Goal: Task Accomplishment & Management: Use online tool/utility

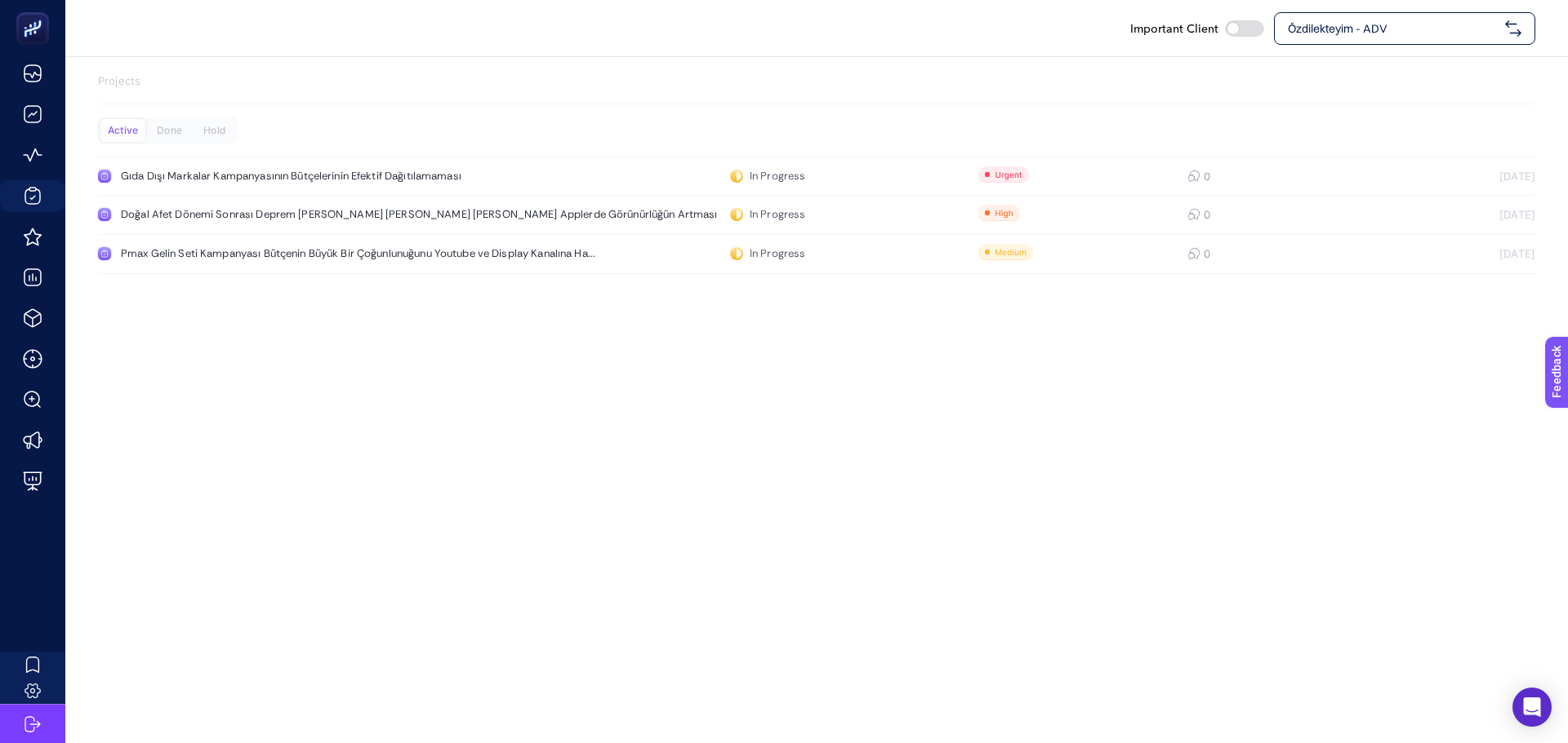
click at [1307, 41] on div "Özdilekteyim - ADV" at bounding box center [1404, 29] width 261 height 32
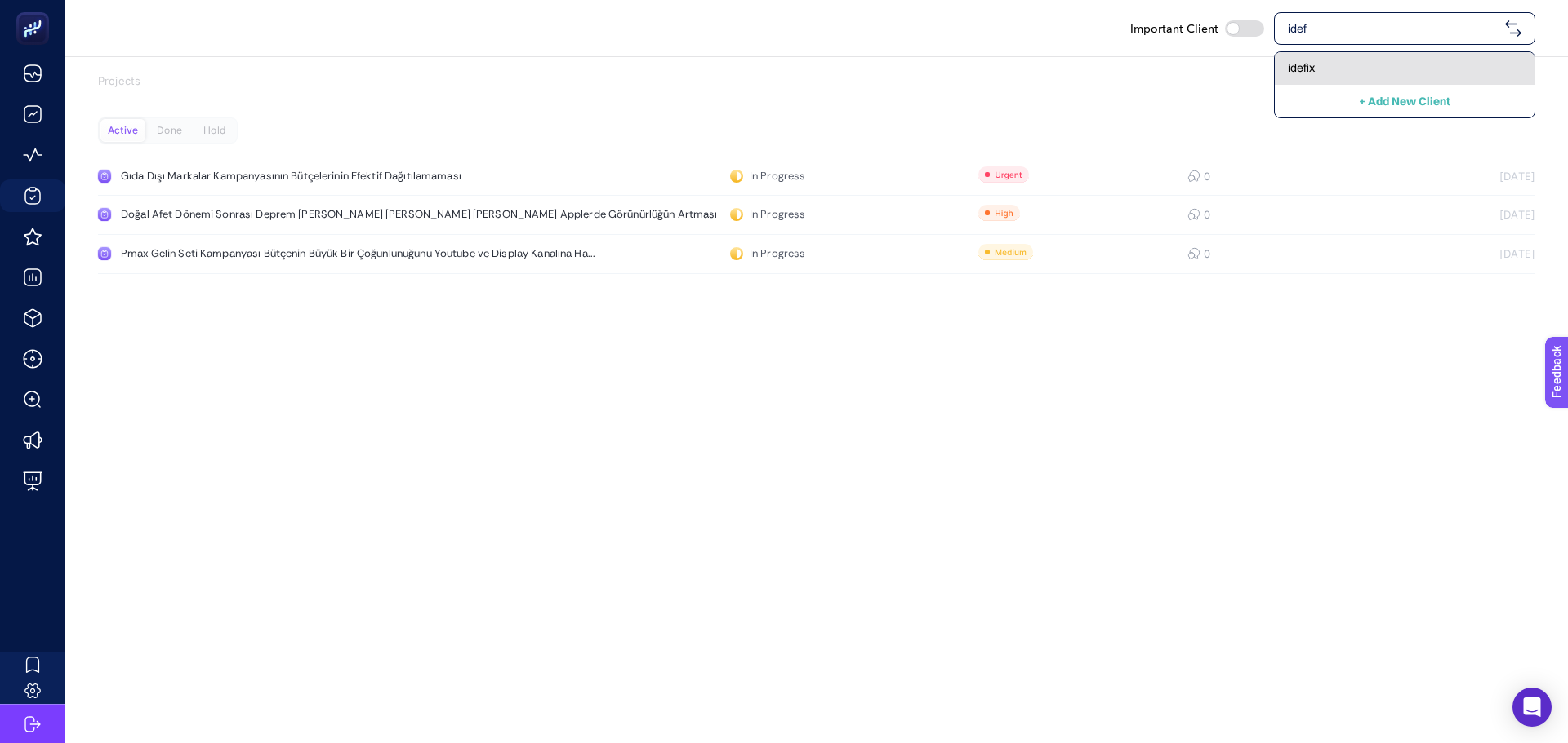
type input "idef"
click at [1297, 68] on span "idefix" at bounding box center [1301, 67] width 27 height 16
checkbox input "true"
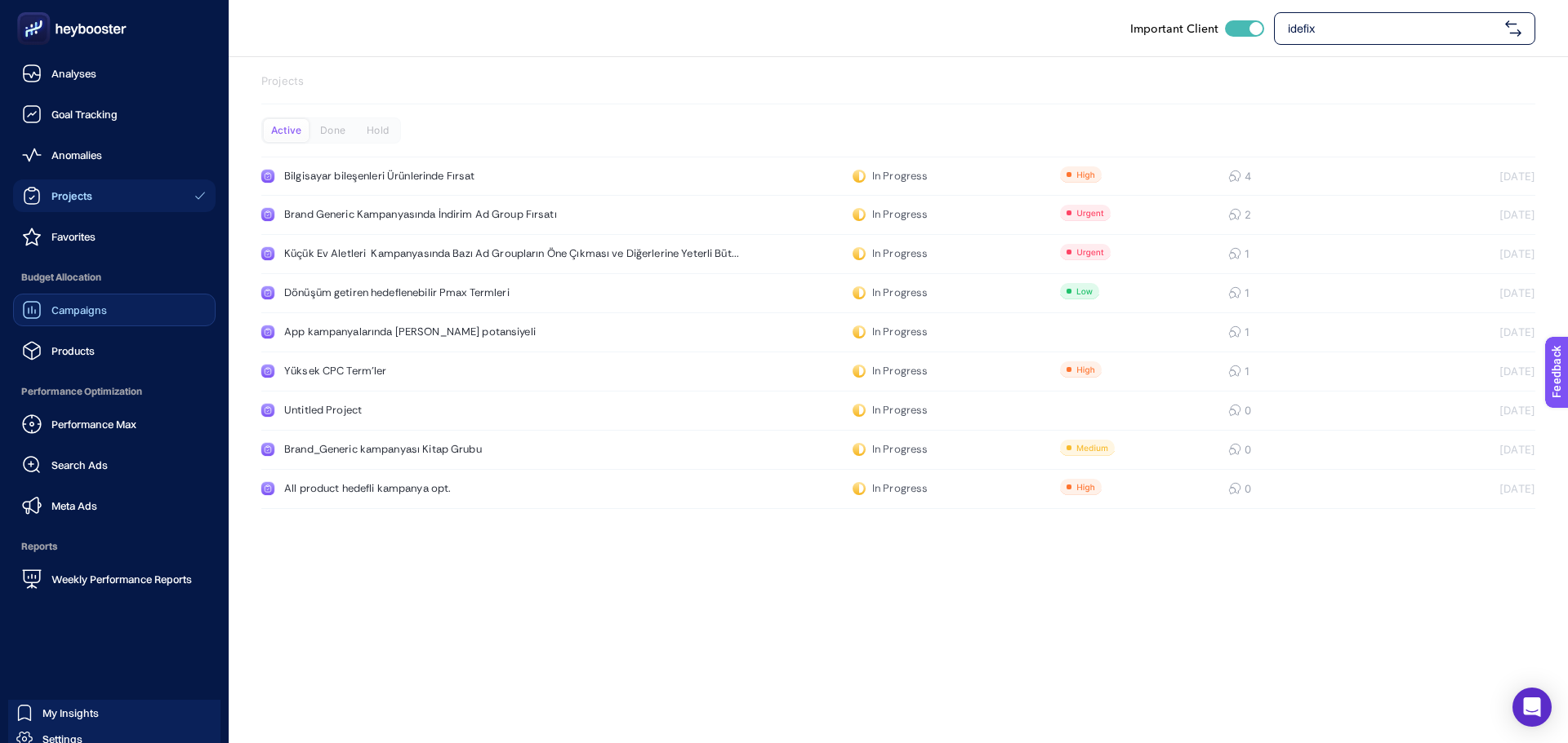
click at [80, 322] on link "Campaigns" at bounding box center [114, 310] width 203 height 32
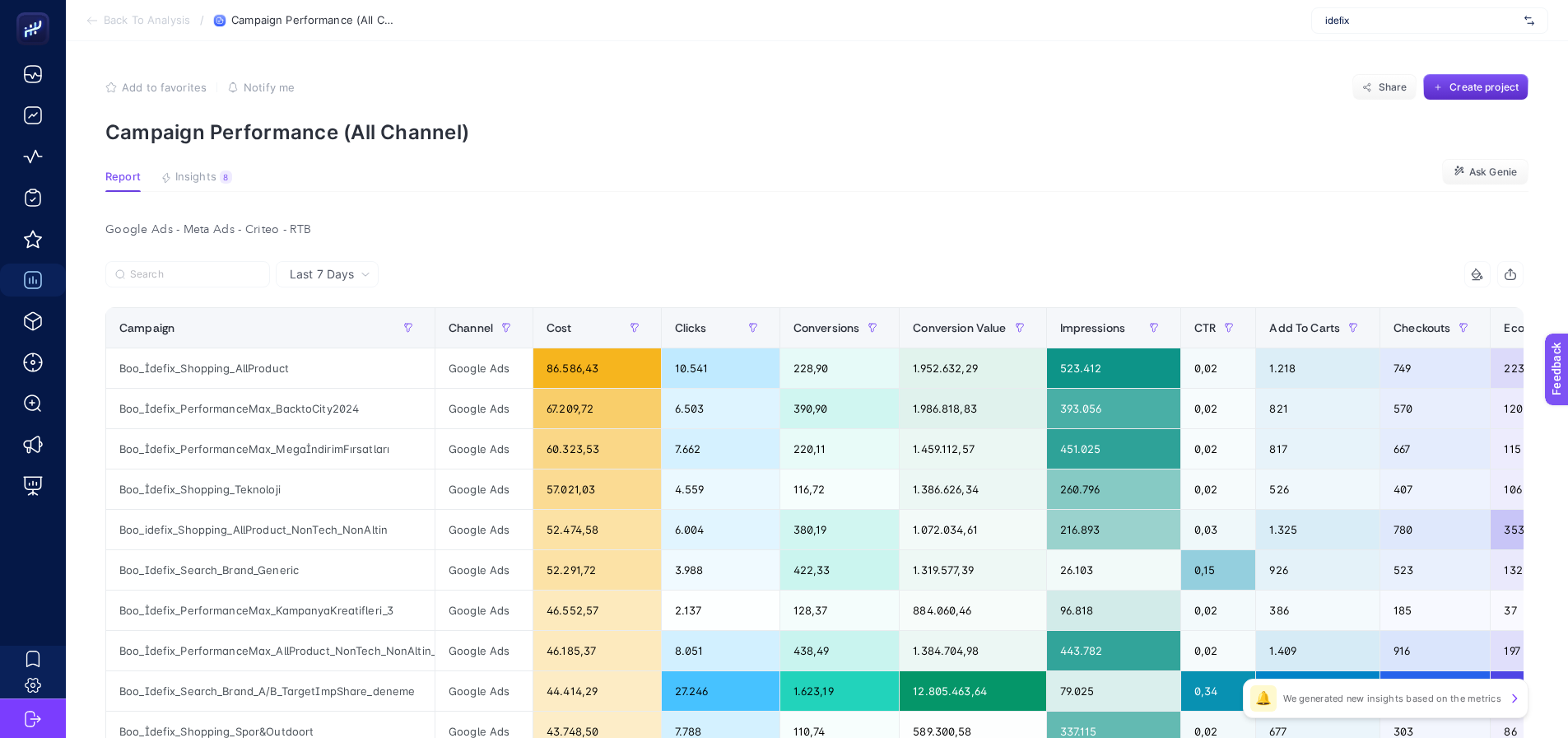
click at [1346, 20] on span "idefix" at bounding box center [1421, 20] width 192 height 14
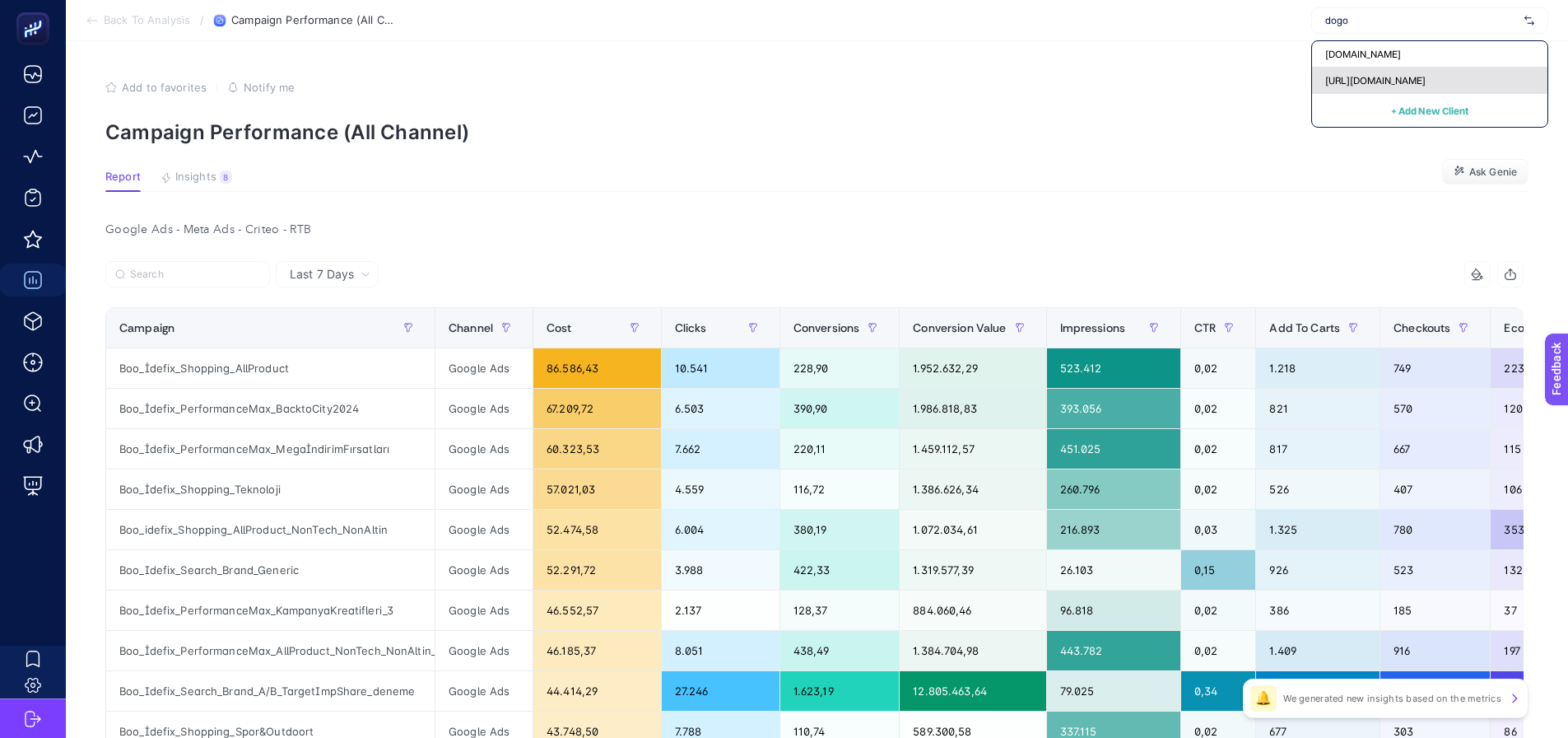
type input "dogo"
click at [1350, 74] on span "[URL][DOMAIN_NAME]" at bounding box center [1375, 81] width 101 height 14
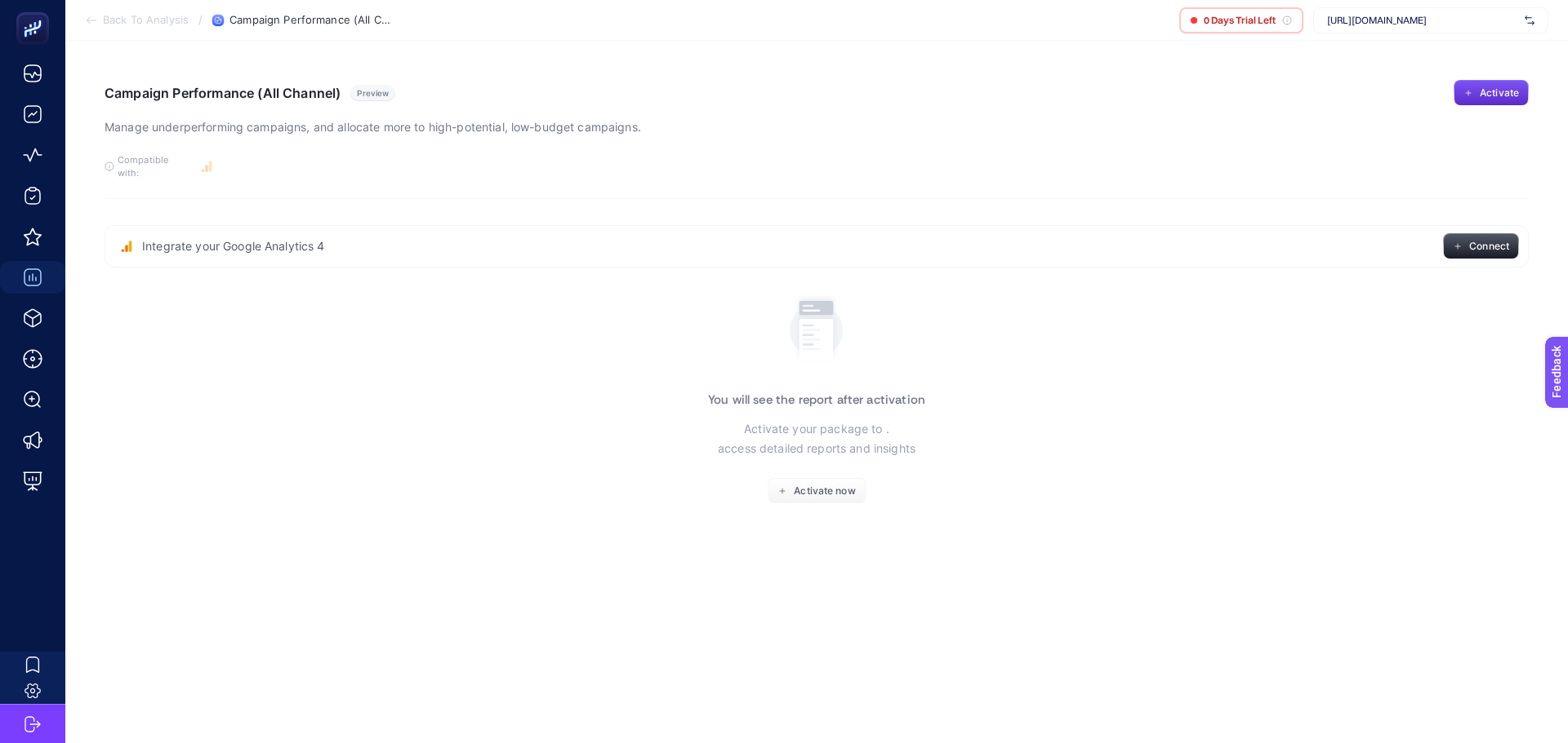
click at [1339, 25] on span "[URL][DOMAIN_NAME]" at bounding box center [1422, 20] width 191 height 13
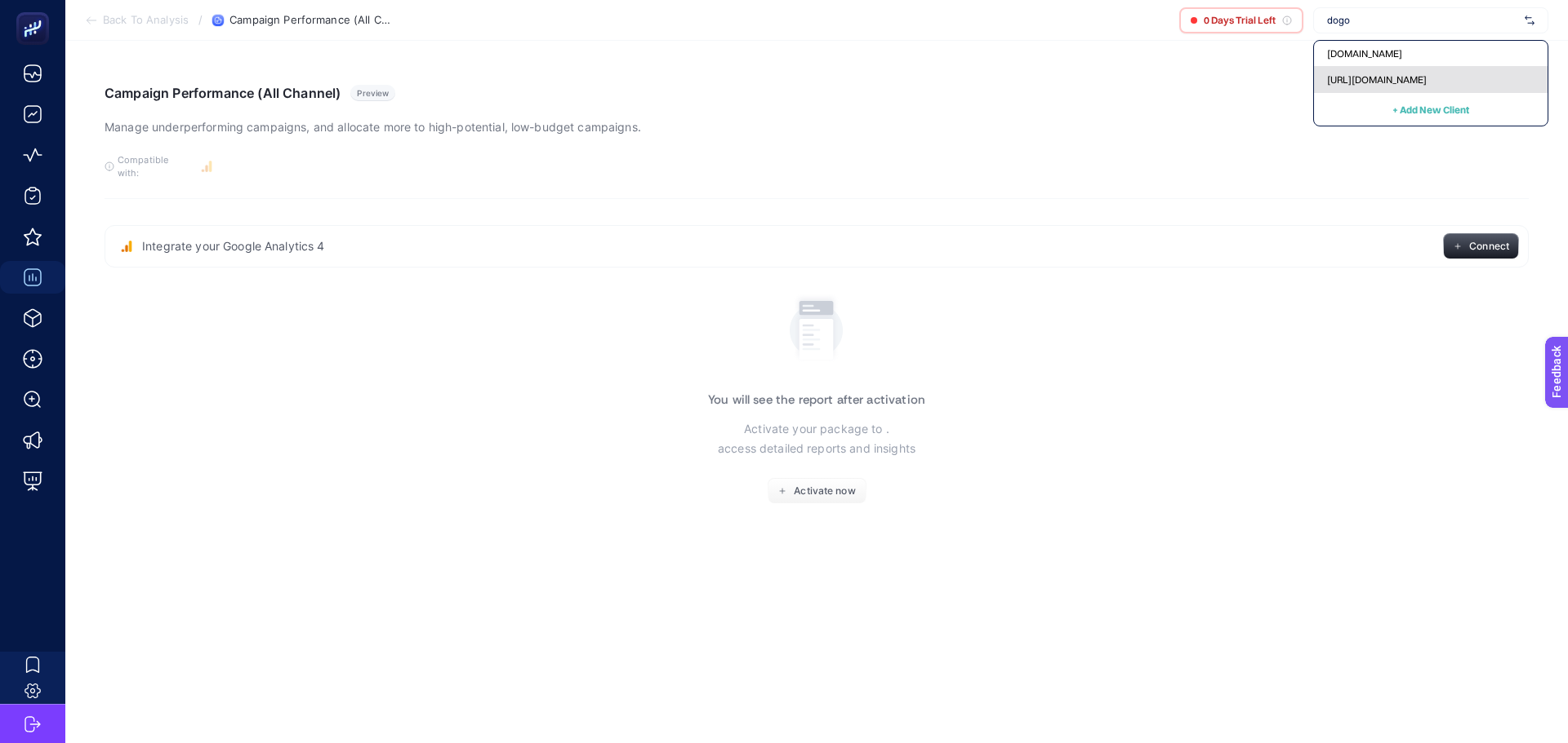
type input "dogo"
click at [1331, 79] on span "[URL][DOMAIN_NAME]" at bounding box center [1376, 80] width 100 height 13
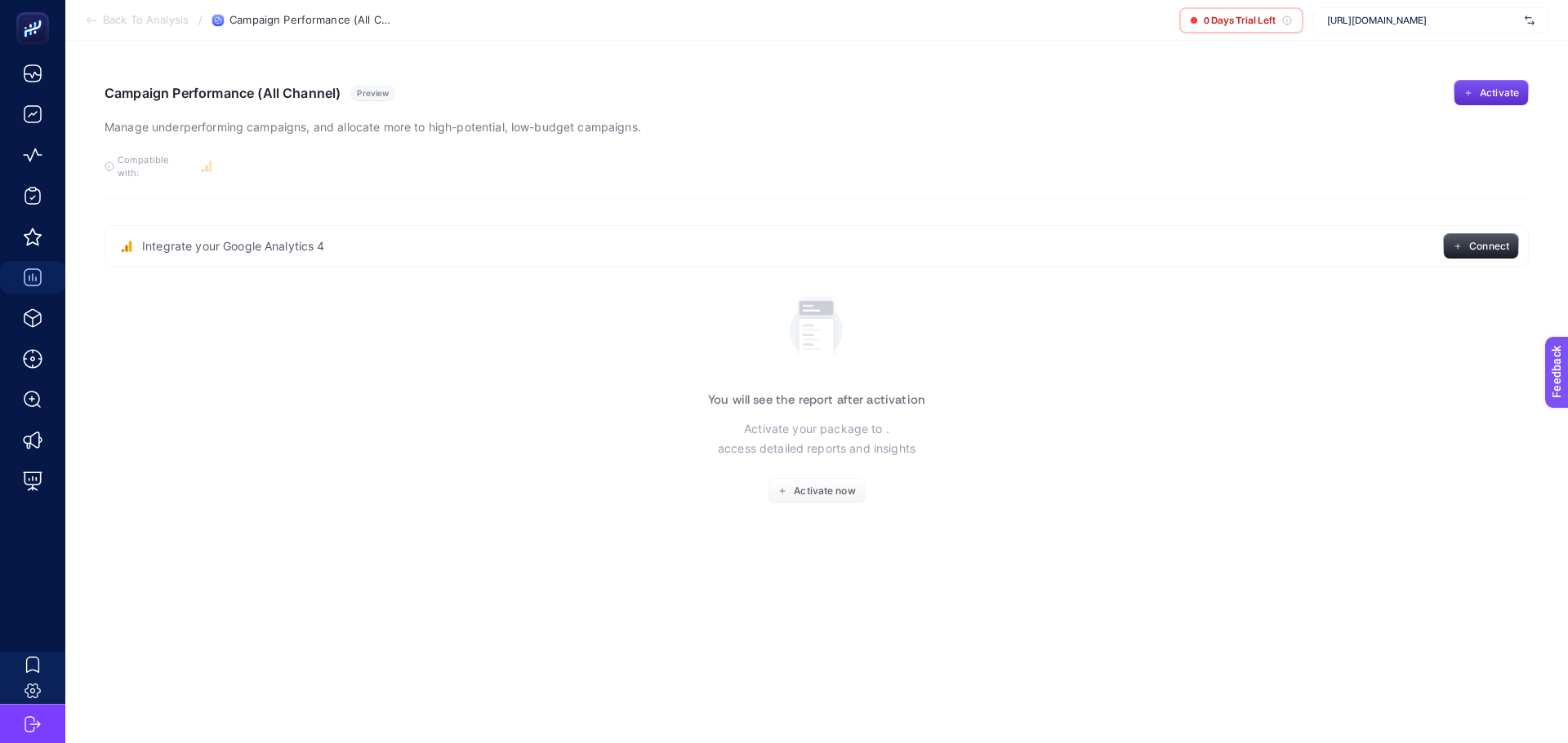
click at [1338, 23] on span "[URL][DOMAIN_NAME]" at bounding box center [1422, 20] width 191 height 13
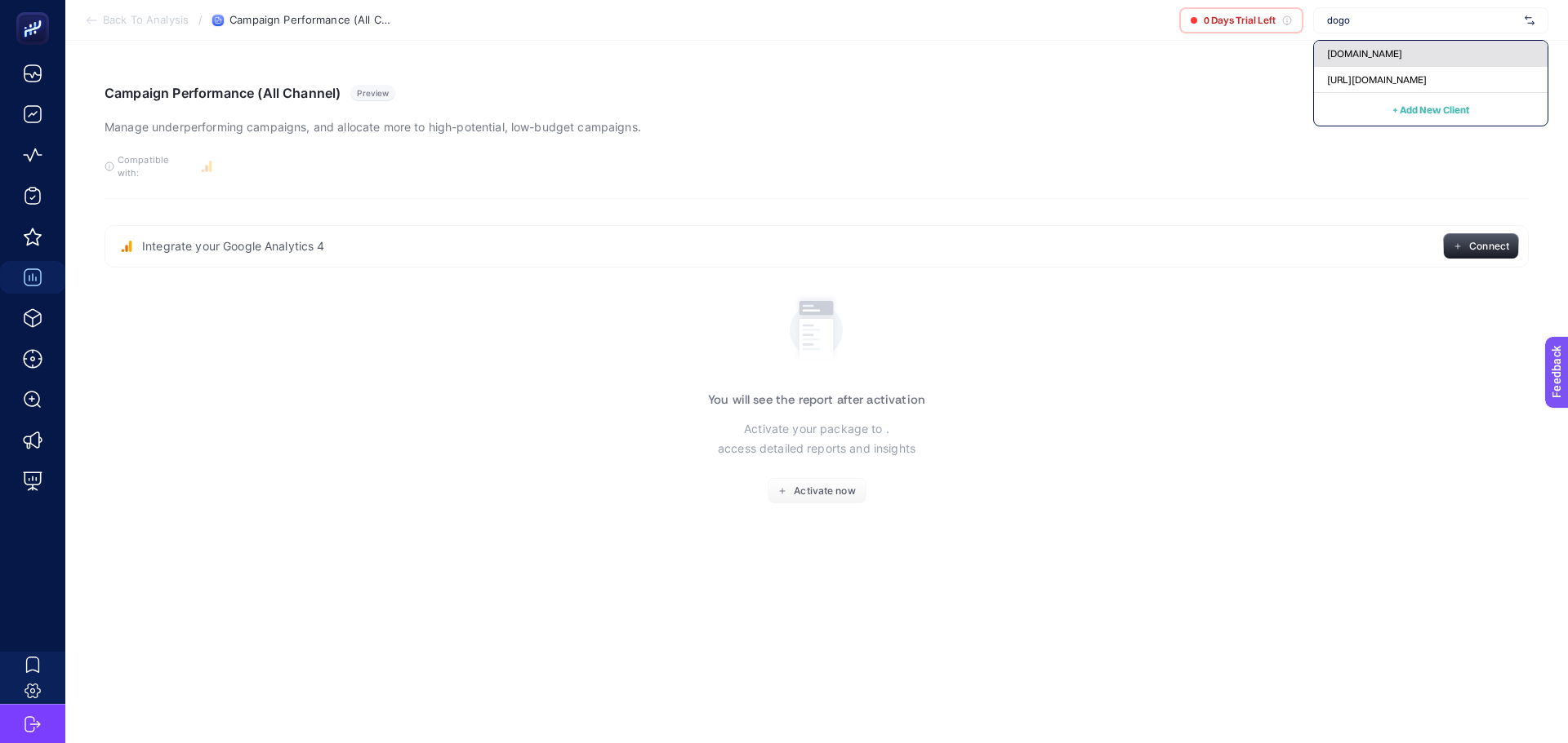
type input "dogo"
click at [1342, 58] on span "[DOMAIN_NAME]" at bounding box center [1364, 54] width 75 height 13
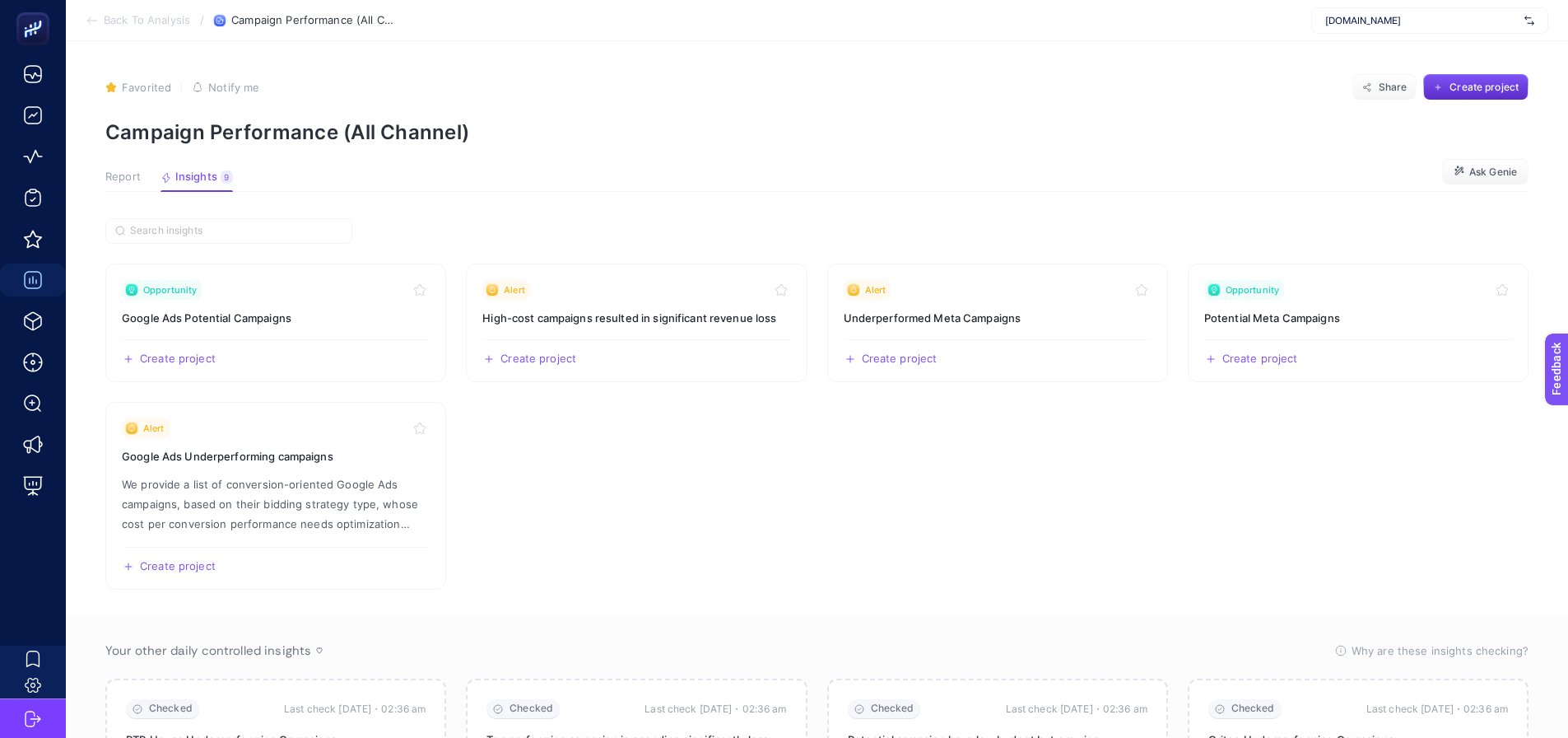
click at [111, 182] on span "Report" at bounding box center [122, 177] width 35 height 14
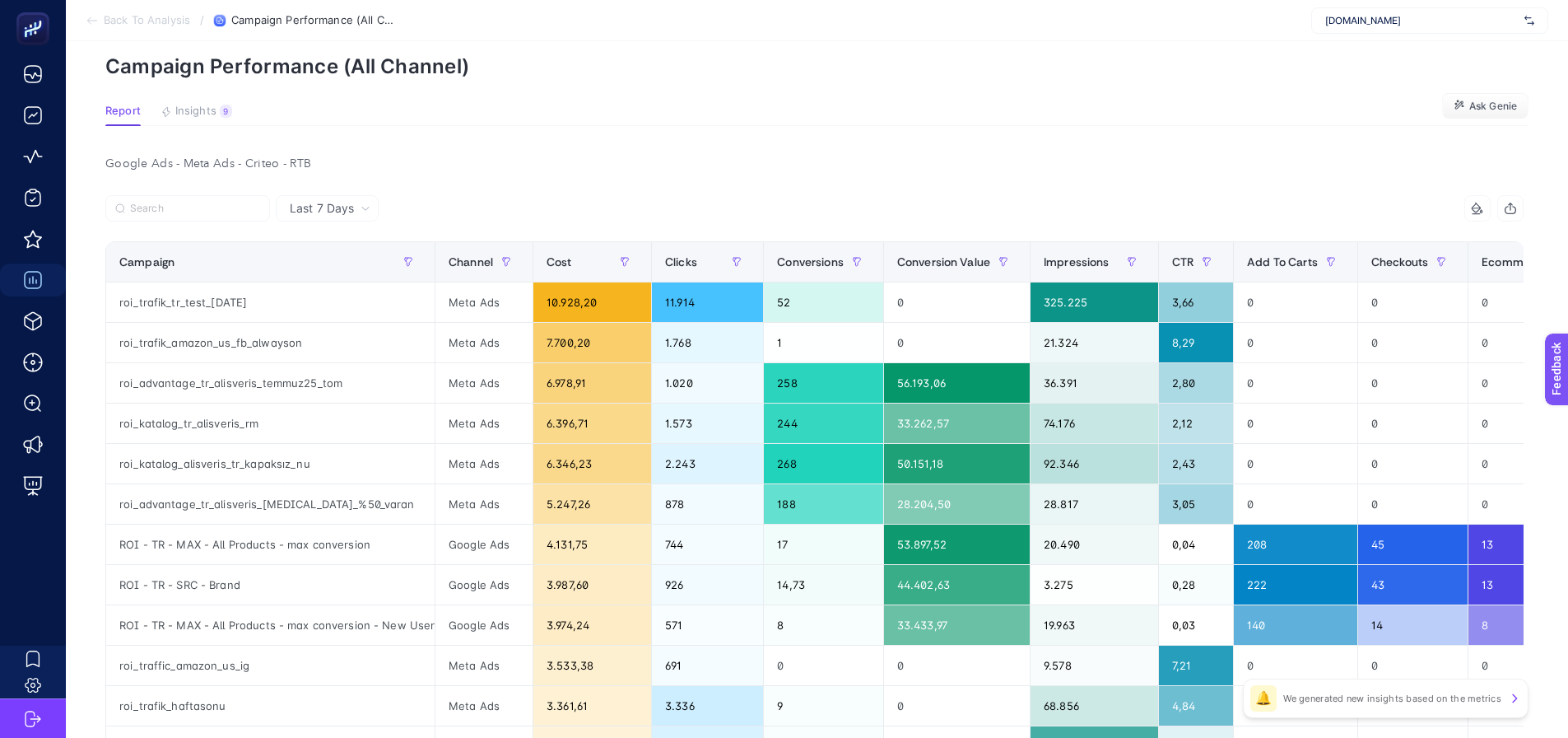
scroll to position [164, 0]
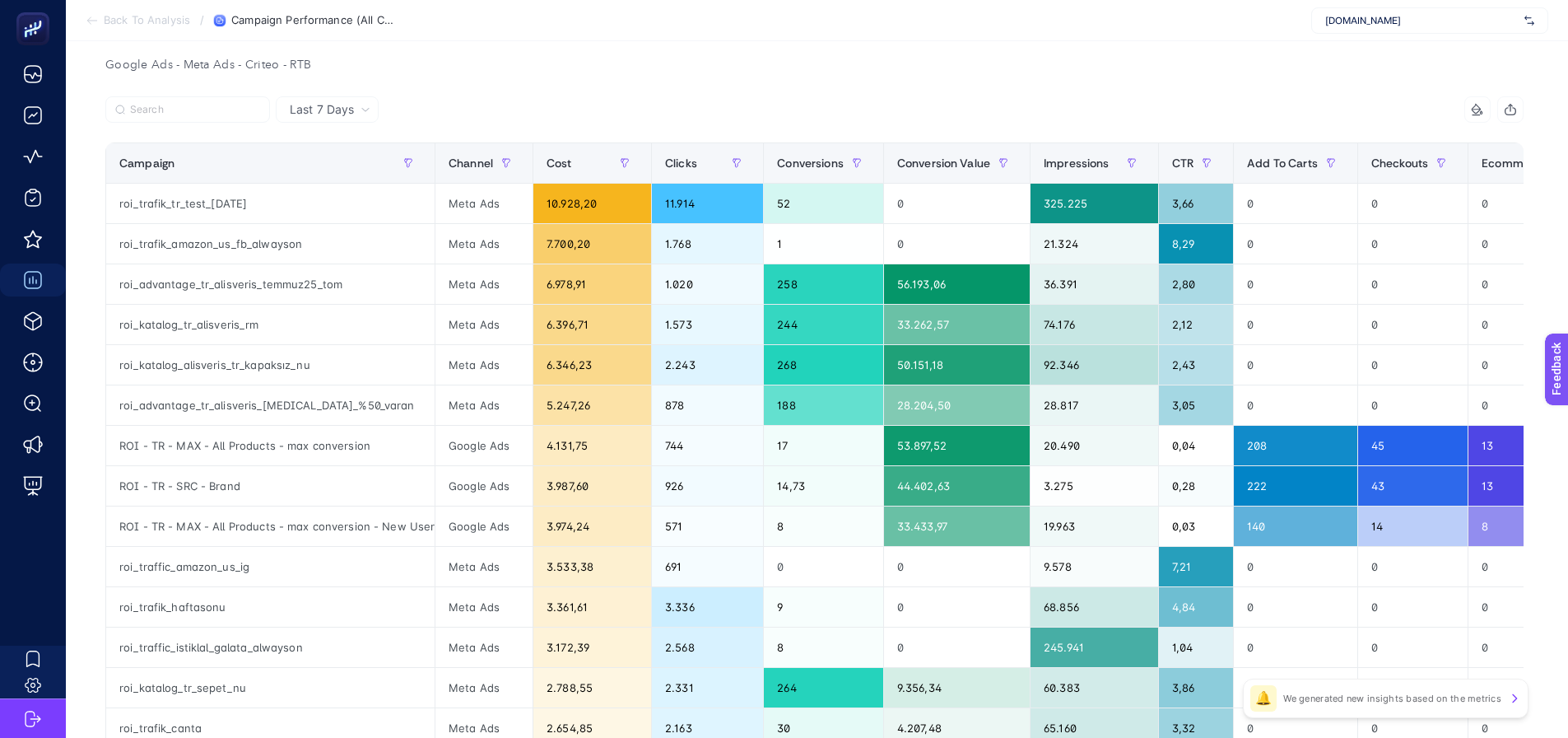
click at [1345, 27] on div "[DOMAIN_NAME]" at bounding box center [1429, 20] width 237 height 26
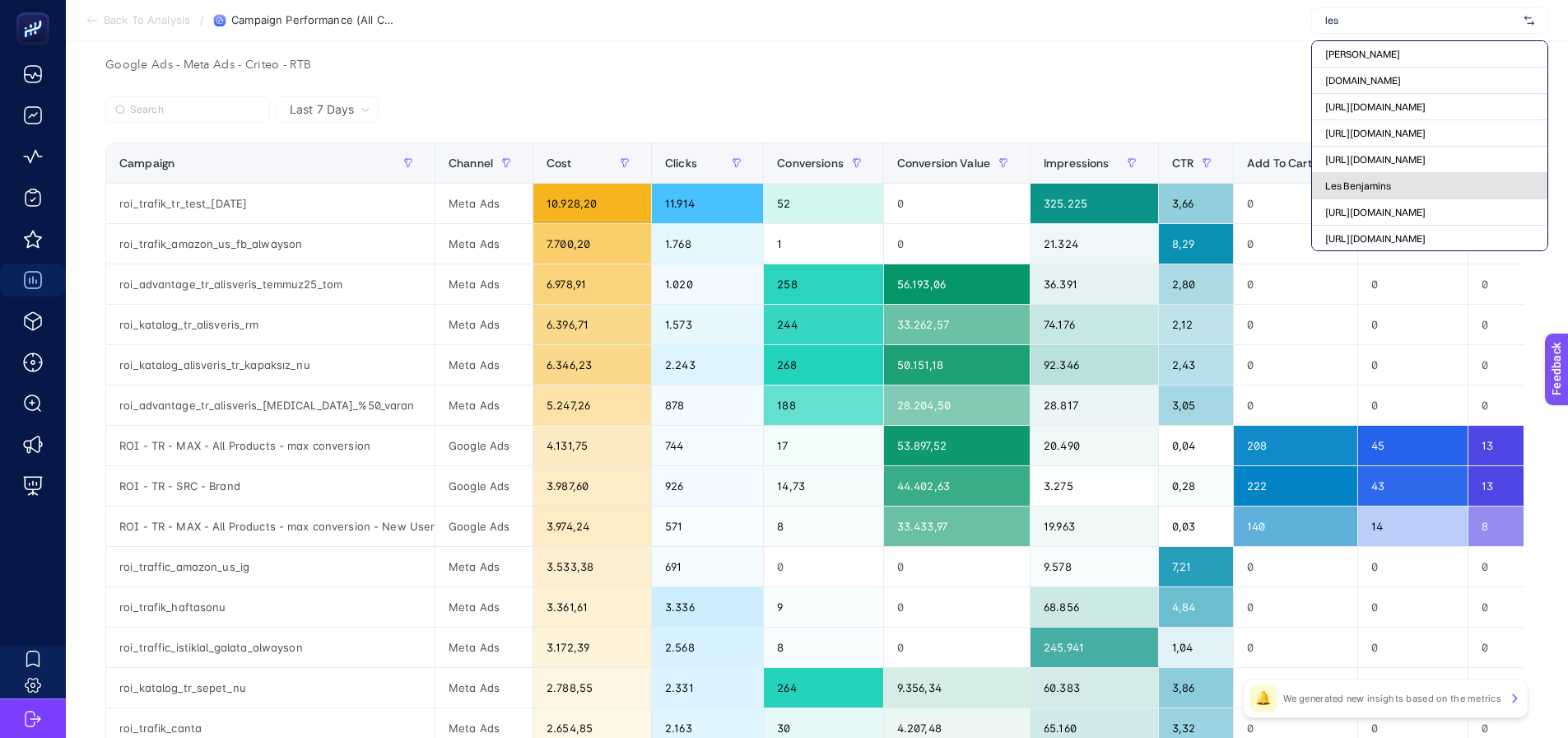
type input "les"
click at [1359, 192] on span "Les Benjamins" at bounding box center [1357, 186] width 66 height 14
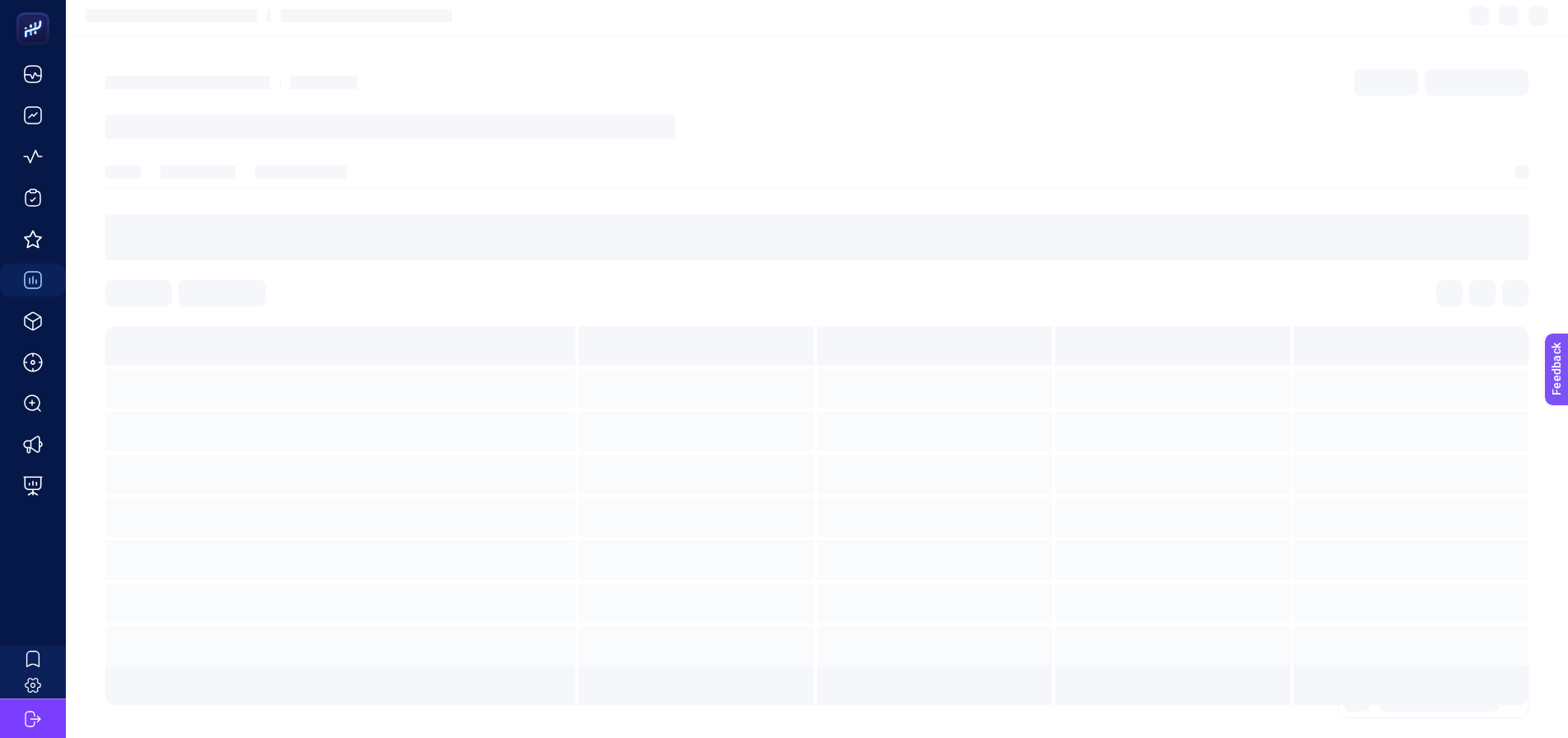
scroll to position [0, 0]
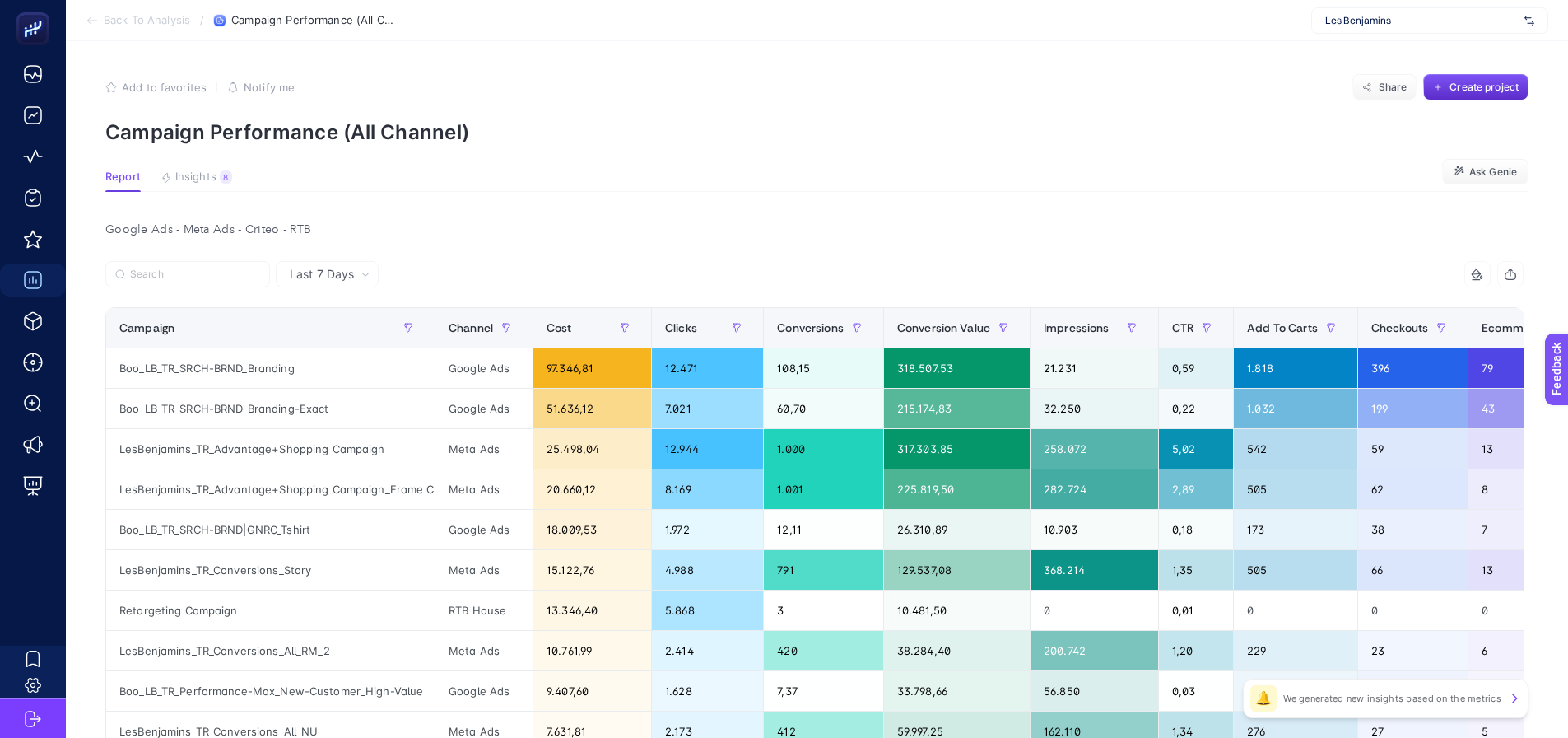
click at [1335, 37] on section "Back To Analysis / Campaign Performance (All Channel) [PERSON_NAME]" at bounding box center [817, 20] width 1502 height 41
click at [1335, 32] on div "Les Benjamins" at bounding box center [1429, 20] width 237 height 26
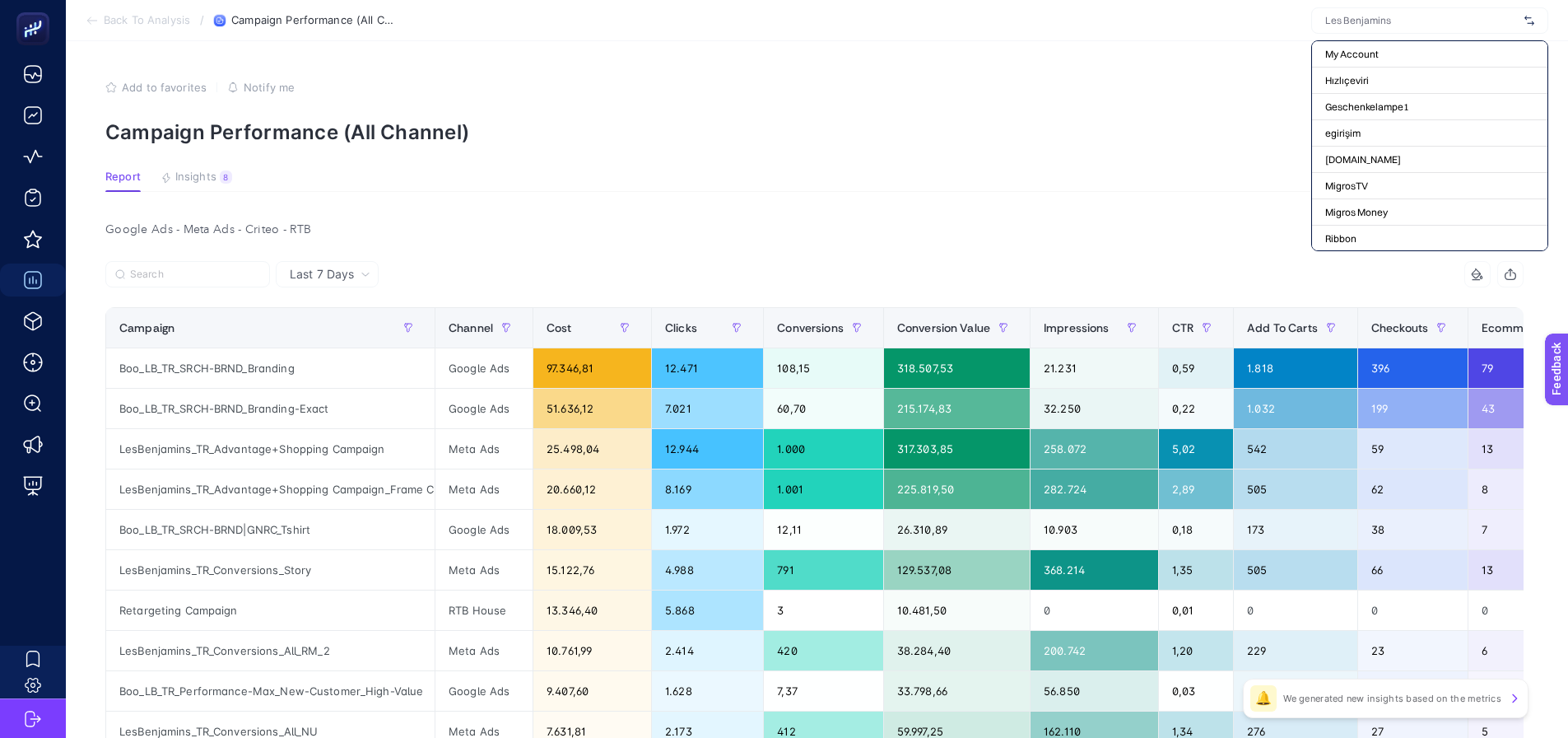
click at [760, 102] on section "Add to favorites false Notify me Share Create project Campaign Performance (All…" at bounding box center [817, 109] width 1423 height 70
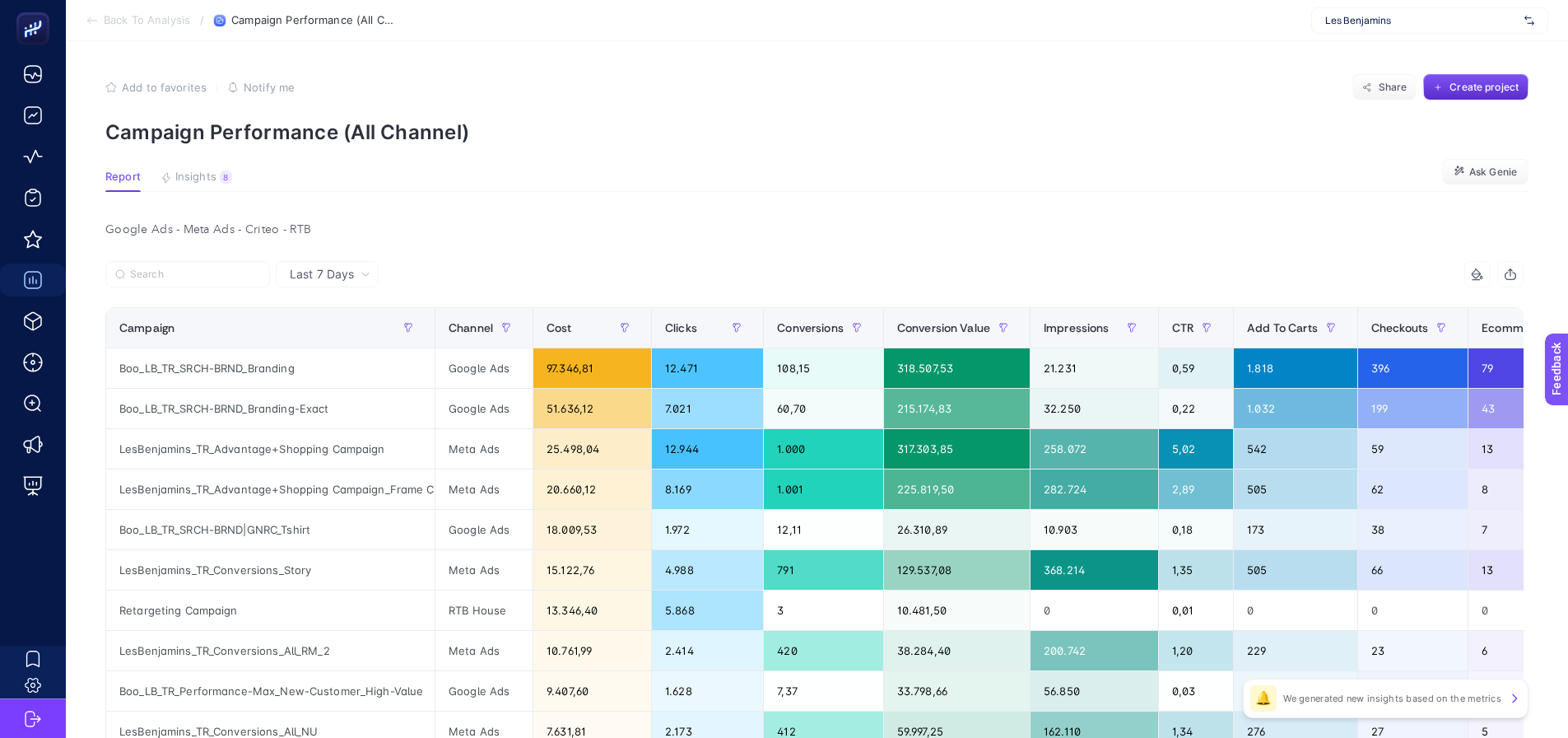
click at [1372, 29] on div "Les Benjamins" at bounding box center [1429, 20] width 237 height 26
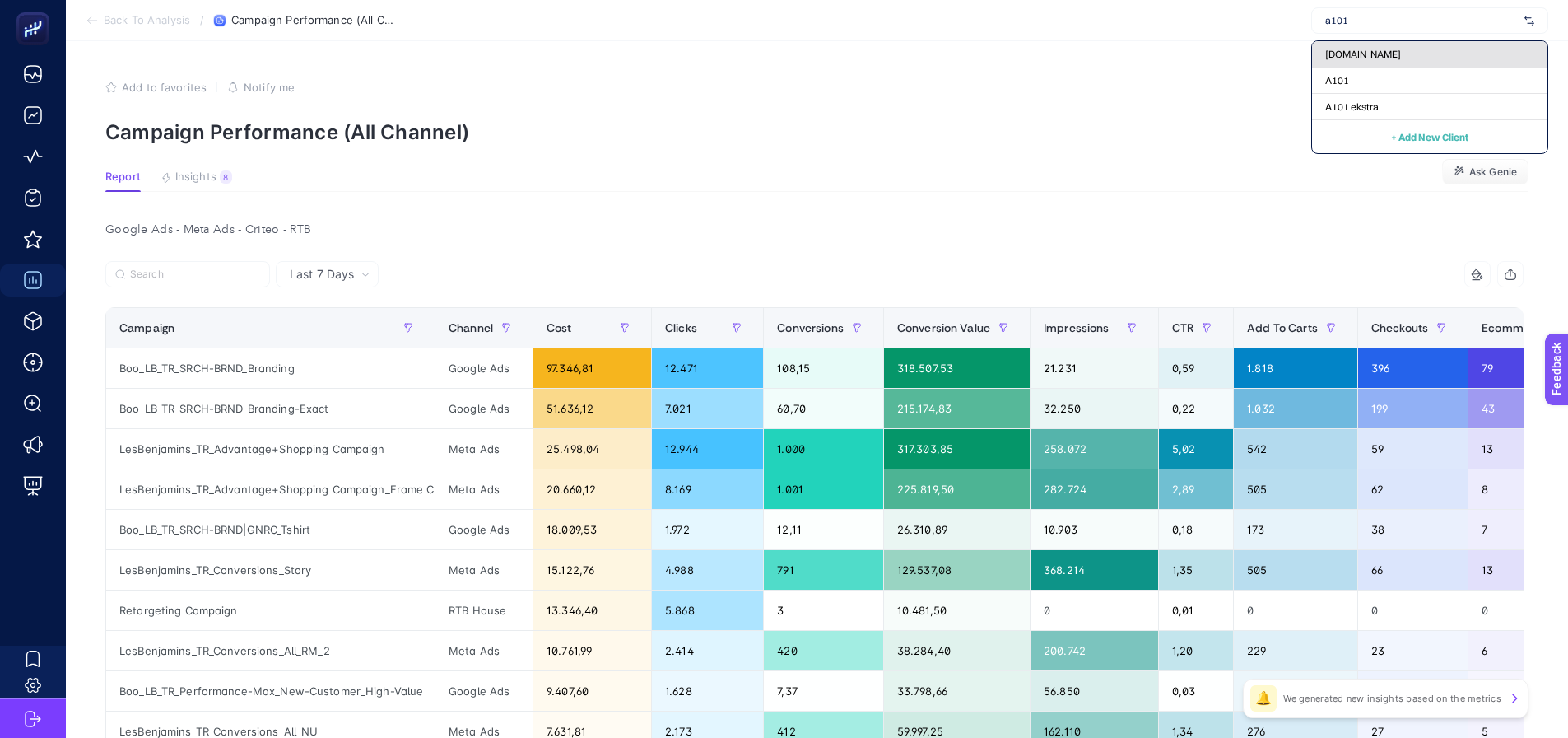
type input "a101"
click at [1378, 50] on span "[DOMAIN_NAME]" at bounding box center [1362, 54] width 75 height 14
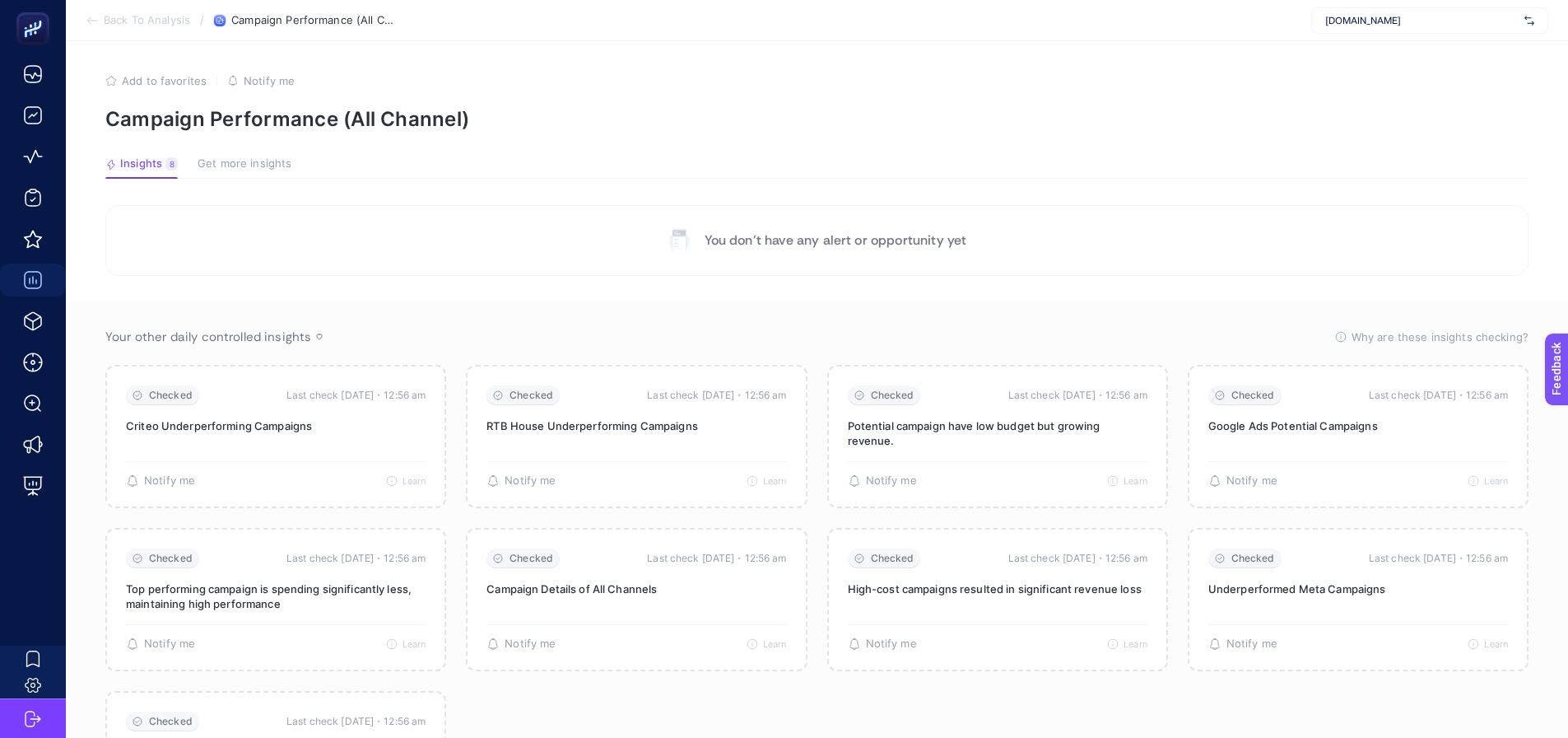
click at [1386, 18] on span "[DOMAIN_NAME]" at bounding box center [1421, 20] width 192 height 14
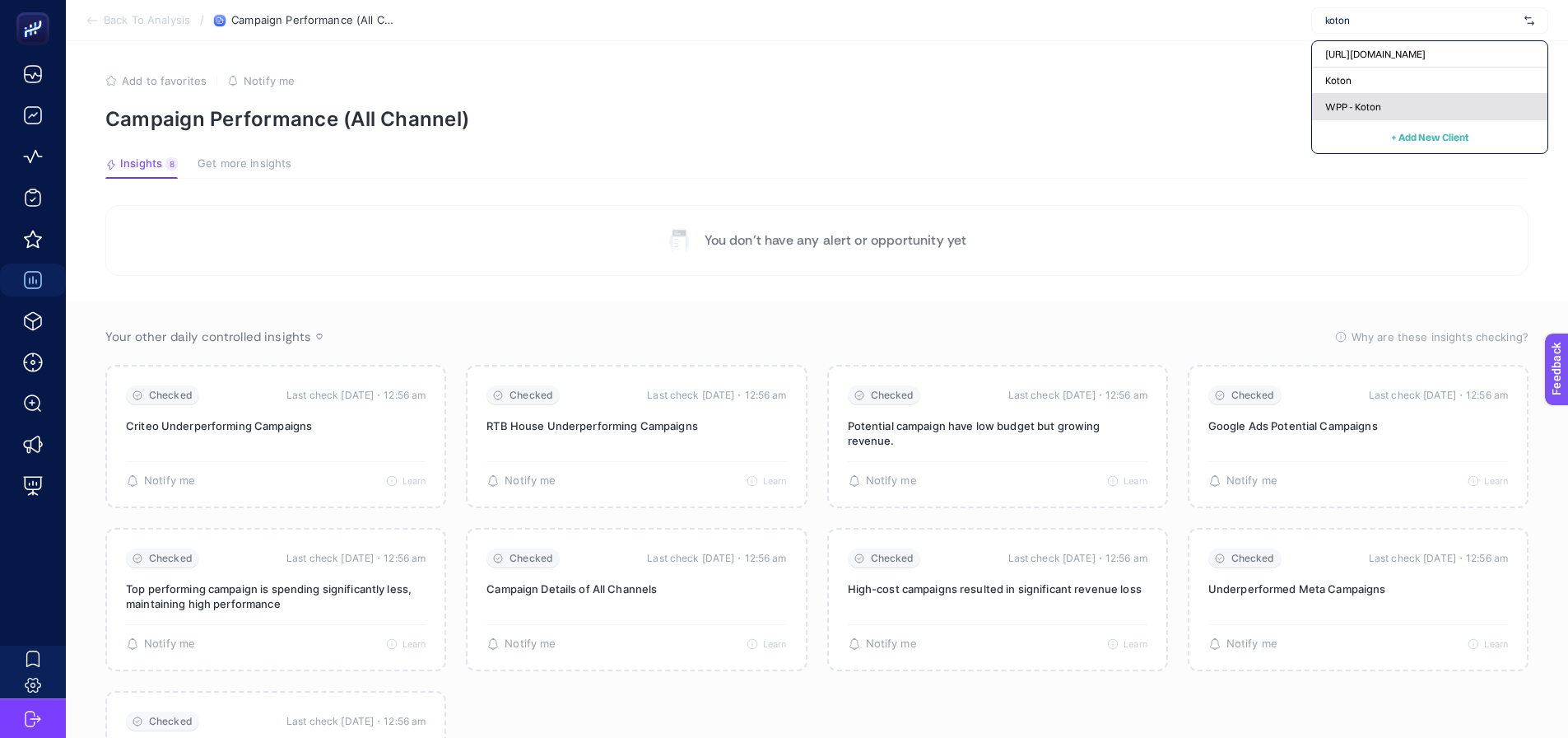
type input "koton"
click at [1373, 109] on span "WPP - Koton" at bounding box center [1353, 107] width 56 height 14
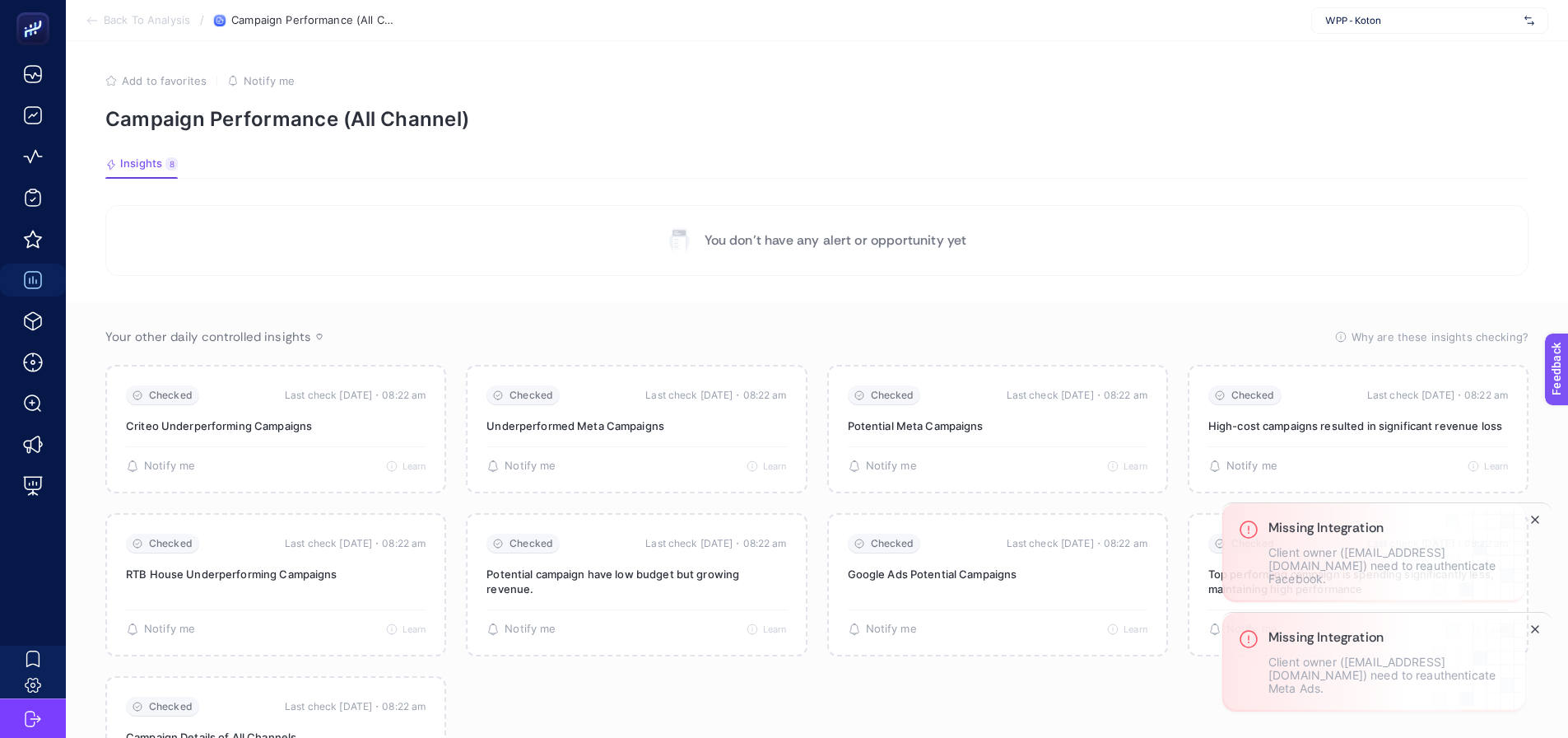
click at [1412, 585] on p "Client owner ([EMAIL_ADDRESS][DOMAIN_NAME]) need to reauthenticate Facebook." at bounding box center [1388, 566] width 240 height 40
click at [1424, 679] on p "Client owner ([EMAIL_ADDRESS][DOMAIN_NAME]) need to reauthenticate Meta Ads." at bounding box center [1388, 675] width 240 height 40
click at [1000, 686] on section "Checked Last check [DATE]・08:22 am Criteo Underperforming Campaigns 🔔 There is …" at bounding box center [817, 585] width 1423 height 439
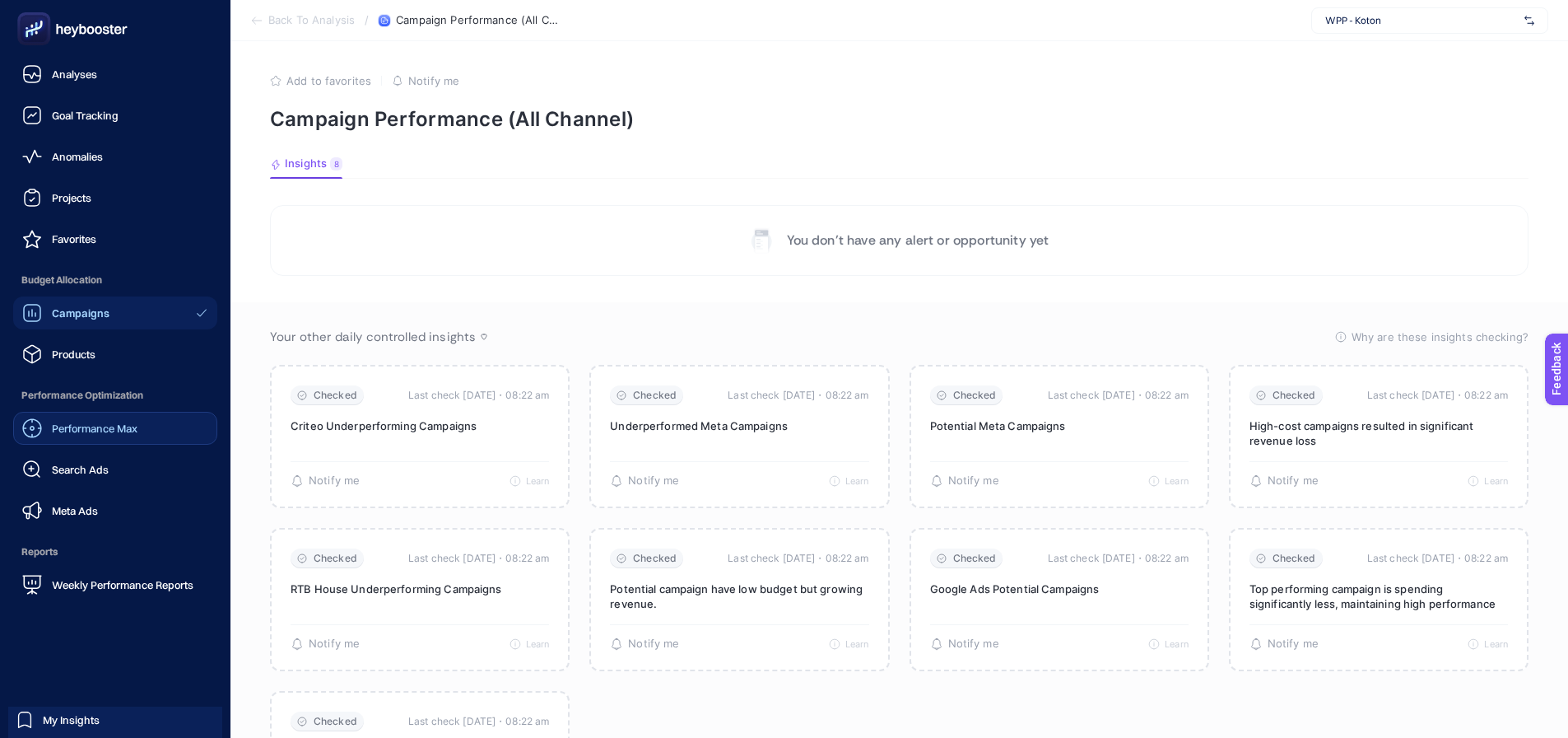
click at [72, 436] on div "Performance Max" at bounding box center [79, 428] width 115 height 20
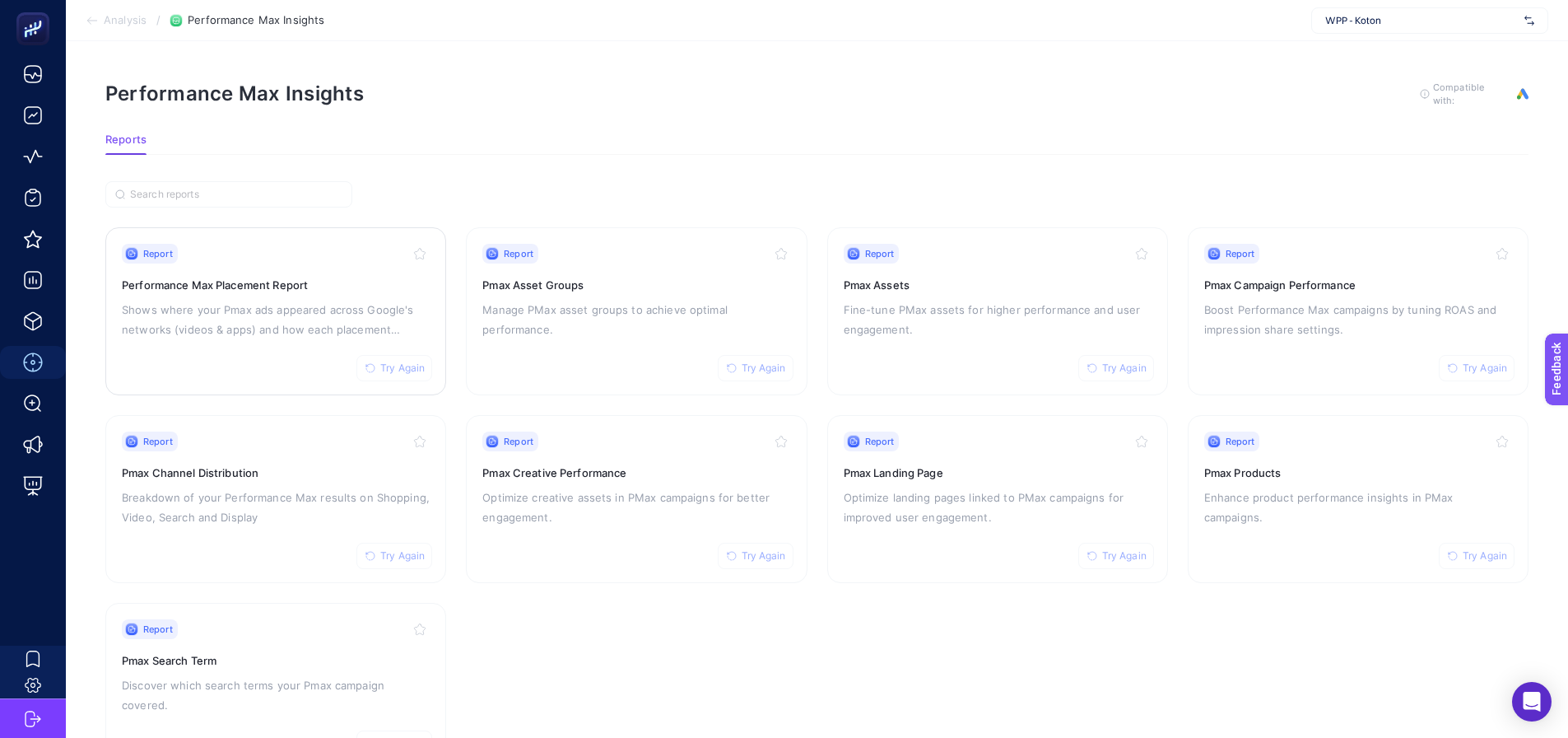
click at [296, 294] on div "Report Try Again Performance Max Placement Report Shows where your Pmax ads app…" at bounding box center [275, 310] width 308 height 135
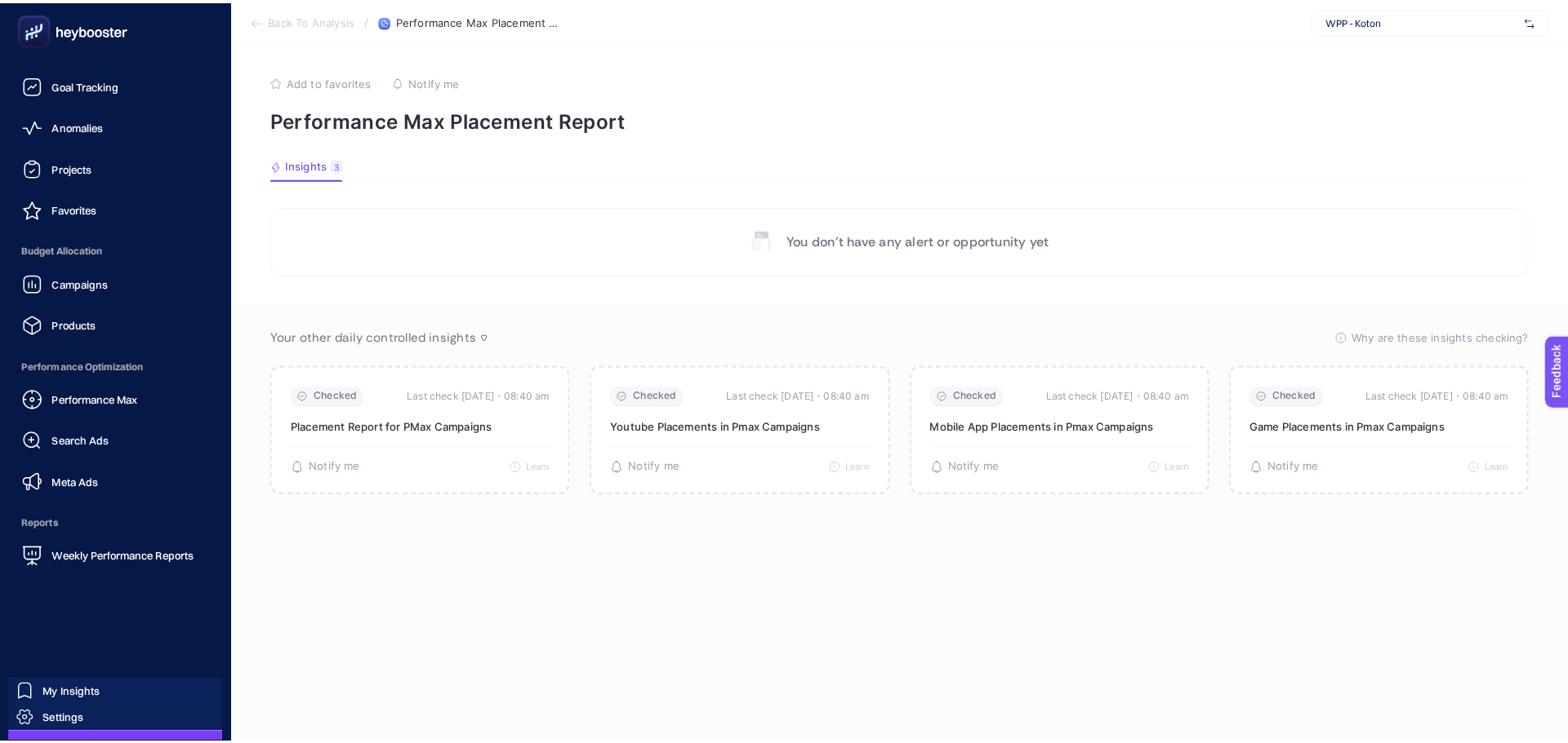
scroll to position [60, 0]
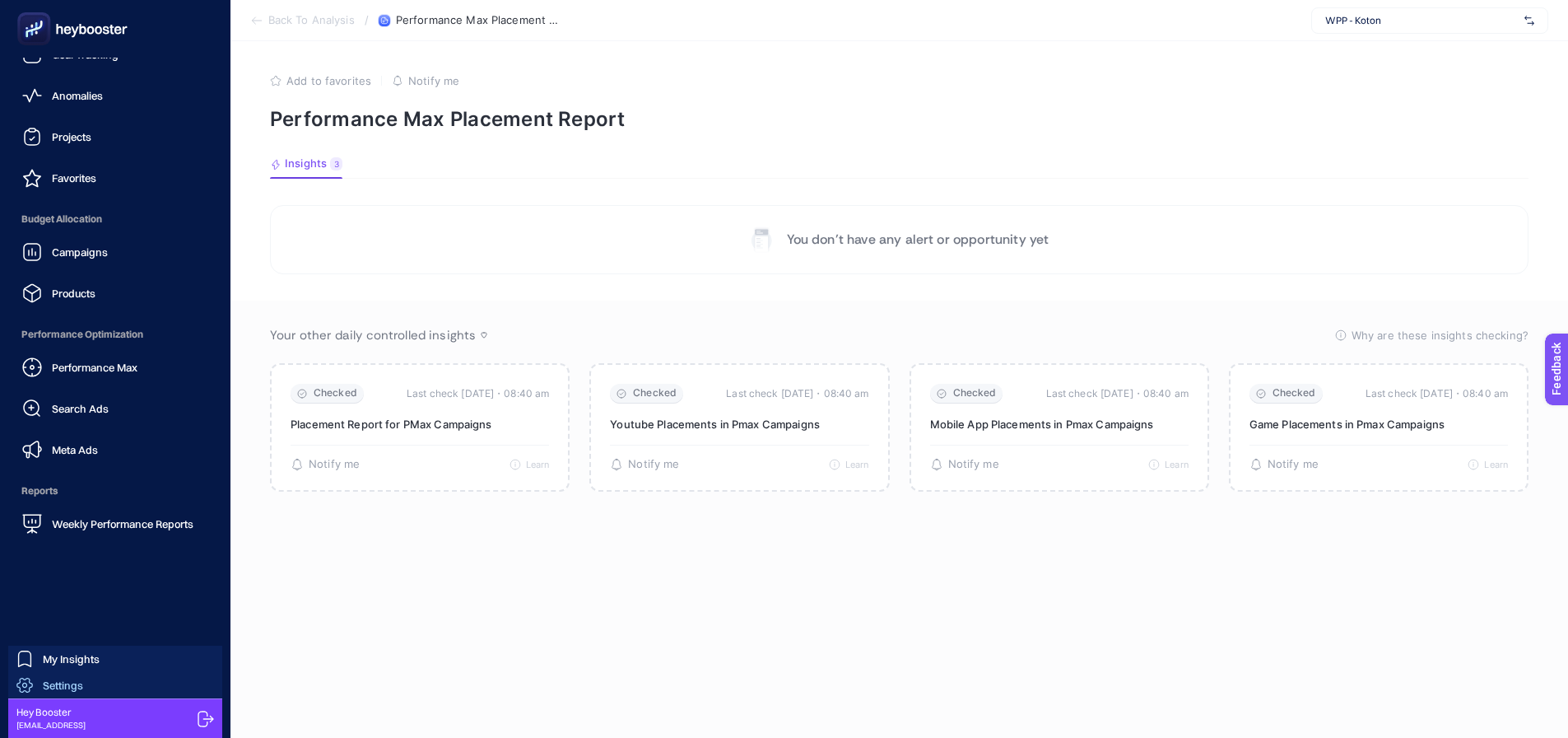
click at [133, 685] on link "Settings" at bounding box center [115, 684] width 214 height 26
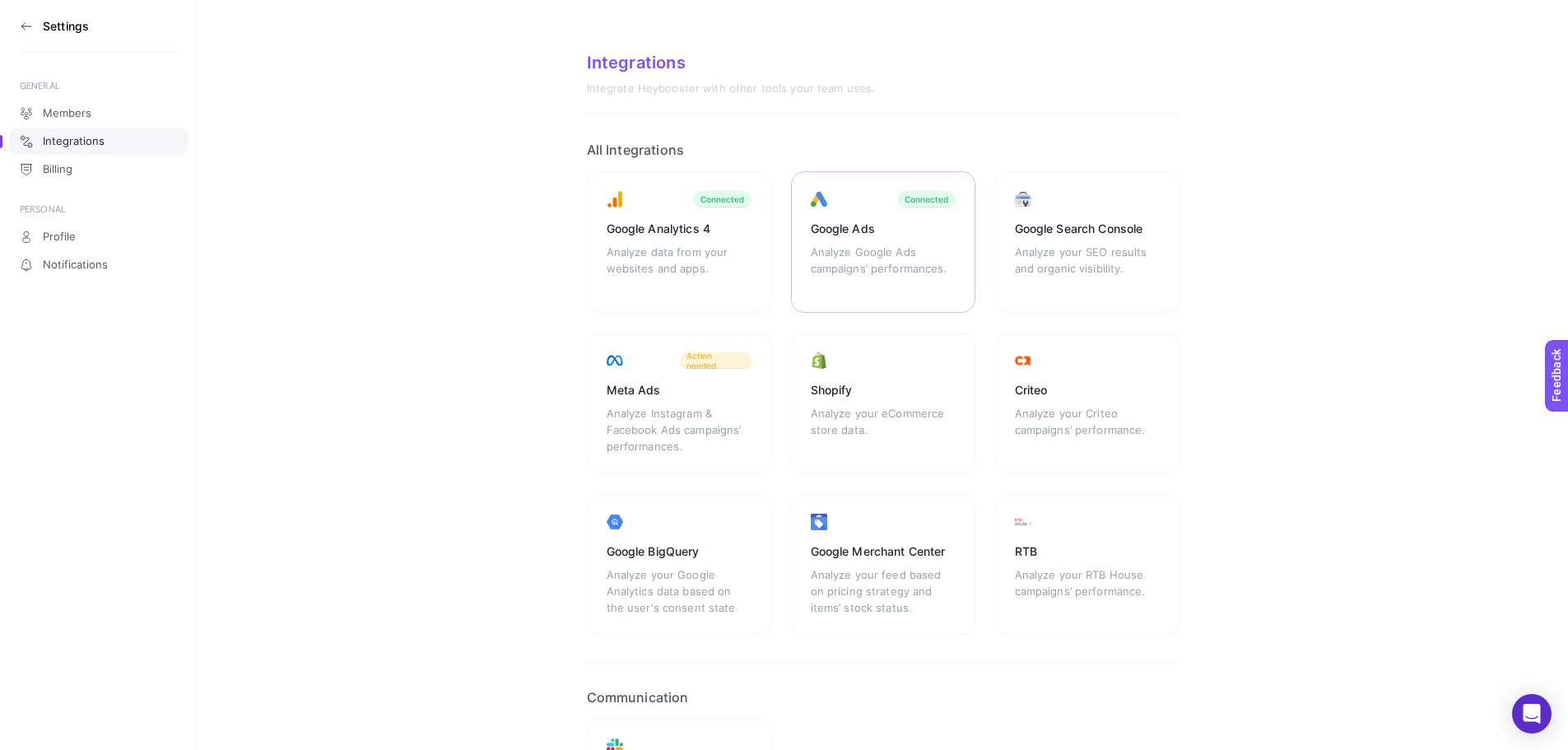
click at [834, 285] on div "Analyze Google Ads campaigns’ performances." at bounding box center [883, 268] width 145 height 49
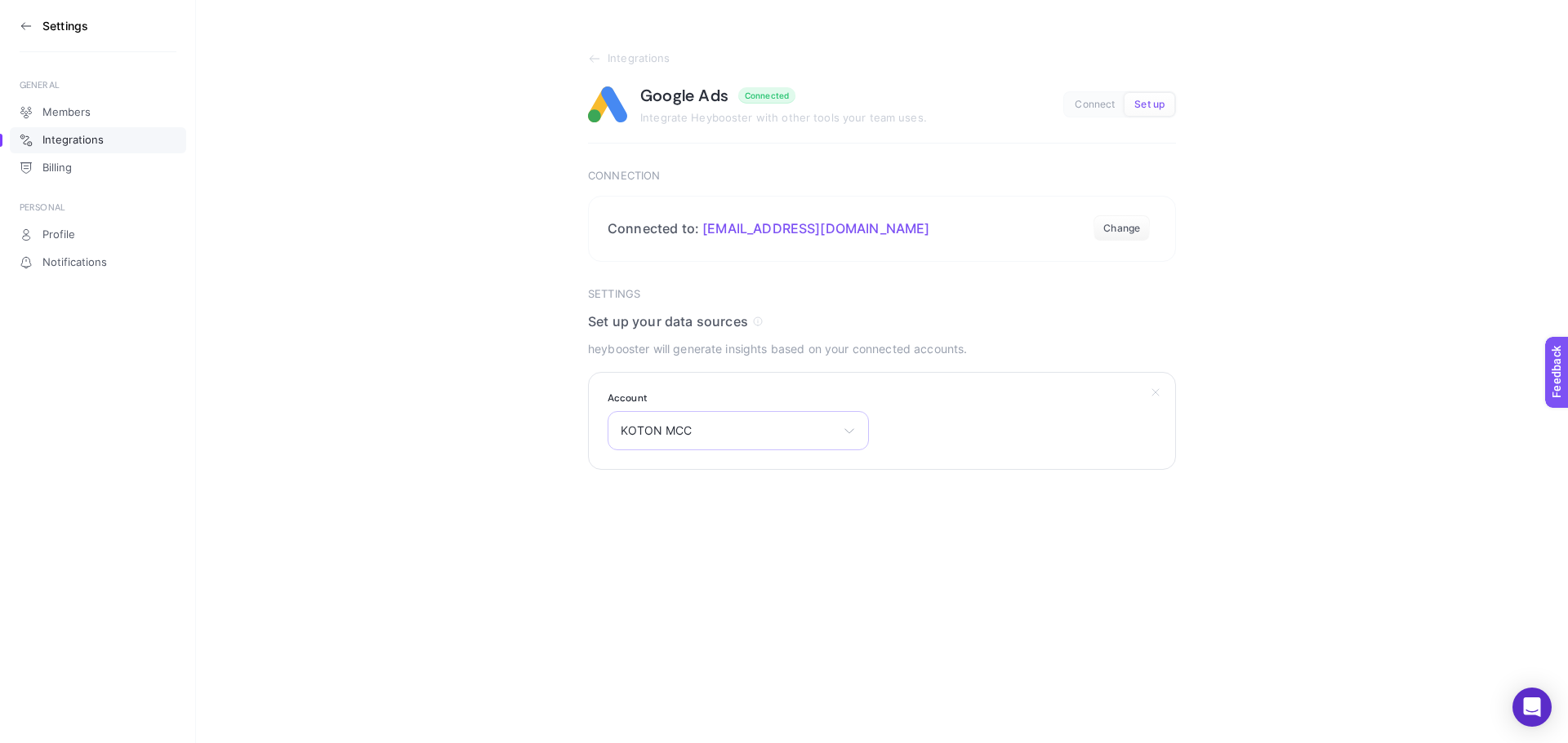
click at [823, 430] on span "KOTON MCC" at bounding box center [727, 431] width 215 height 13
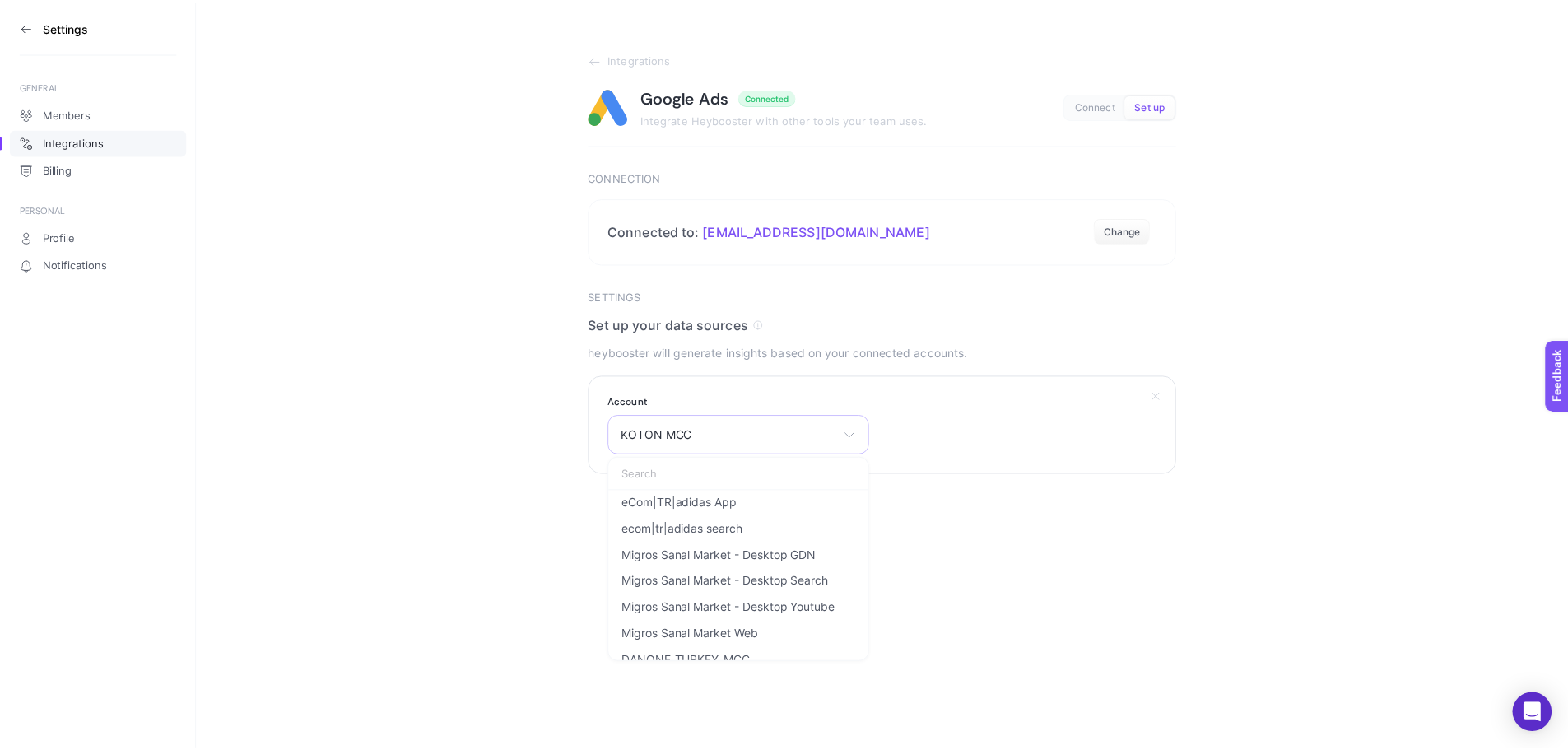
scroll to position [11511, 0]
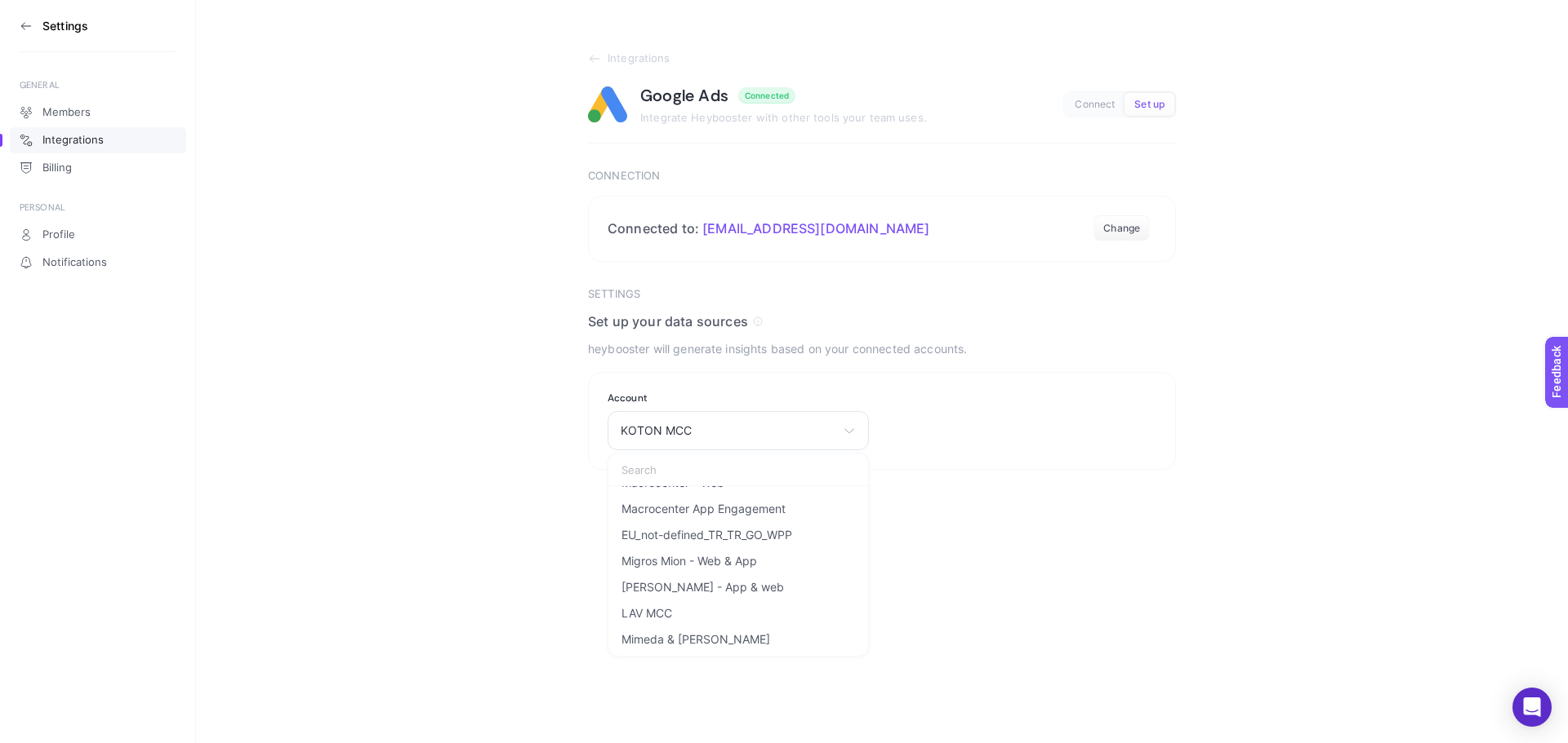
click at [1018, 590] on div "Settings GENERAL Members Integrations Billing PERSONAL Profile Notifications In…" at bounding box center [784, 372] width 1568 height 743
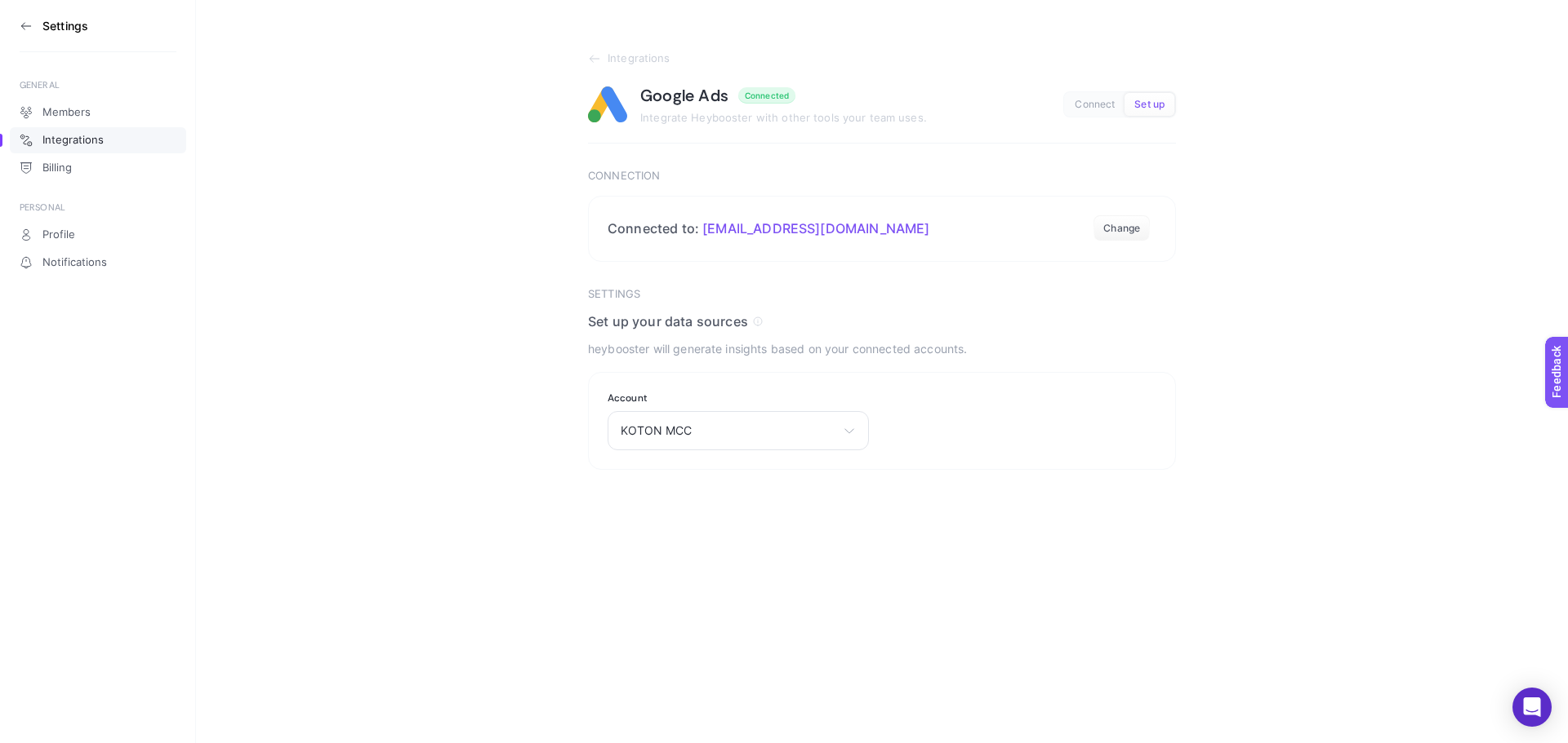
click at [32, 25] on icon at bounding box center [26, 26] width 14 height 13
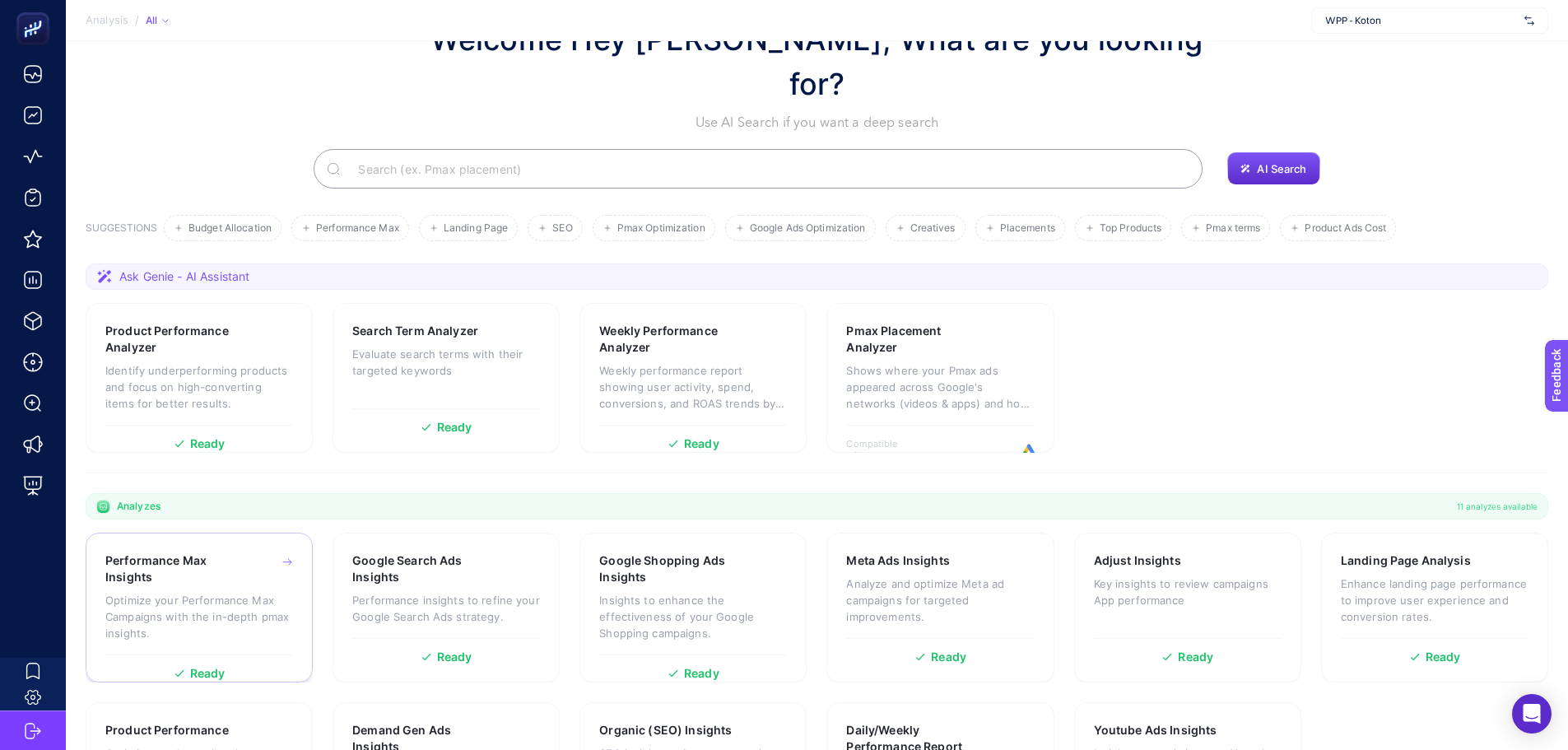
scroll to position [141, 0]
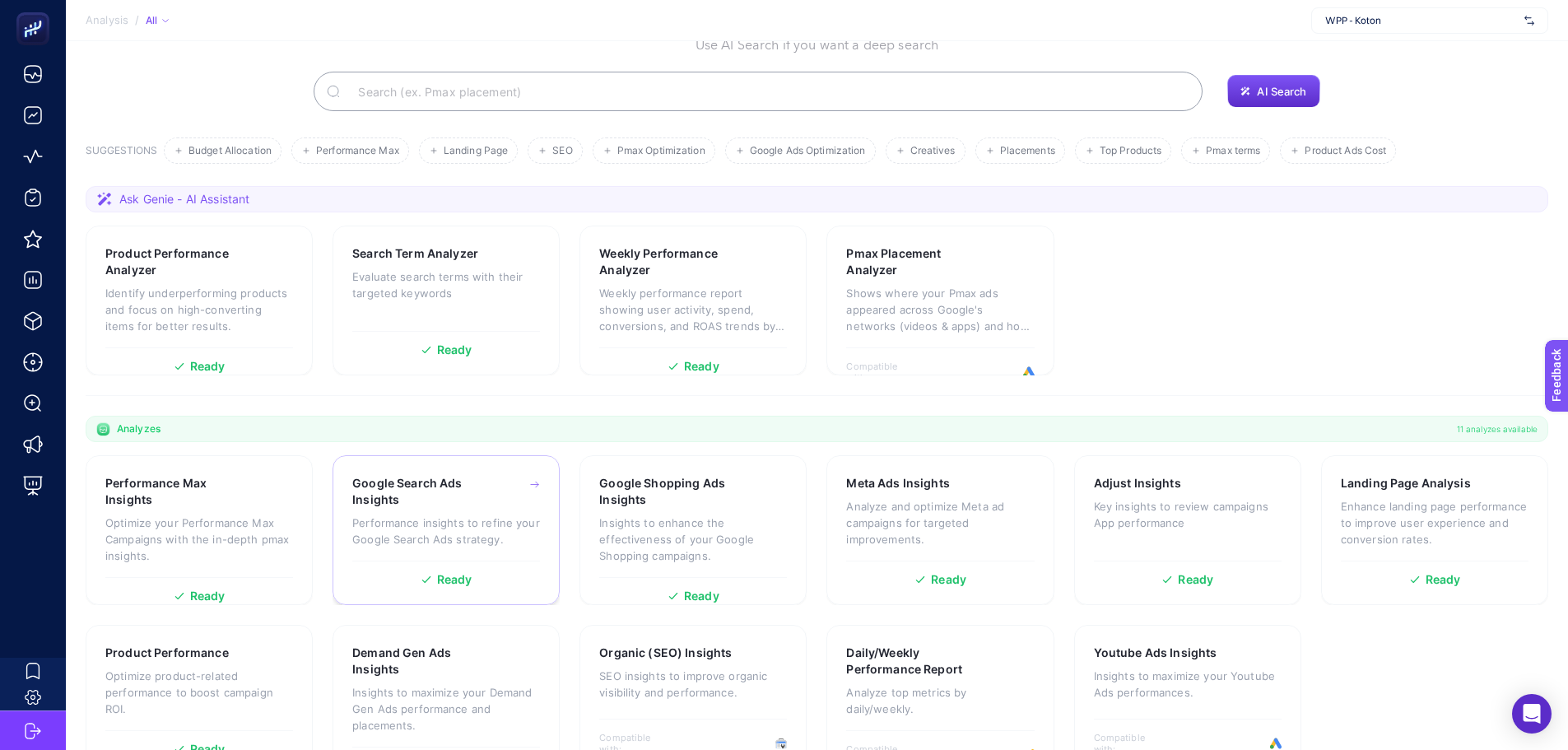
click at [460, 515] on p "Performance insights to refine your Google Search Ads strategy." at bounding box center [446, 531] width 188 height 33
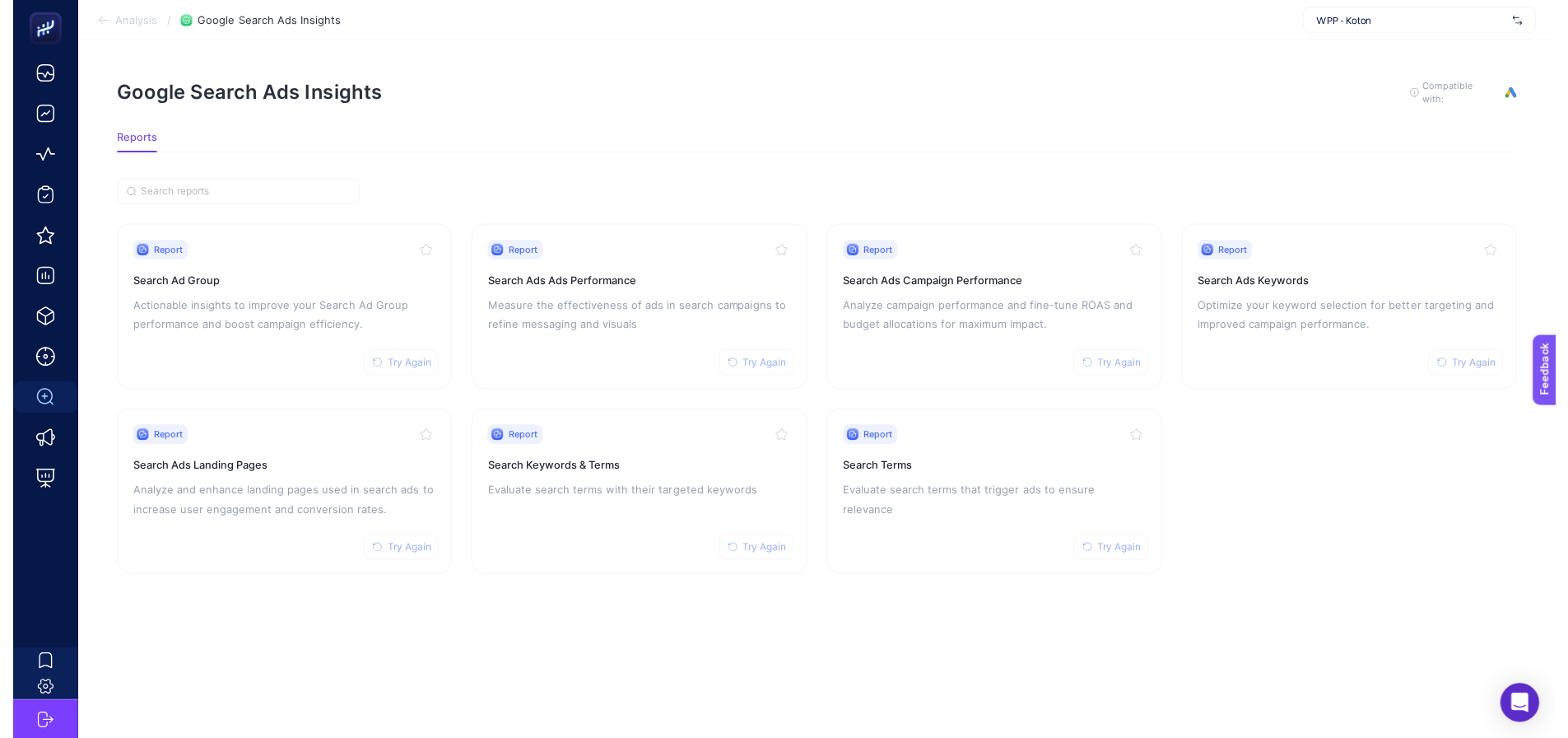
scroll to position [13, 0]
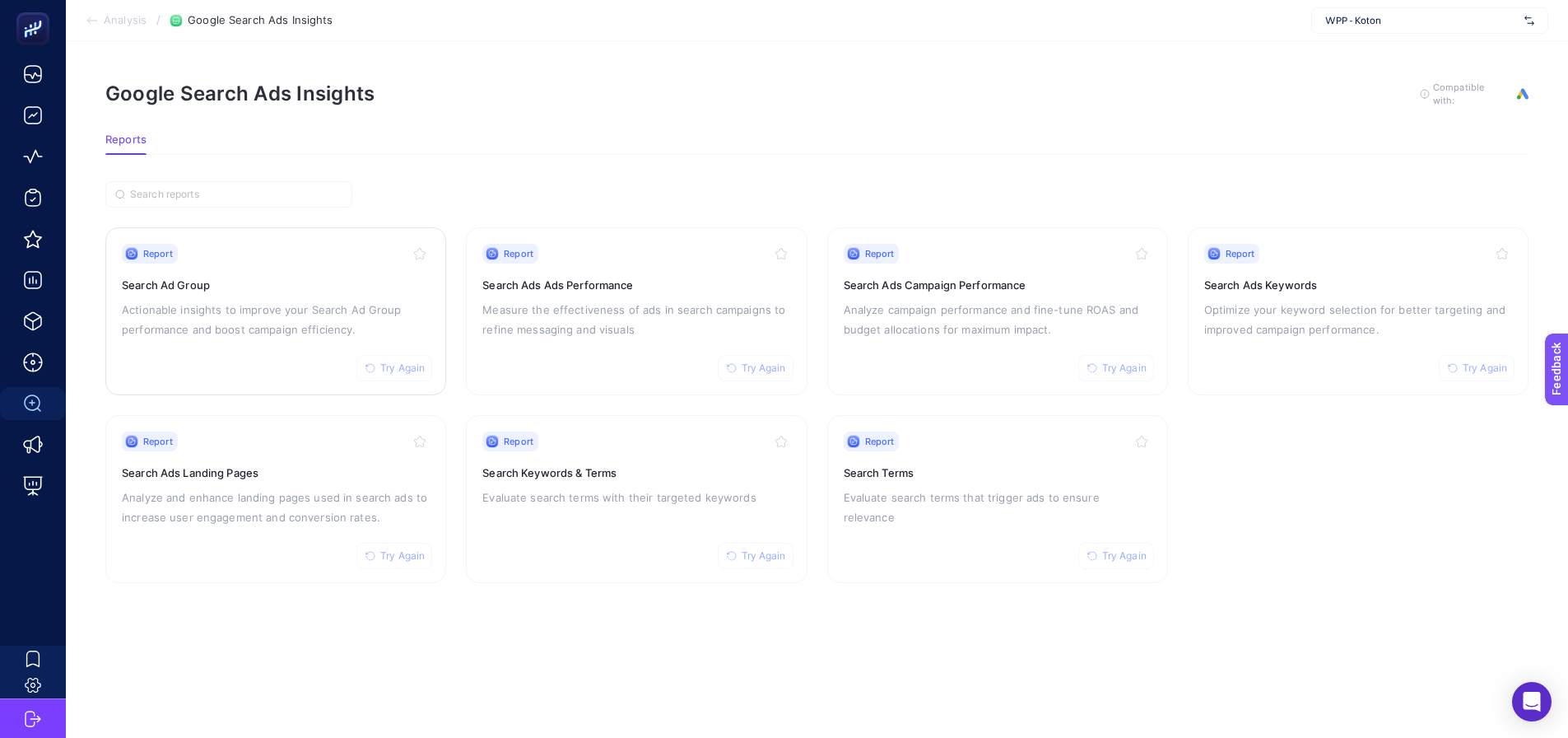
click at [314, 309] on p "Actionable insights to improve your Search Ad Group performance and boost campa…" at bounding box center [275, 320] width 308 height 40
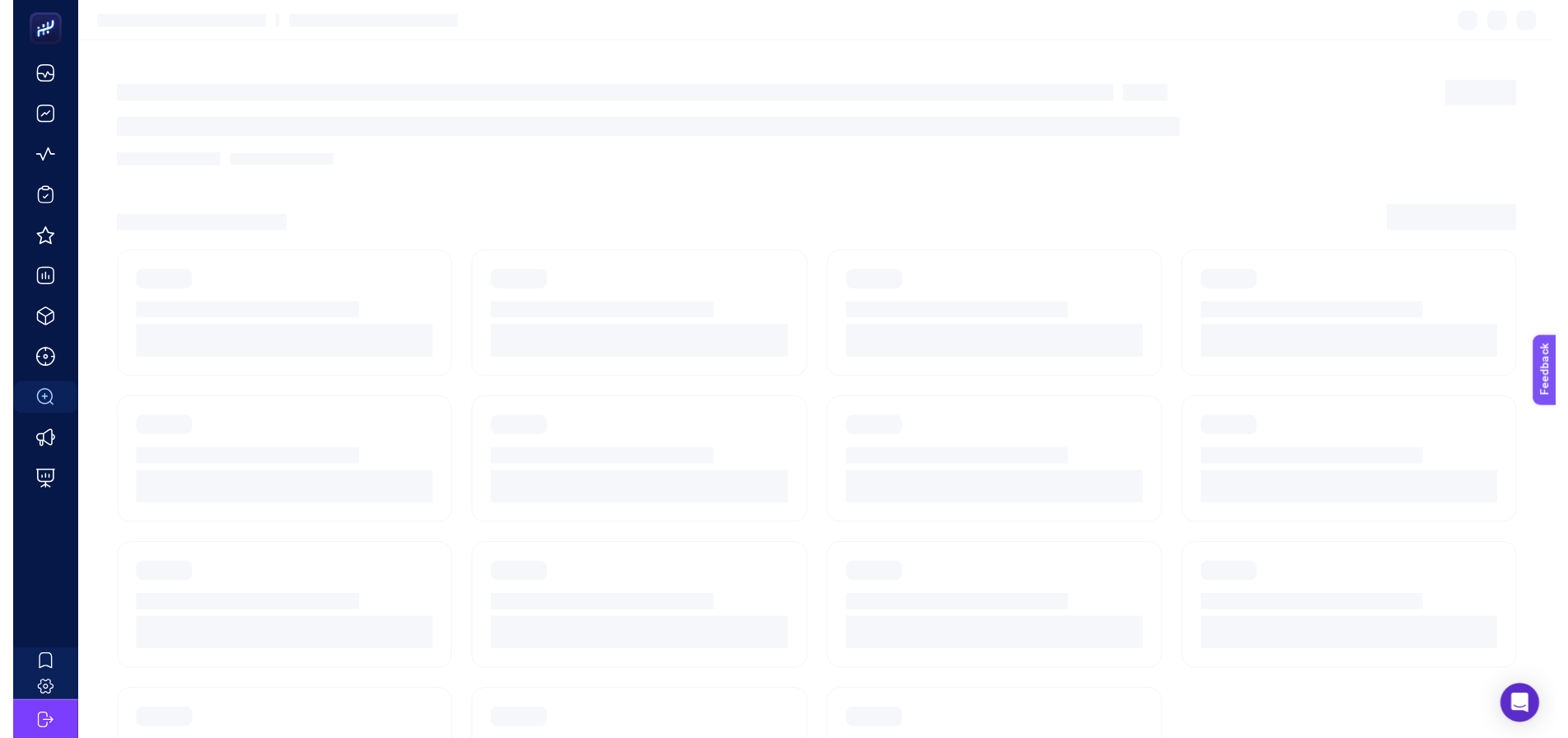
scroll to position [13, 0]
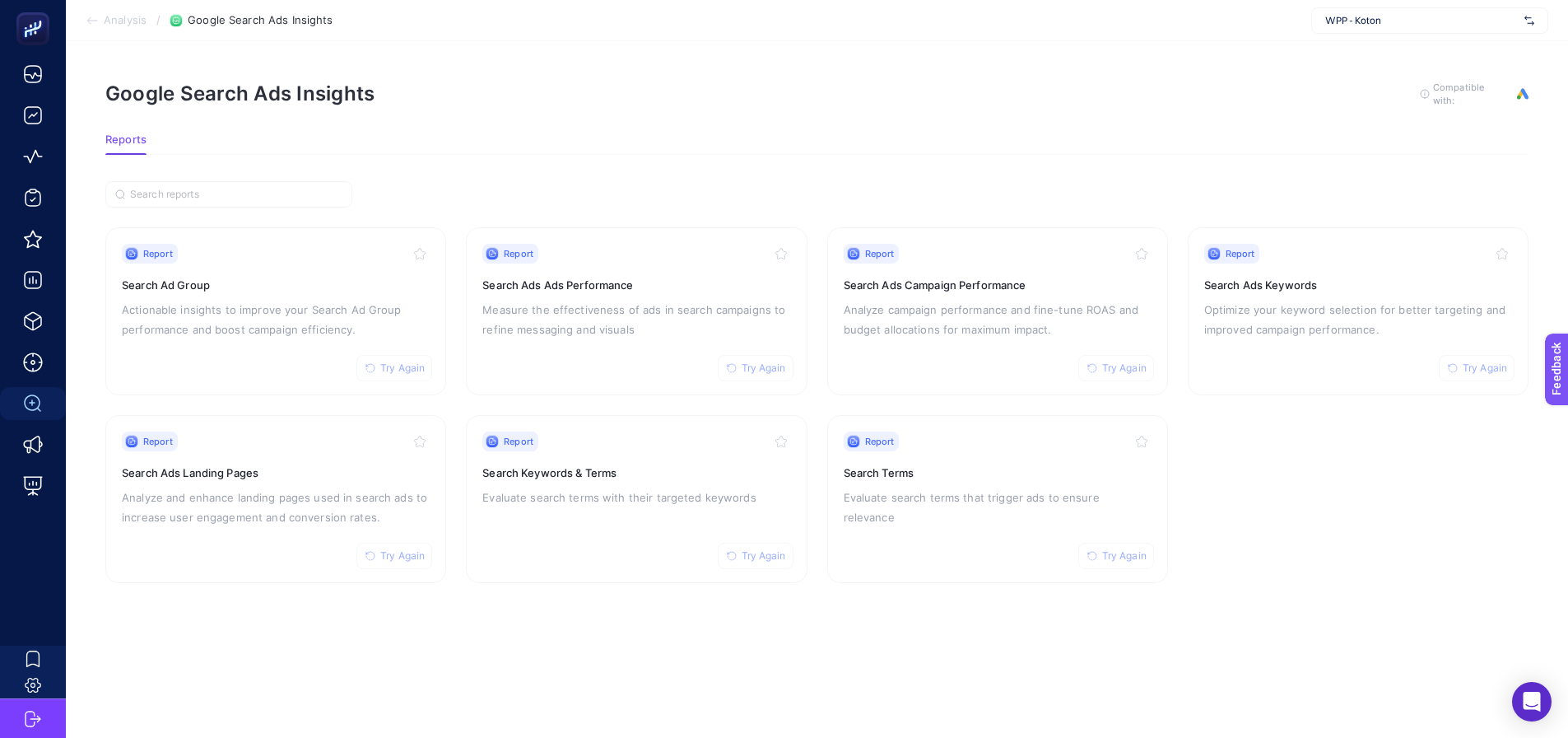
click at [138, 593] on article "Google Search Ads Insights To get quality results from this analysis, we recomm…" at bounding box center [817, 389] width 1502 height 696
click at [1350, 14] on span "WPP - Koton" at bounding box center [1421, 20] width 192 height 14
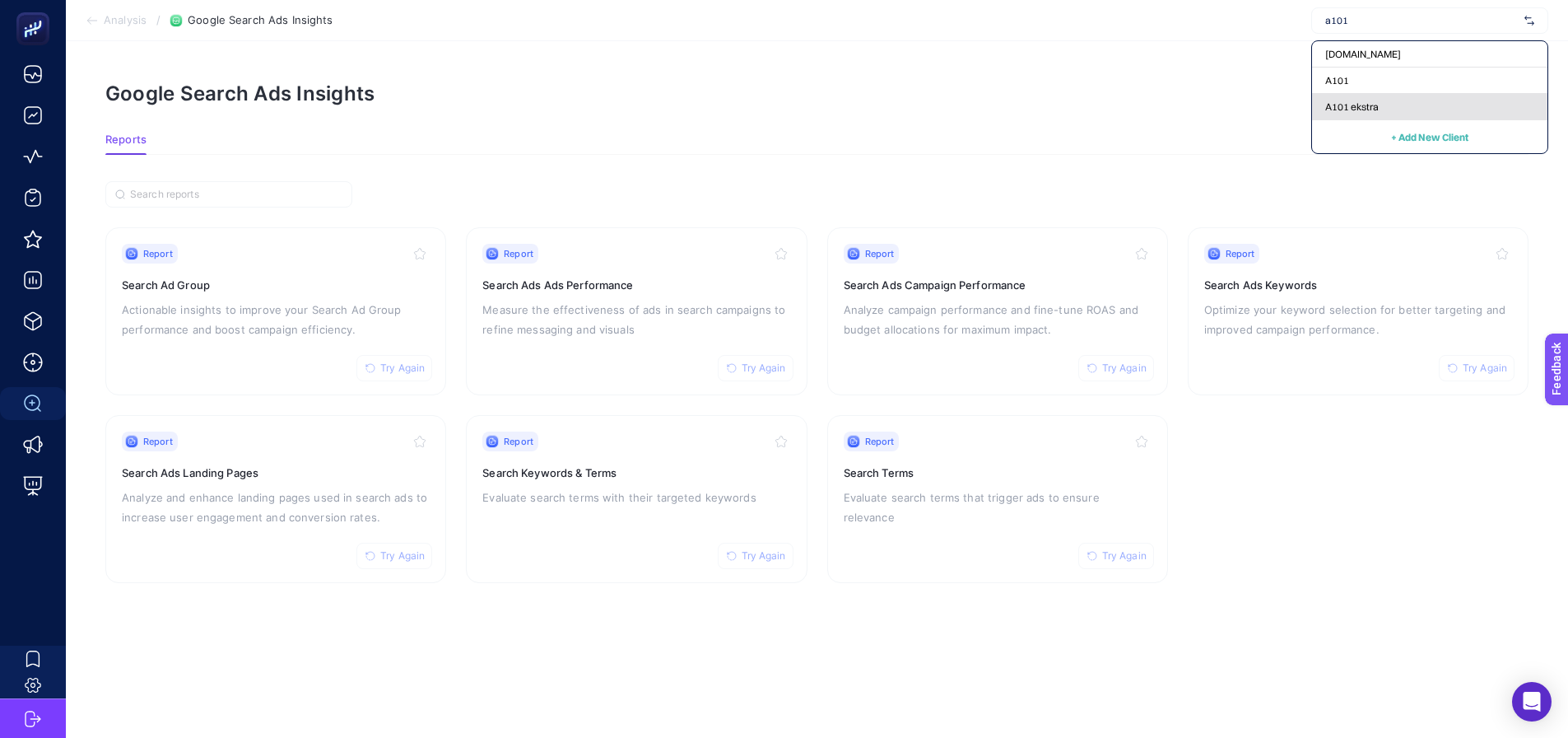
type input "a101"
click at [1341, 102] on span "A101 ekstra" at bounding box center [1351, 107] width 54 height 14
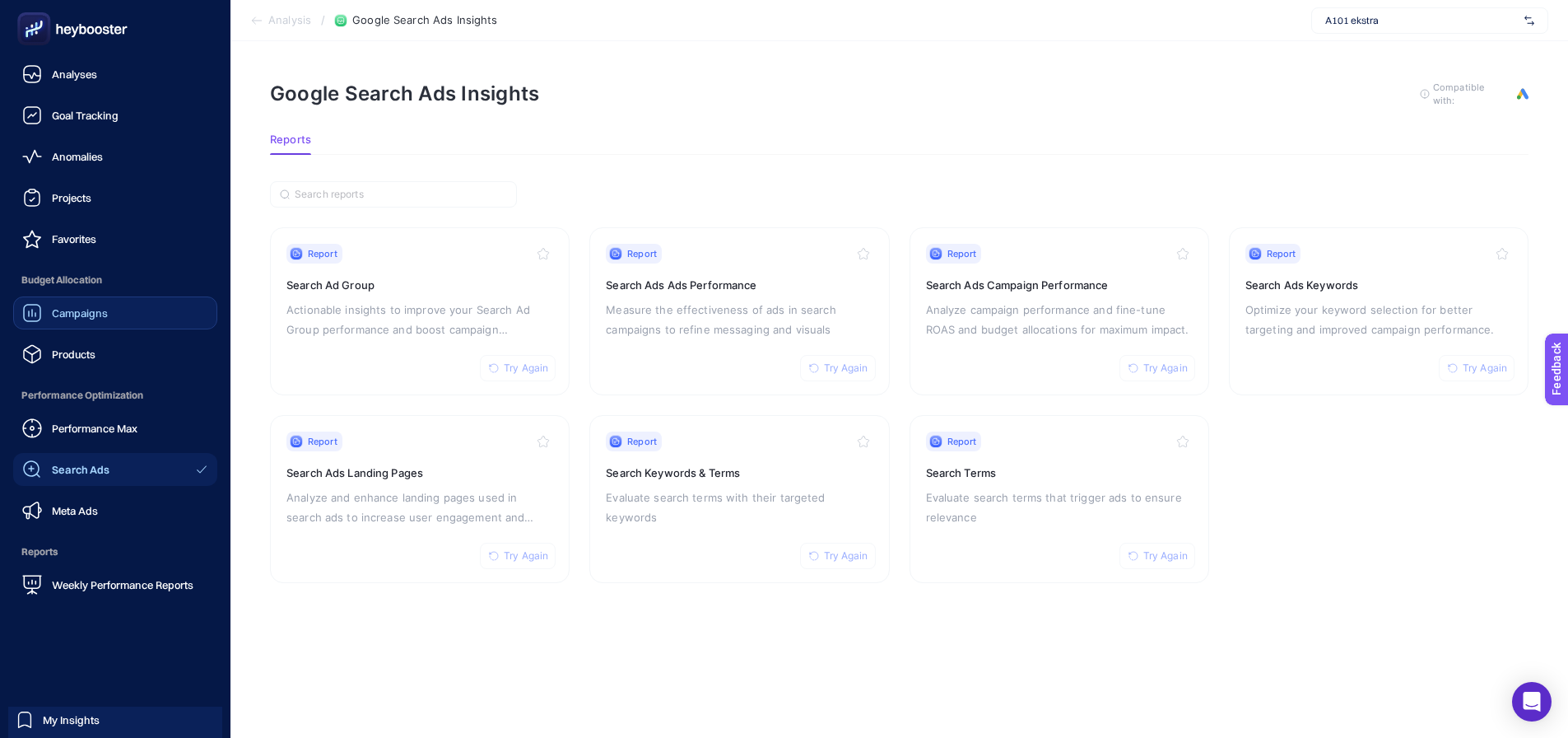
click at [54, 303] on div "Campaigns" at bounding box center [64, 313] width 85 height 20
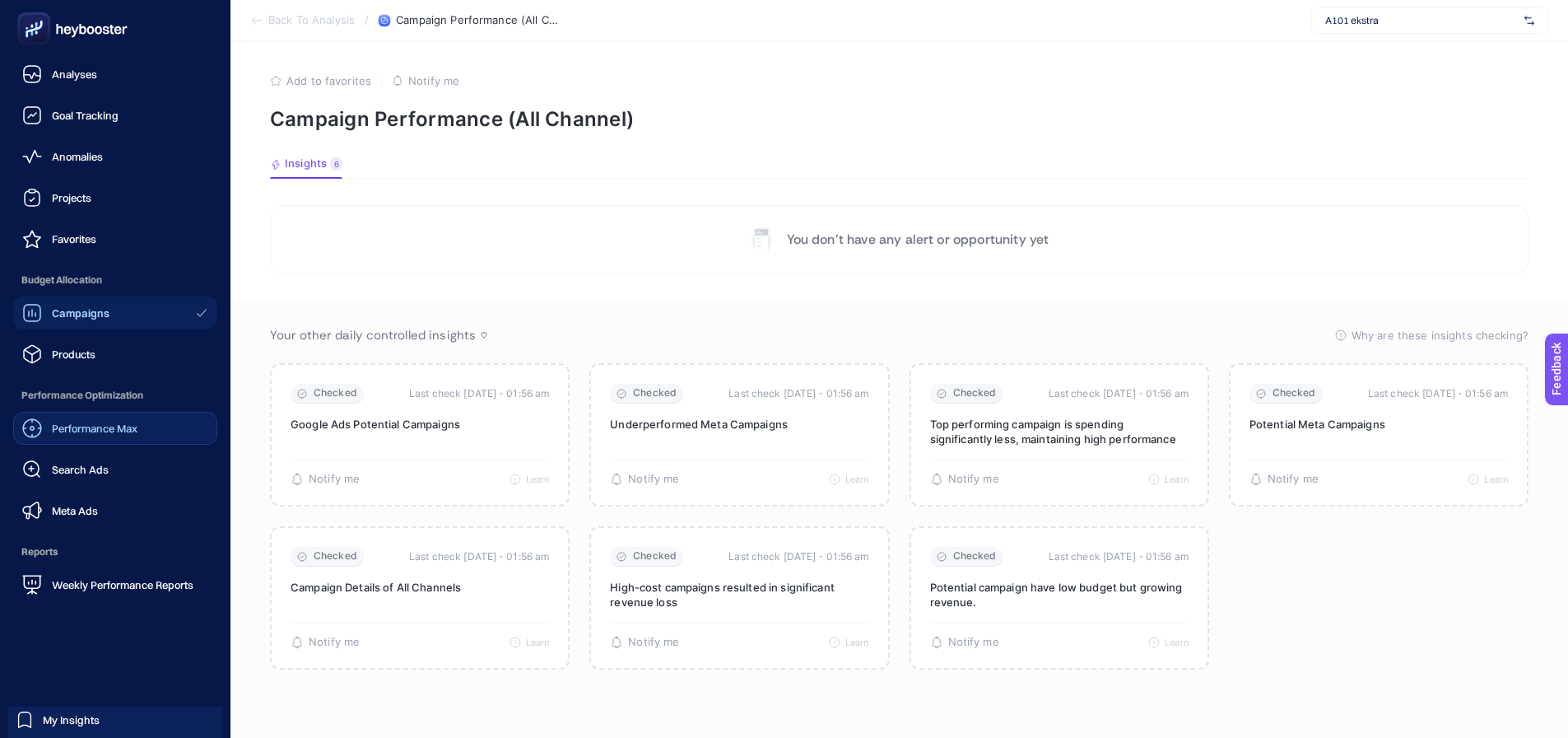
click at [63, 416] on link "Performance Max" at bounding box center [115, 428] width 204 height 33
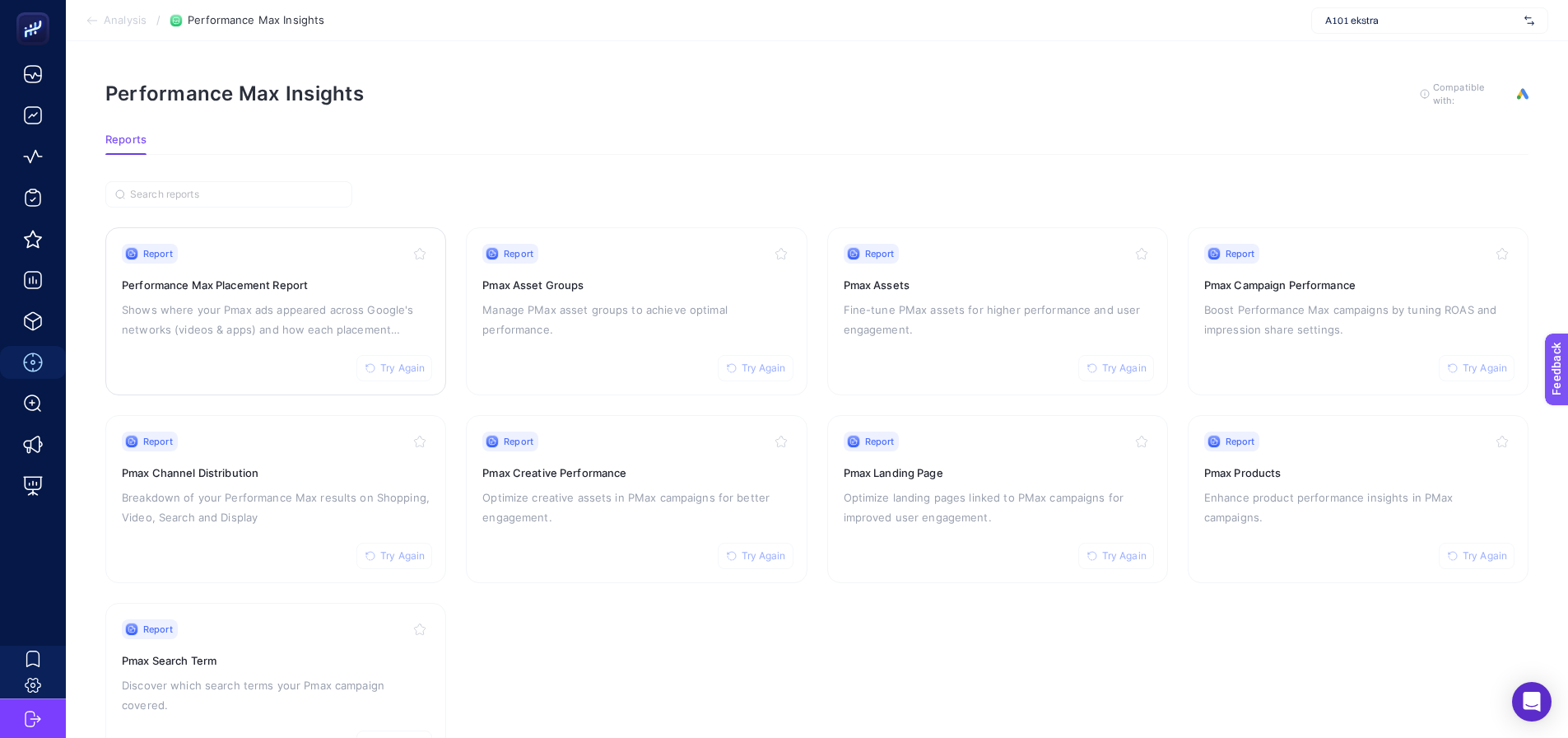
click at [230, 301] on p "Shows where your Pmax ads appeared across Google's networks (videos & apps) and…" at bounding box center [275, 320] width 308 height 40
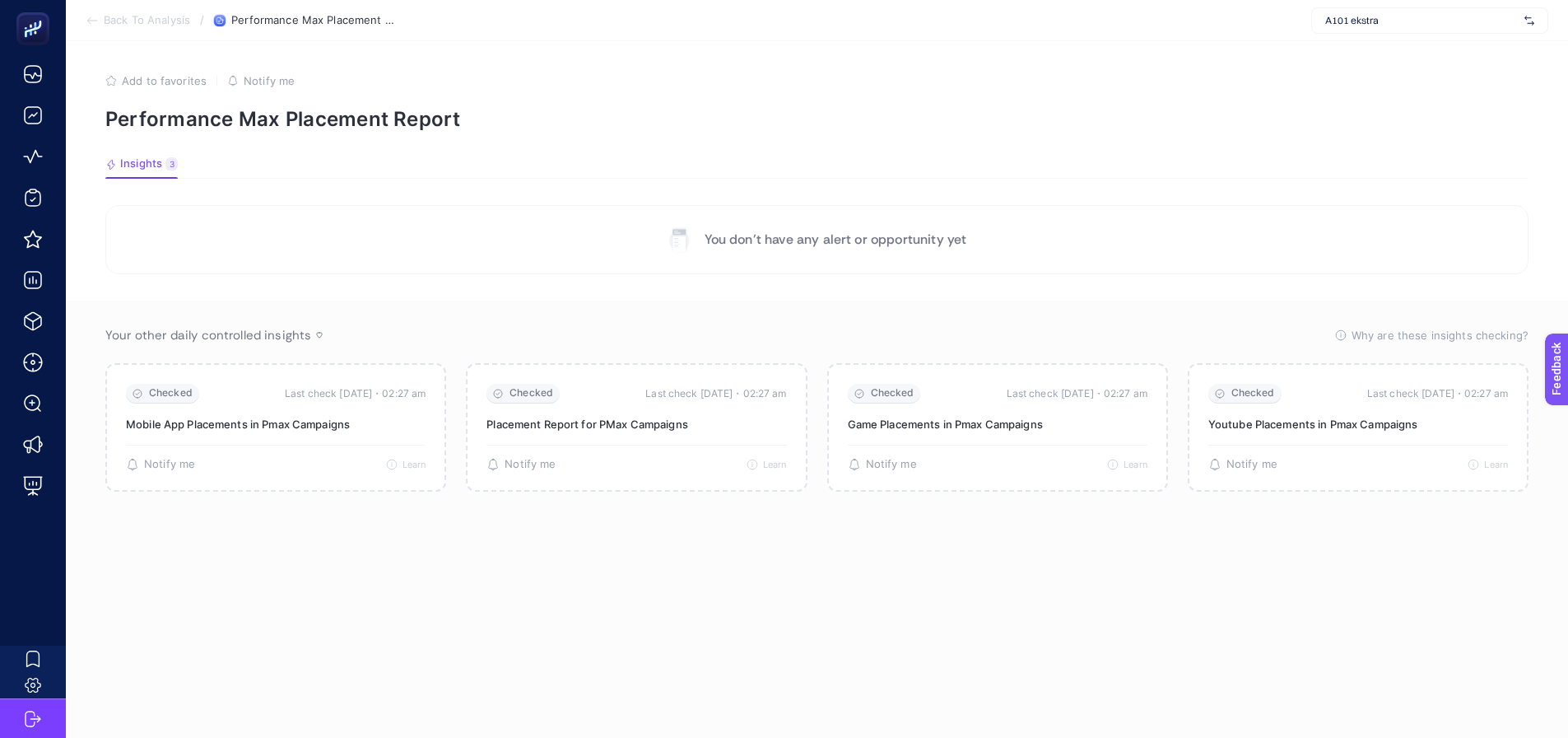
click at [1446, 185] on article "Add to favorites false Notify me Performance Max Placement Report Insights 3 We…" at bounding box center [817, 389] width 1502 height 696
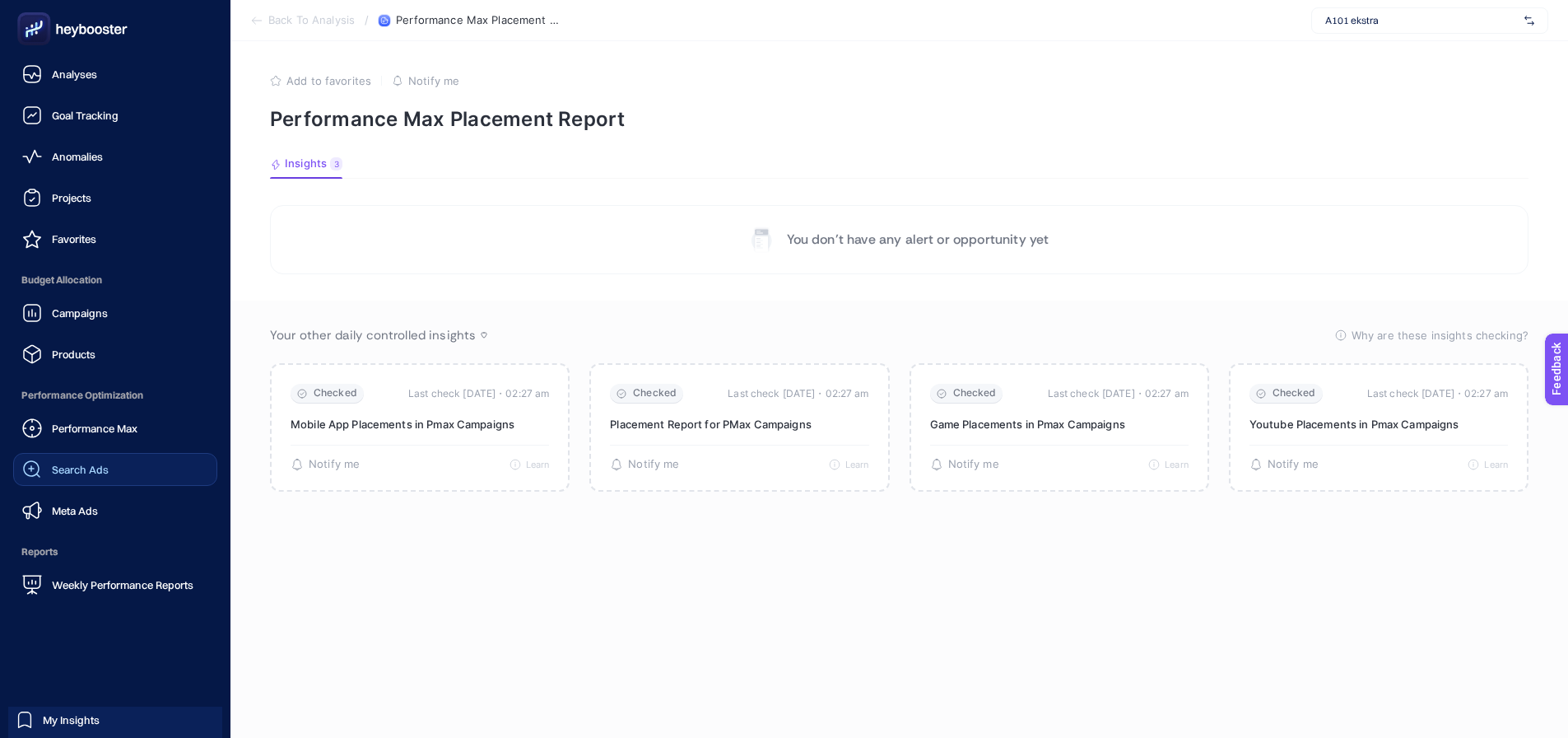
click at [71, 474] on span "Search Ads" at bounding box center [80, 469] width 57 height 14
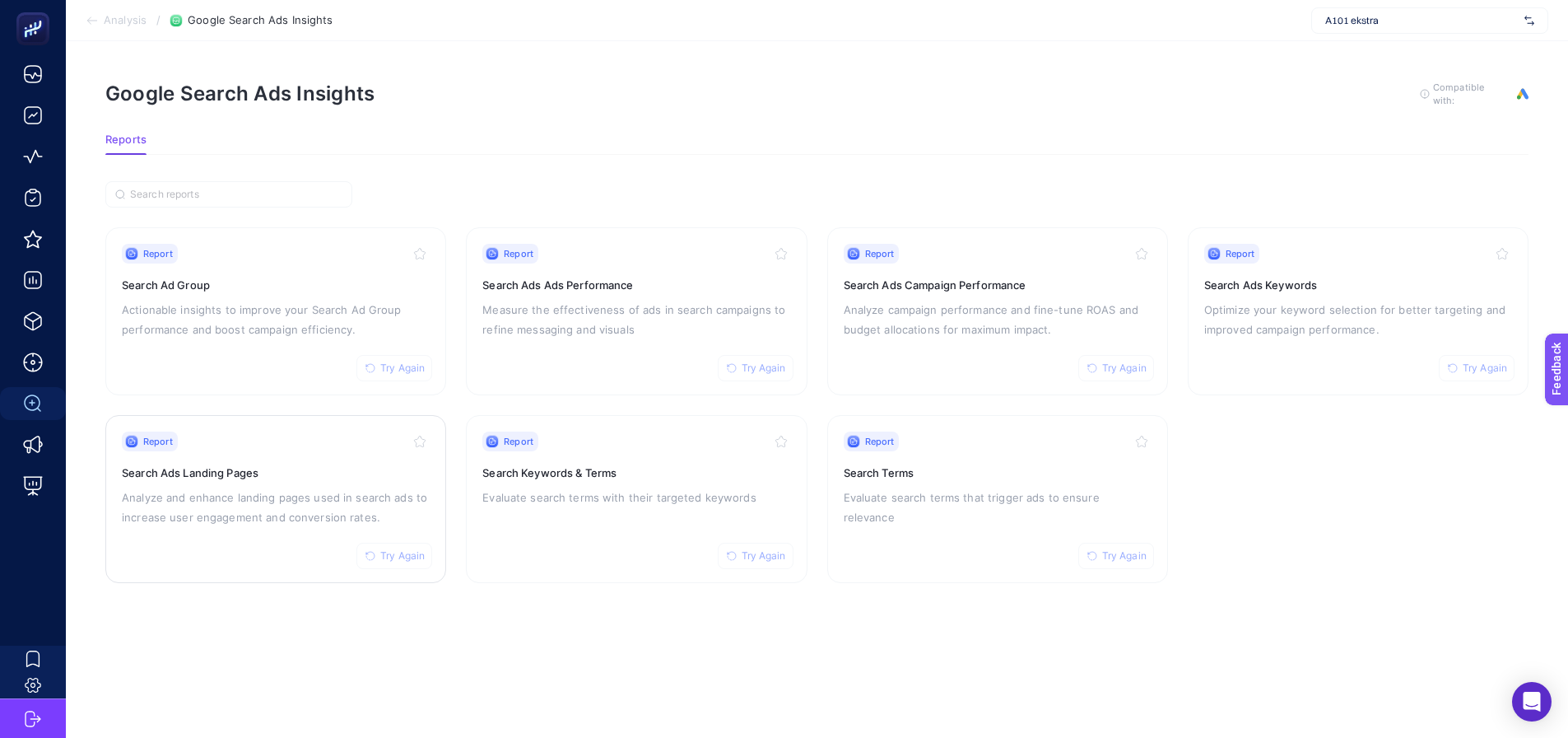
click at [287, 475] on h3 "Search Ads Landing Pages" at bounding box center [275, 473] width 308 height 16
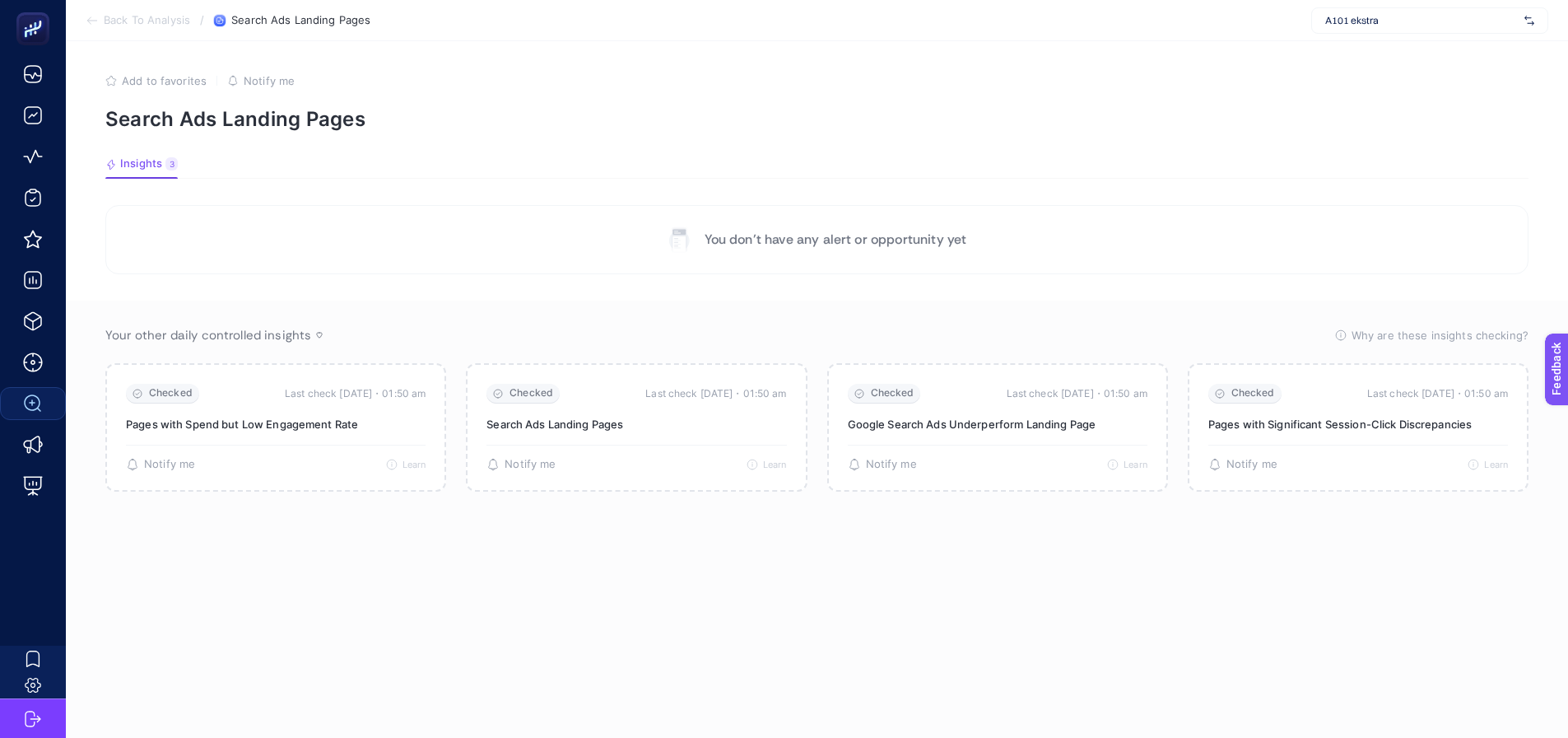
click at [90, 306] on section "Your other daily controlled insights Why are these insights checking? These ins…" at bounding box center [817, 522] width 1502 height 444
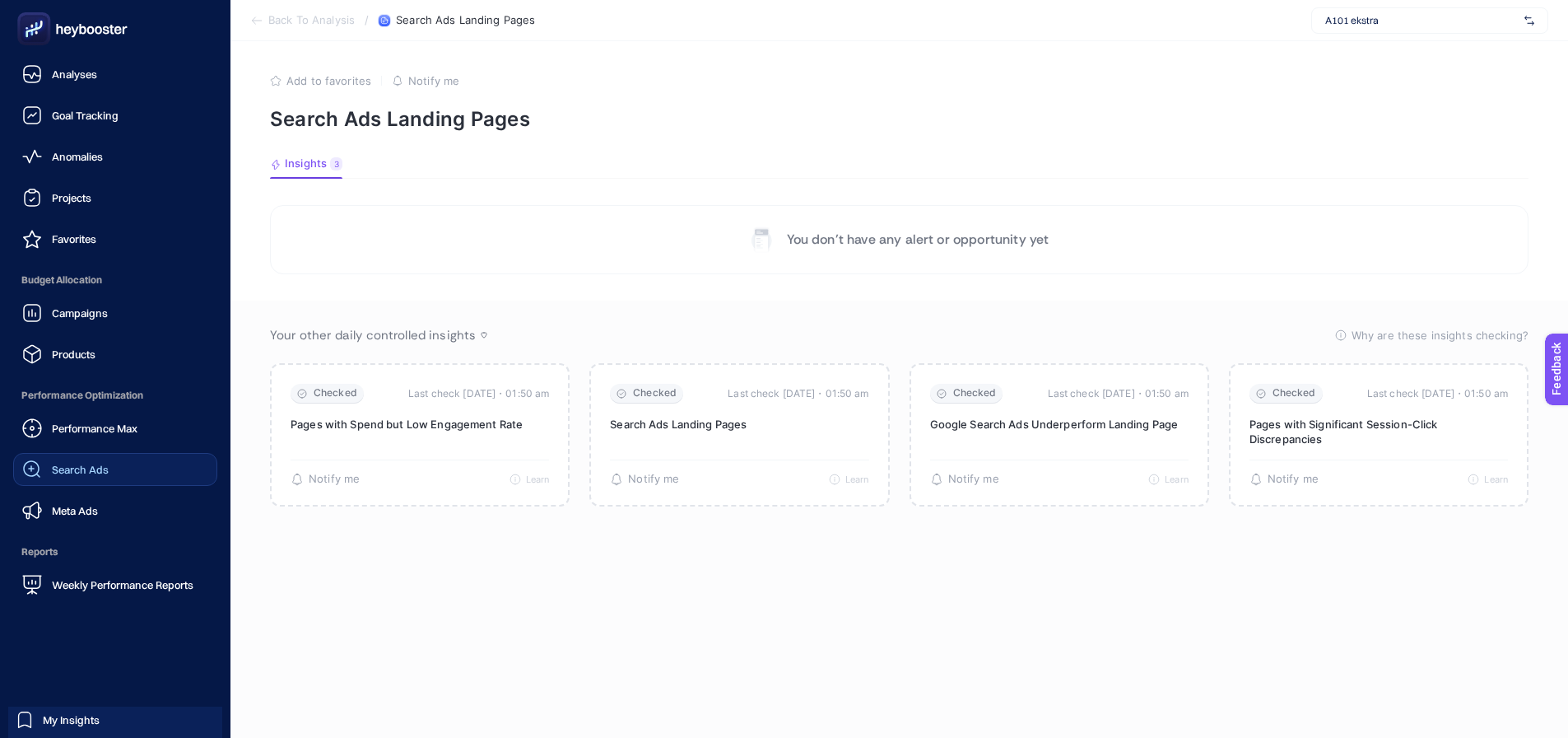
click at [94, 465] on span "Search Ads" at bounding box center [80, 469] width 57 height 14
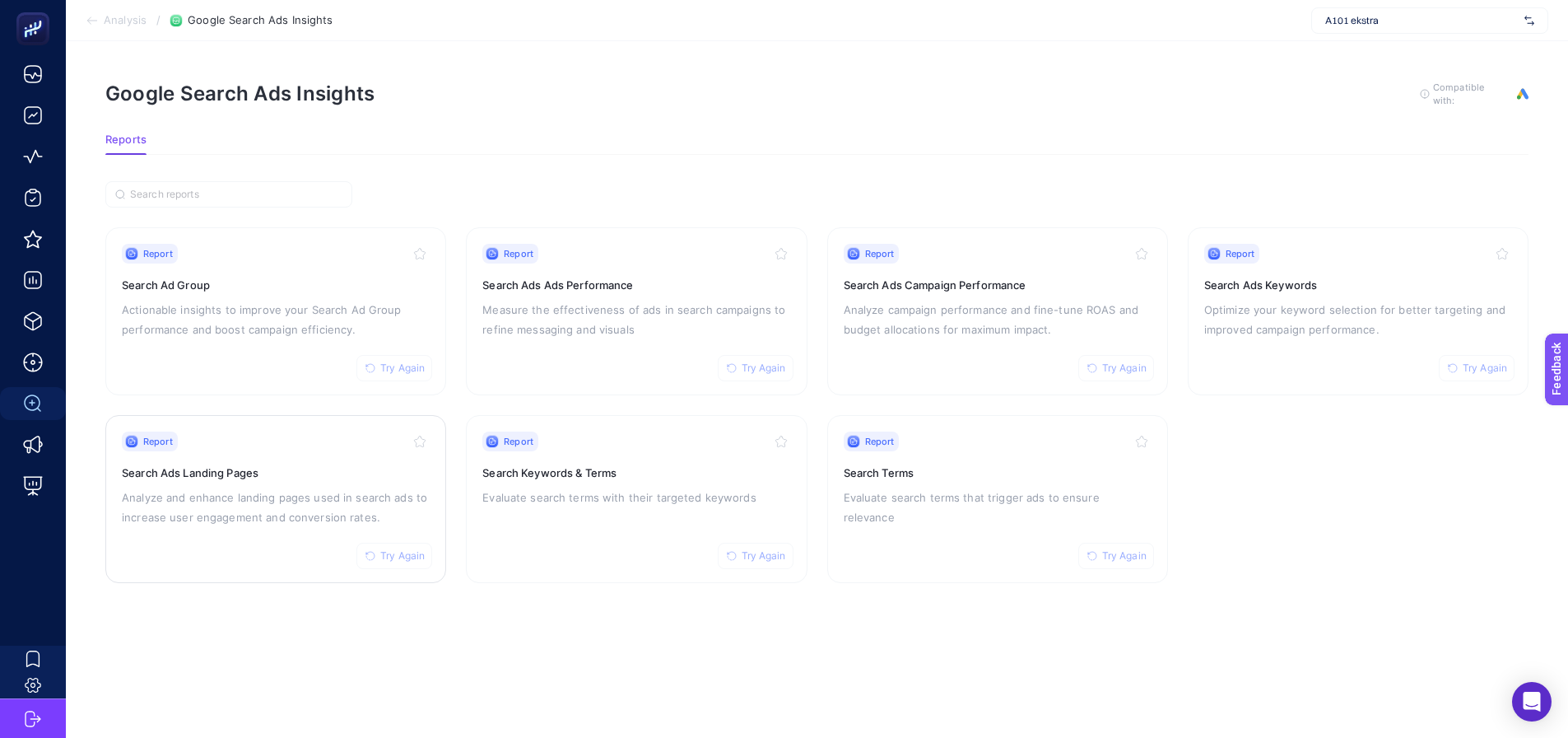
click at [270, 487] on p "Analyze and enhance landing pages used in search ads to increase user engagemen…" at bounding box center [275, 507] width 308 height 40
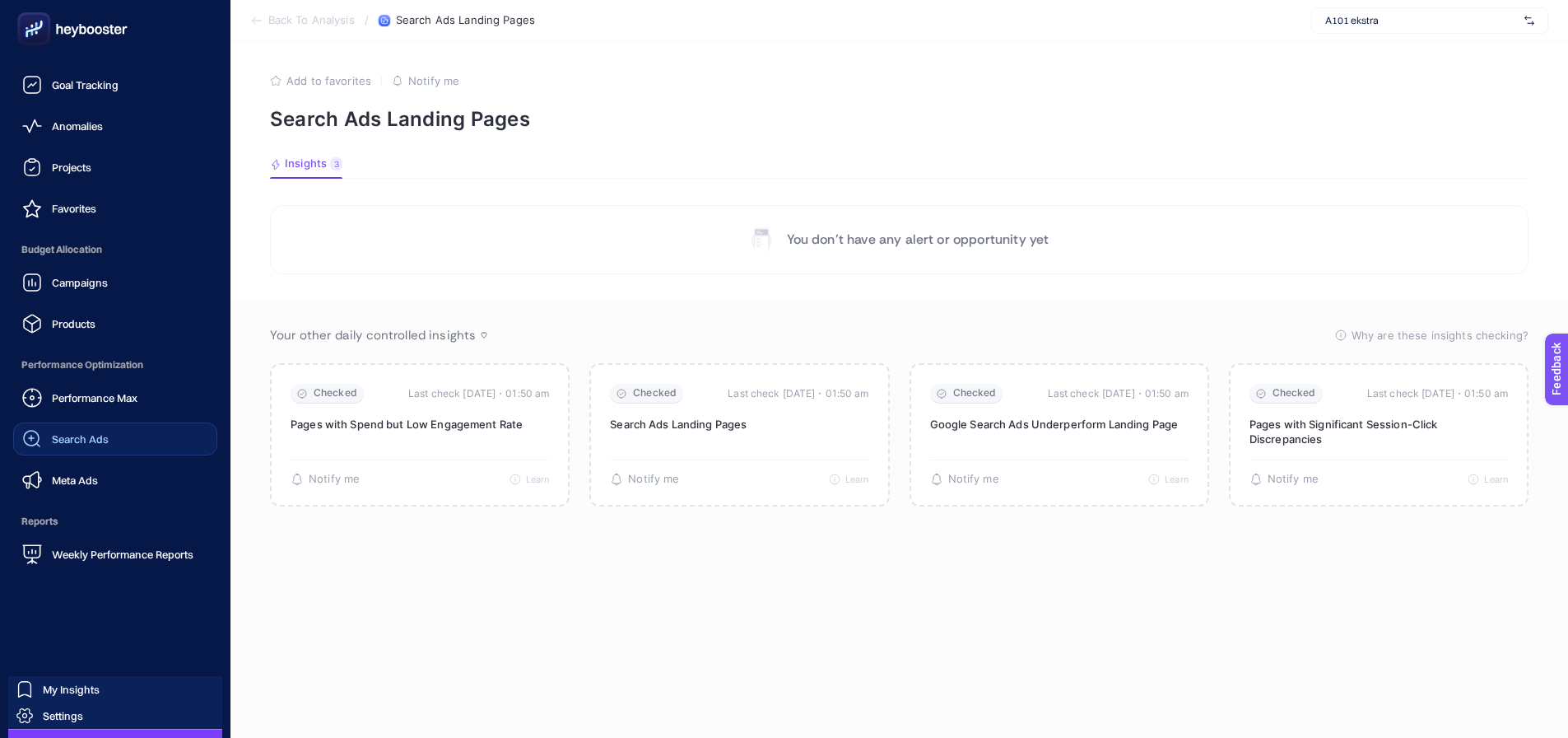
scroll to position [61, 0]
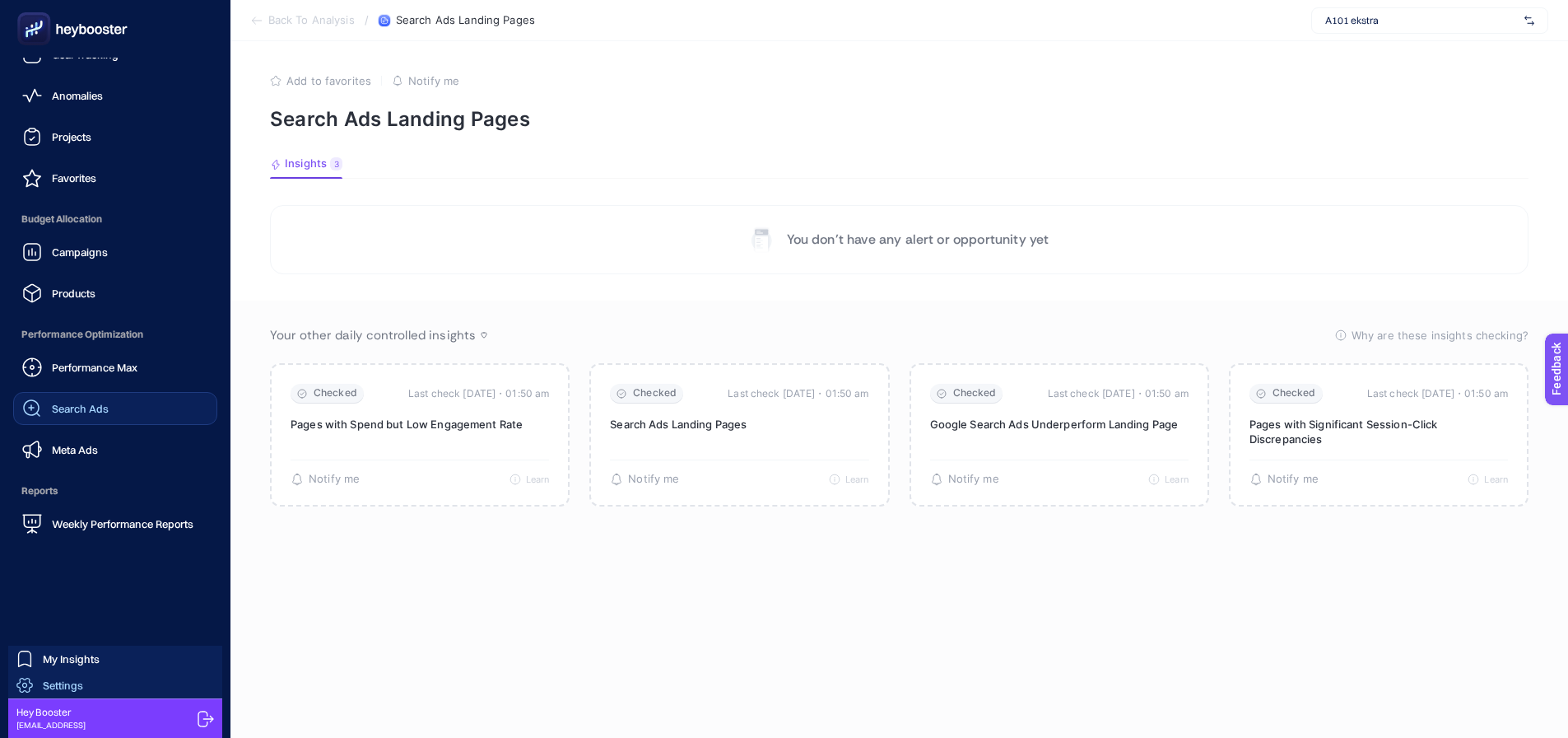
click at [126, 691] on link "Settings" at bounding box center [115, 684] width 214 height 26
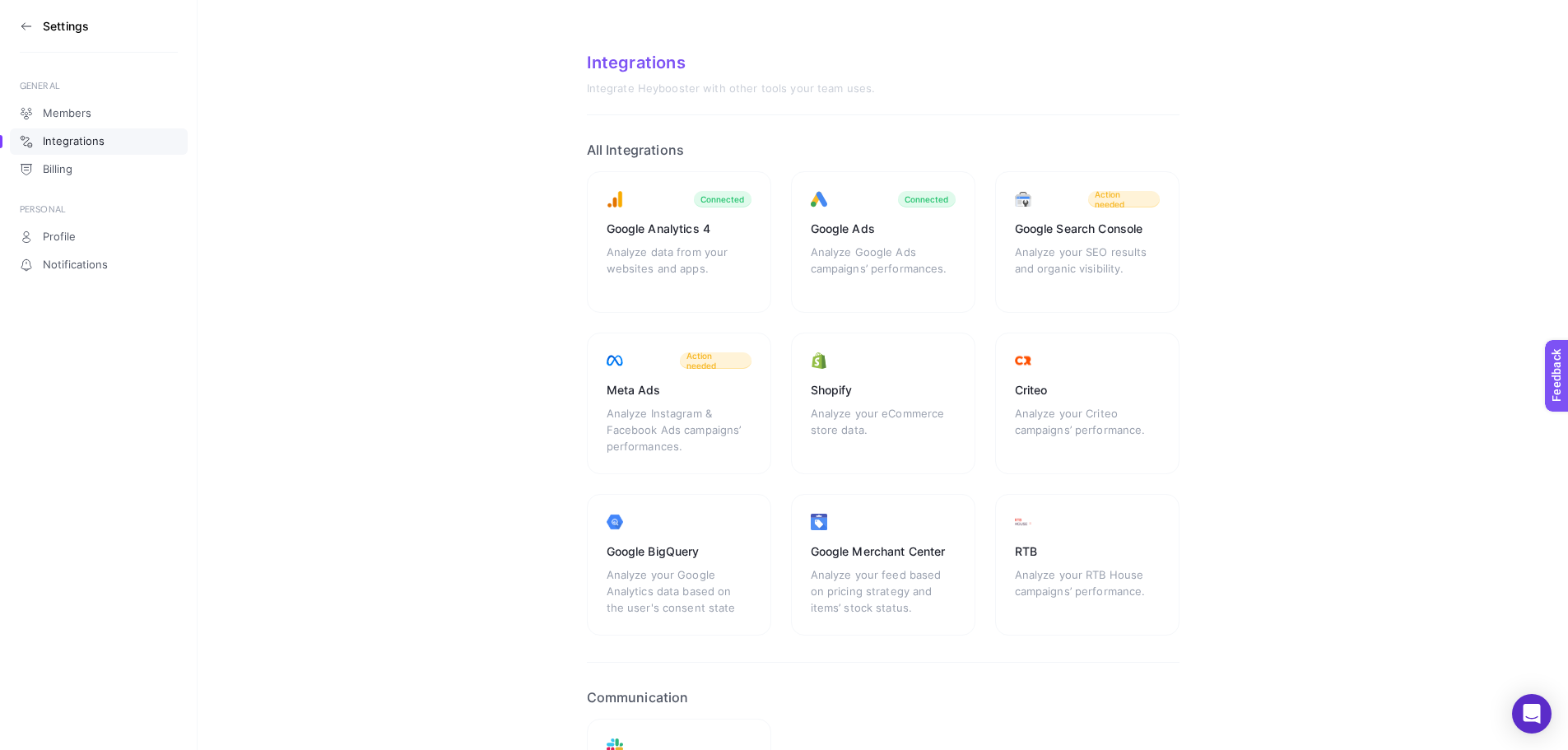
click at [127, 357] on aside "Settings GENERAL Members Integrations Billing PERSONAL Profile Notifications" at bounding box center [99, 375] width 198 height 750
click at [681, 445] on div "Analyze Instagram & Facebook Ads campaigns’ performances." at bounding box center [680, 429] width 145 height 49
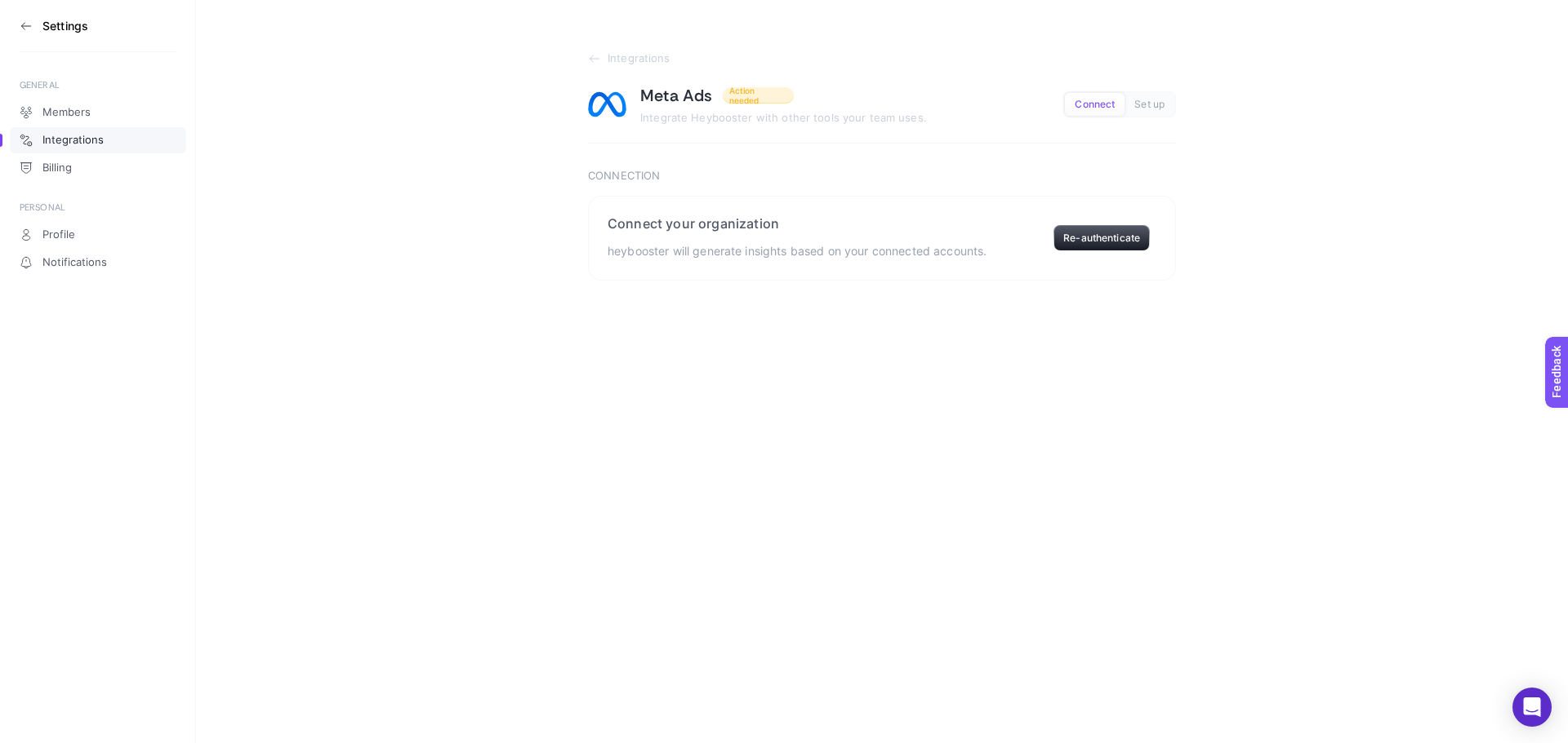
click at [590, 48] on section "Integrations Meta Ads Action needed Integrate Heybooster with other tools your …" at bounding box center [882, 140] width 1372 height 281
click at [593, 57] on icon at bounding box center [594, 58] width 14 height 13
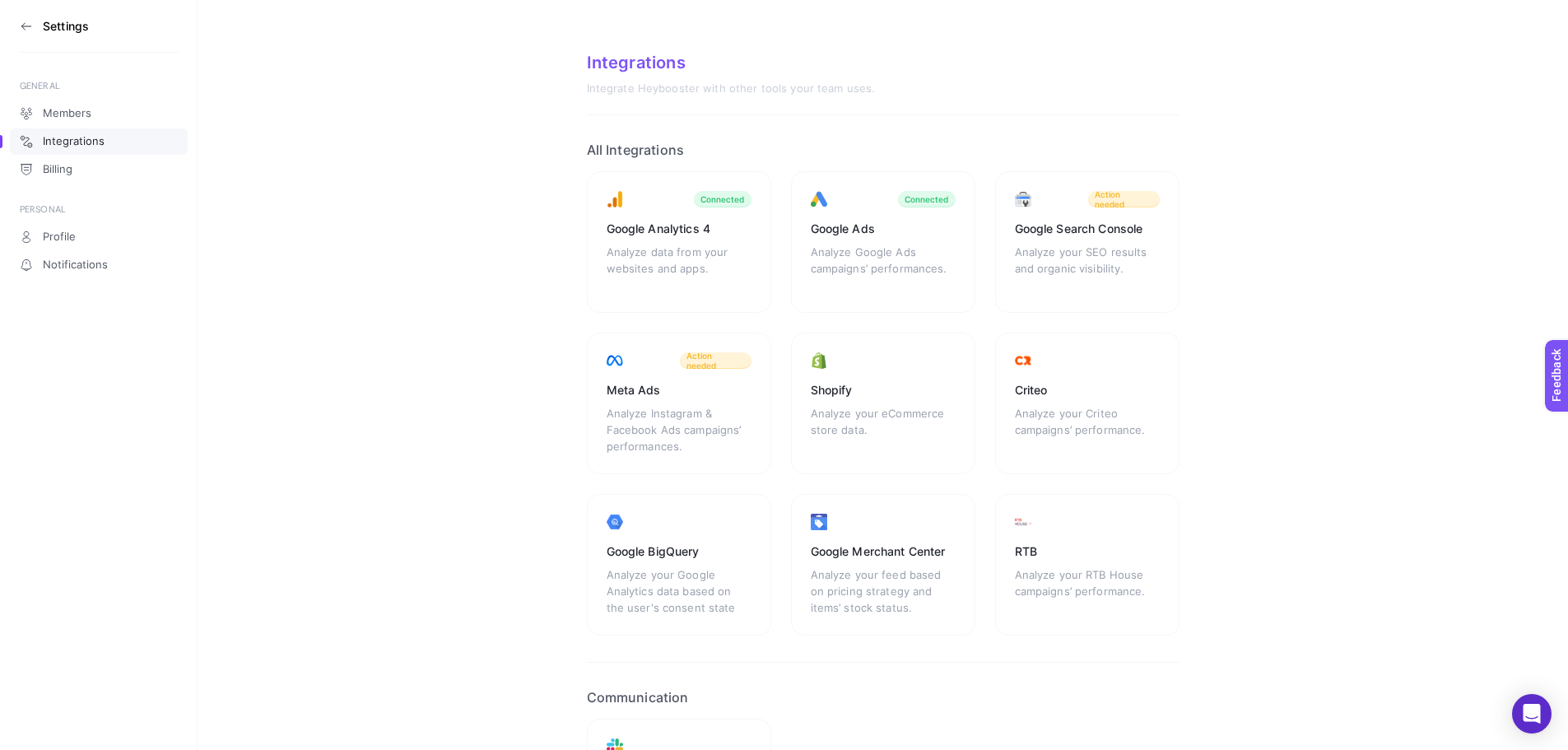
click at [22, 29] on icon at bounding box center [26, 26] width 14 height 14
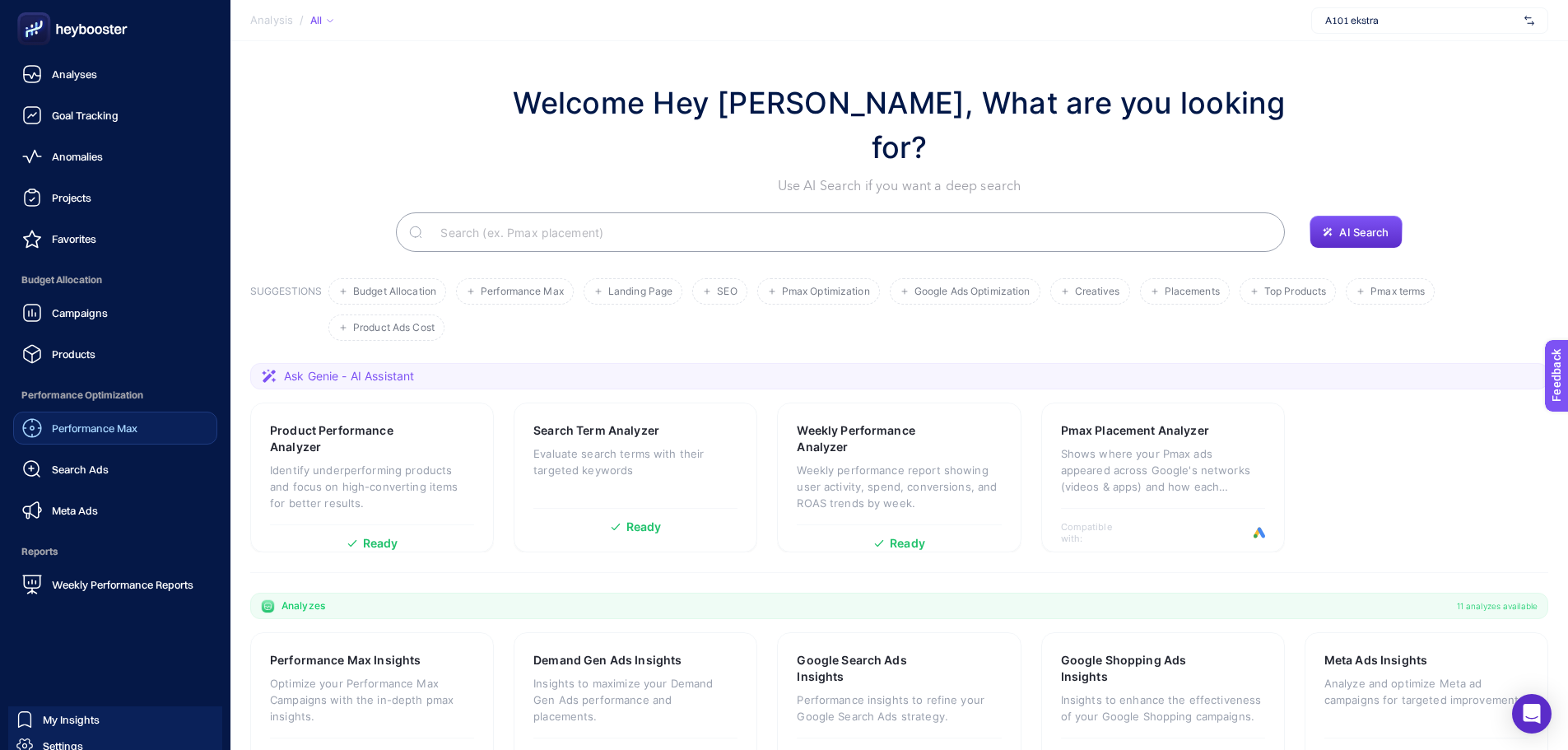
click at [103, 436] on div "Performance Max" at bounding box center [79, 429] width 115 height 20
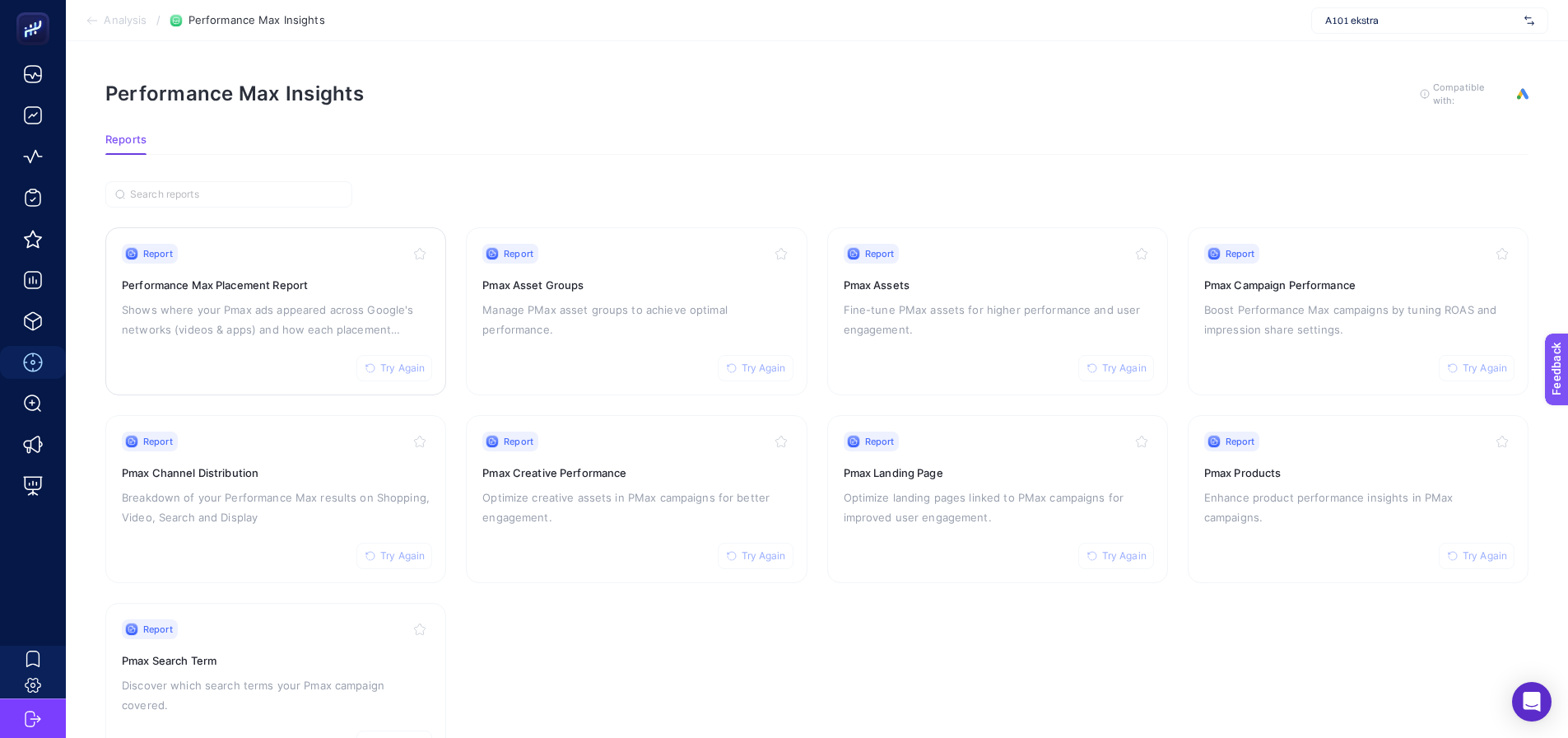
click at [403, 370] on span "Try Again" at bounding box center [402, 368] width 44 height 14
click at [749, 375] on button "Try Again" at bounding box center [755, 368] width 75 height 26
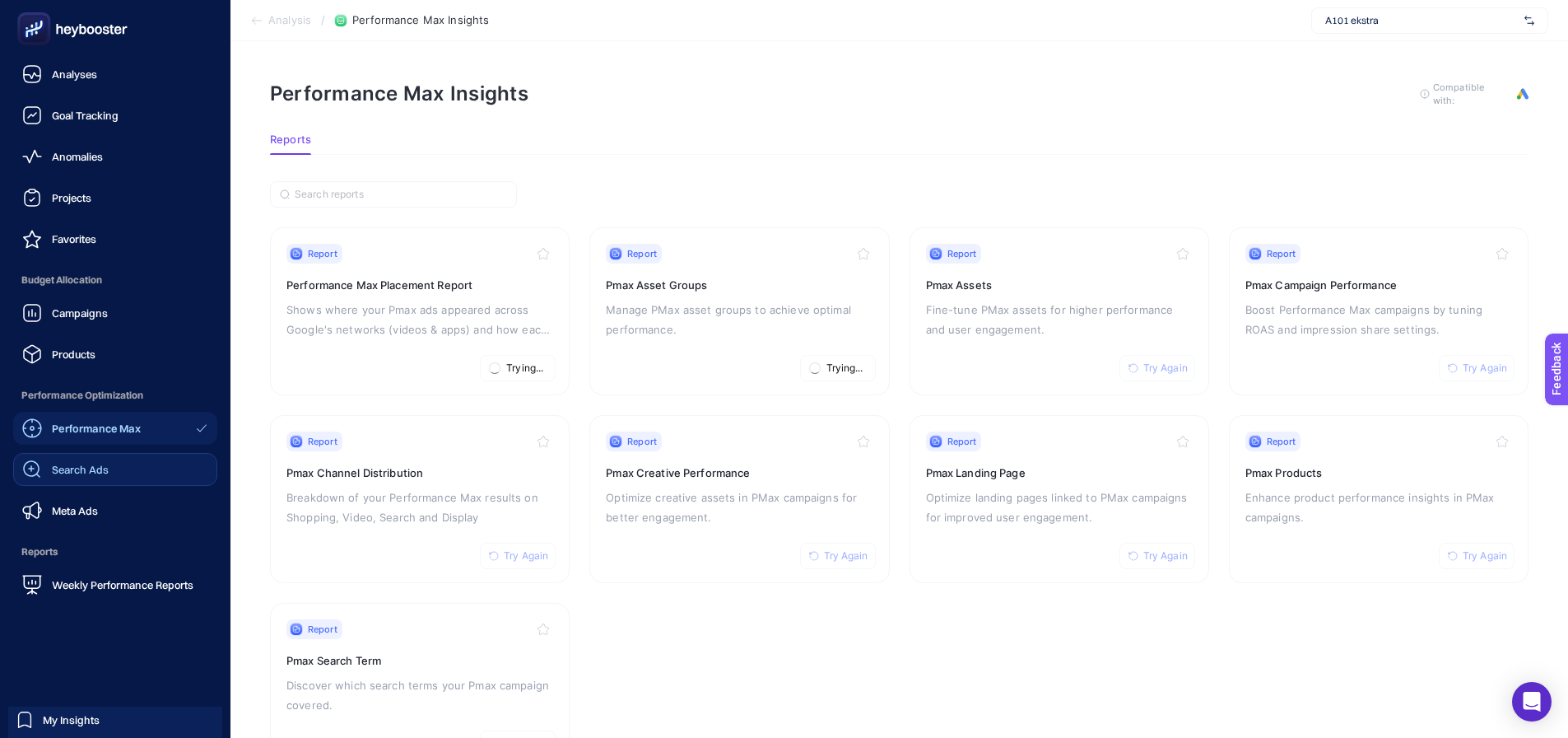
click at [32, 474] on icon at bounding box center [32, 469] width 20 height 20
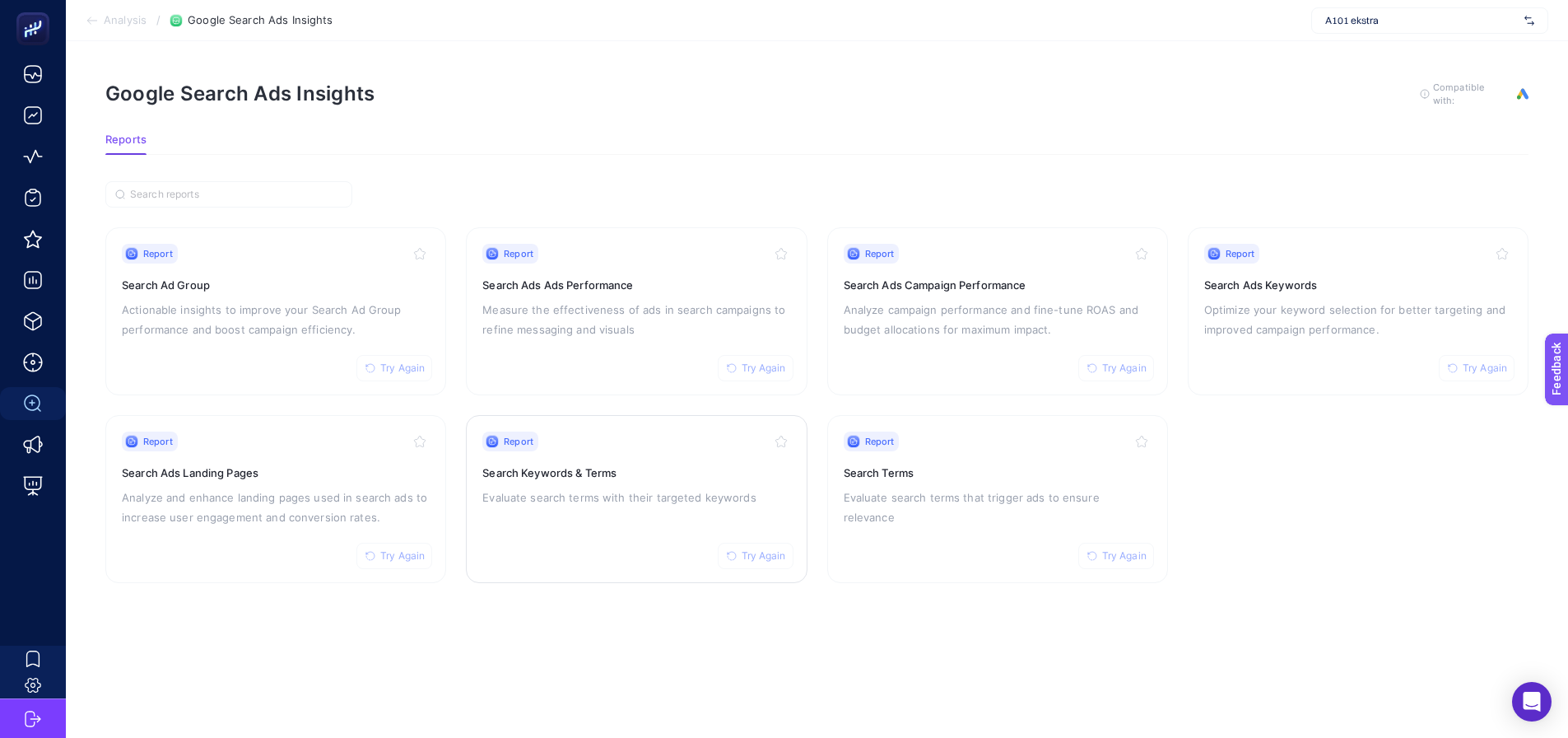
click at [501, 481] on div "Report Try Again Search Keywords & Terms Evaluate search terms with their targe…" at bounding box center [636, 498] width 308 height 135
click at [1142, 374] on button "Try Again" at bounding box center [1115, 368] width 75 height 26
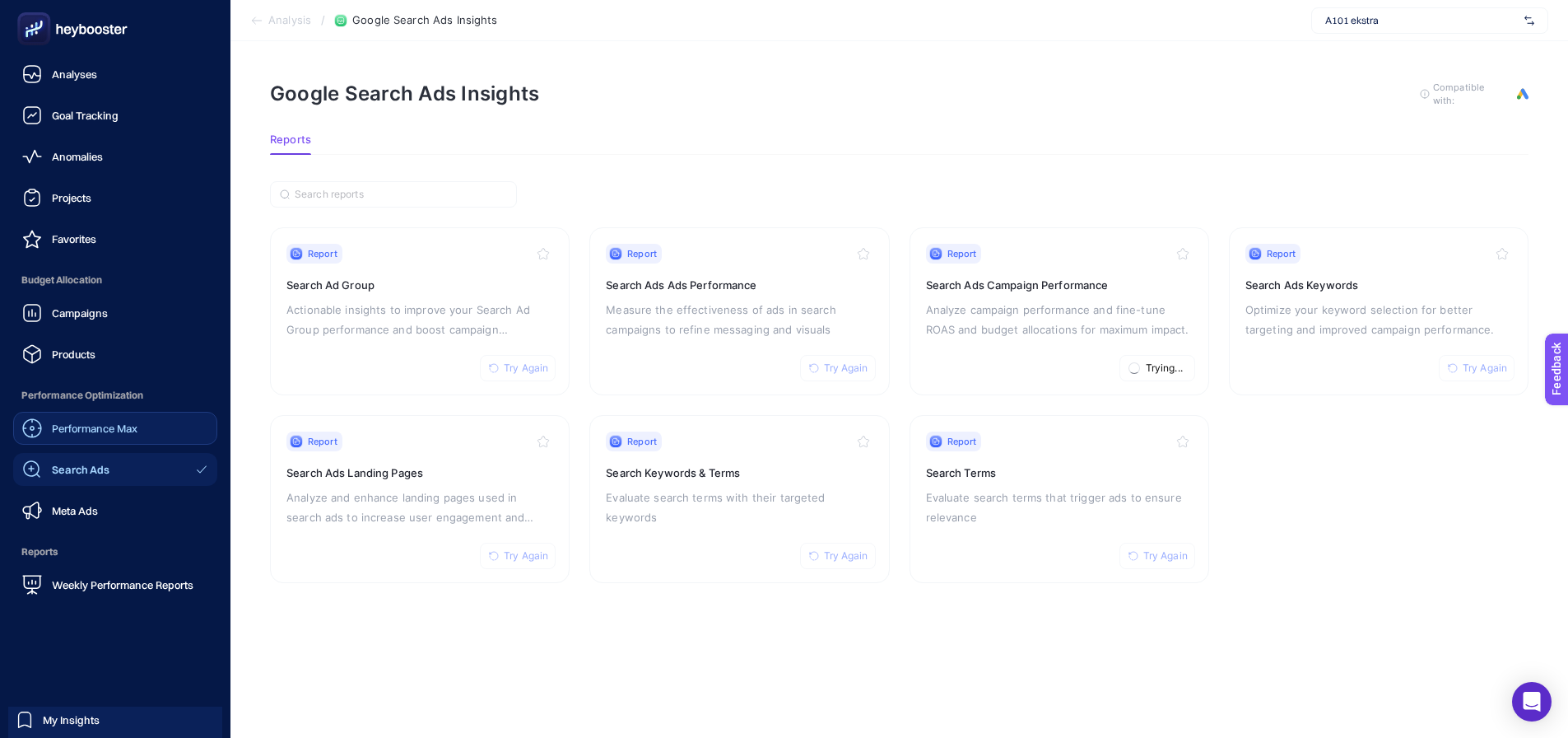
click at [64, 421] on div "Performance Max" at bounding box center [79, 428] width 115 height 20
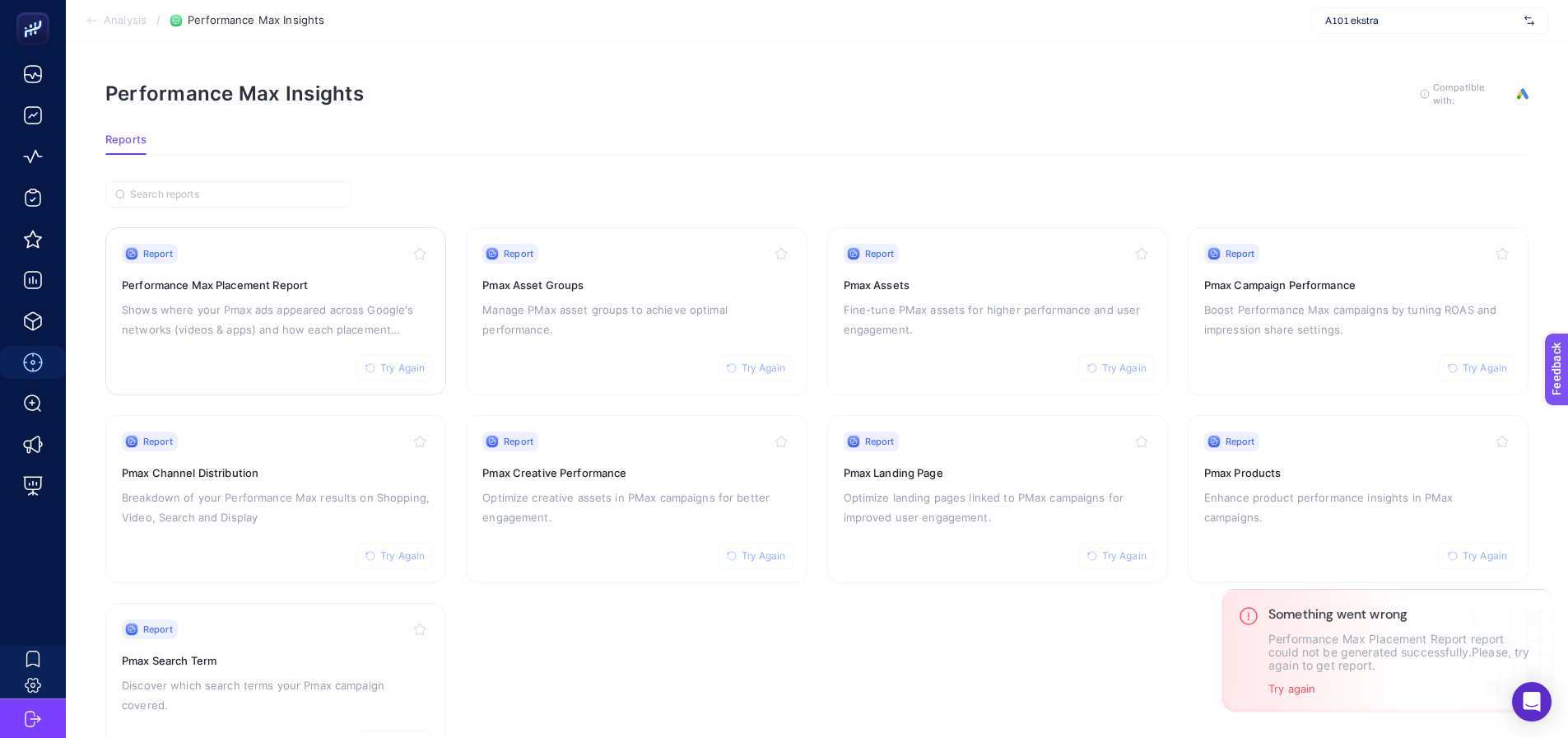
click at [231, 363] on div "Report Try Again Performance Max Placement Report Shows where your Pmax ads app…" at bounding box center [275, 310] width 308 height 135
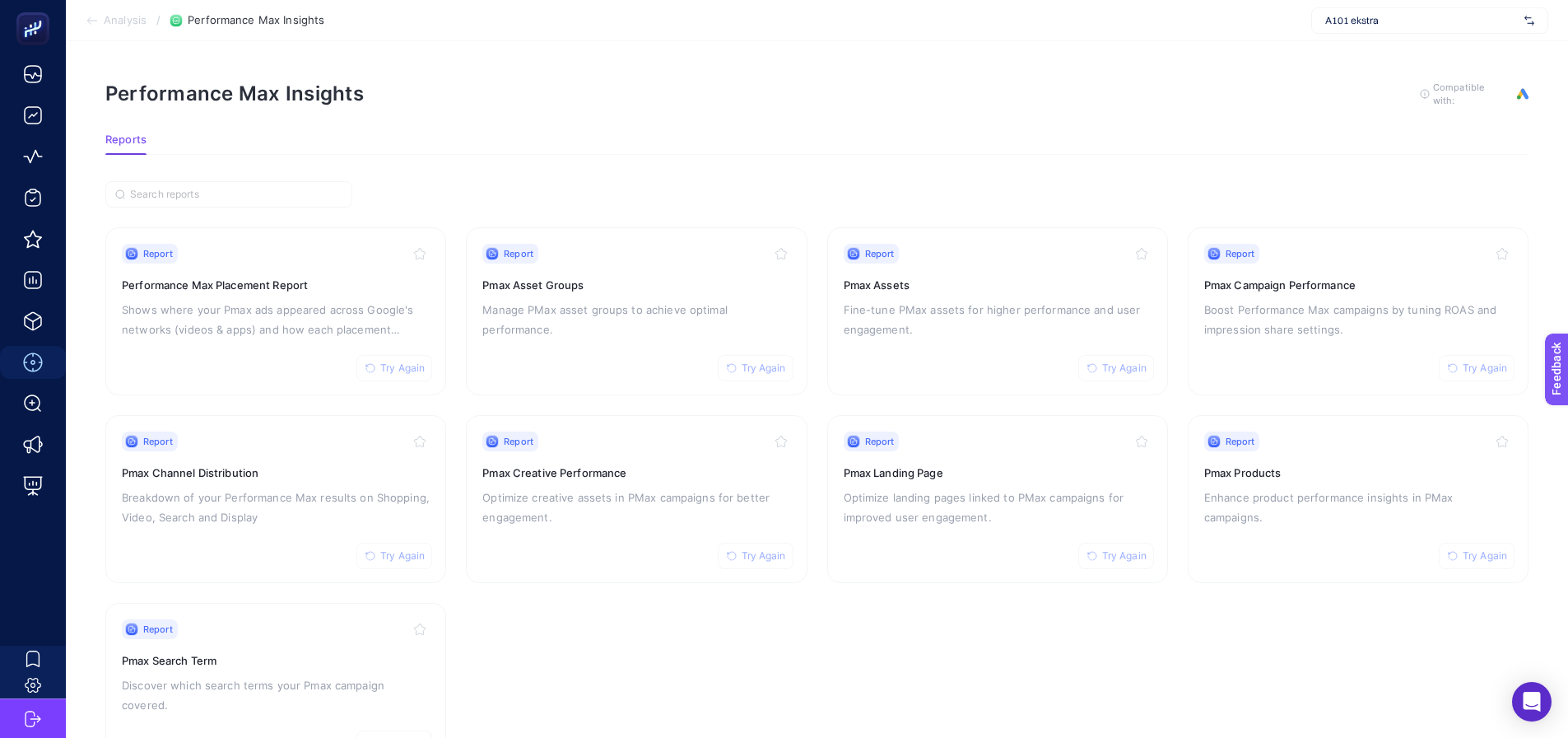
click at [1438, 139] on section "Reports" at bounding box center [817, 144] width 1423 height 22
click at [1378, 15] on span "A101 ekstra" at bounding box center [1421, 20] width 192 height 14
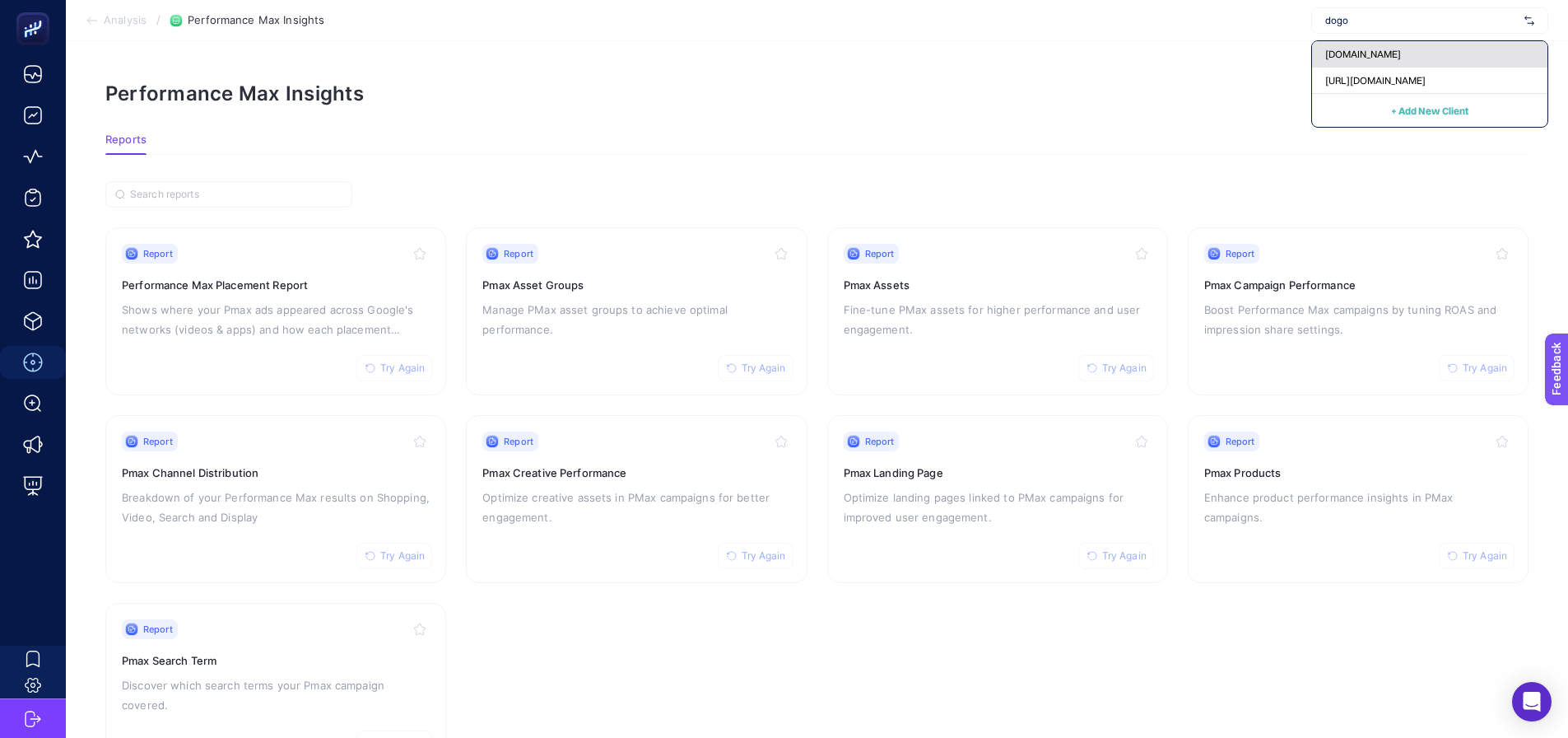
type input "dogo"
click at [1343, 56] on span "[DOMAIN_NAME]" at bounding box center [1362, 54] width 75 height 14
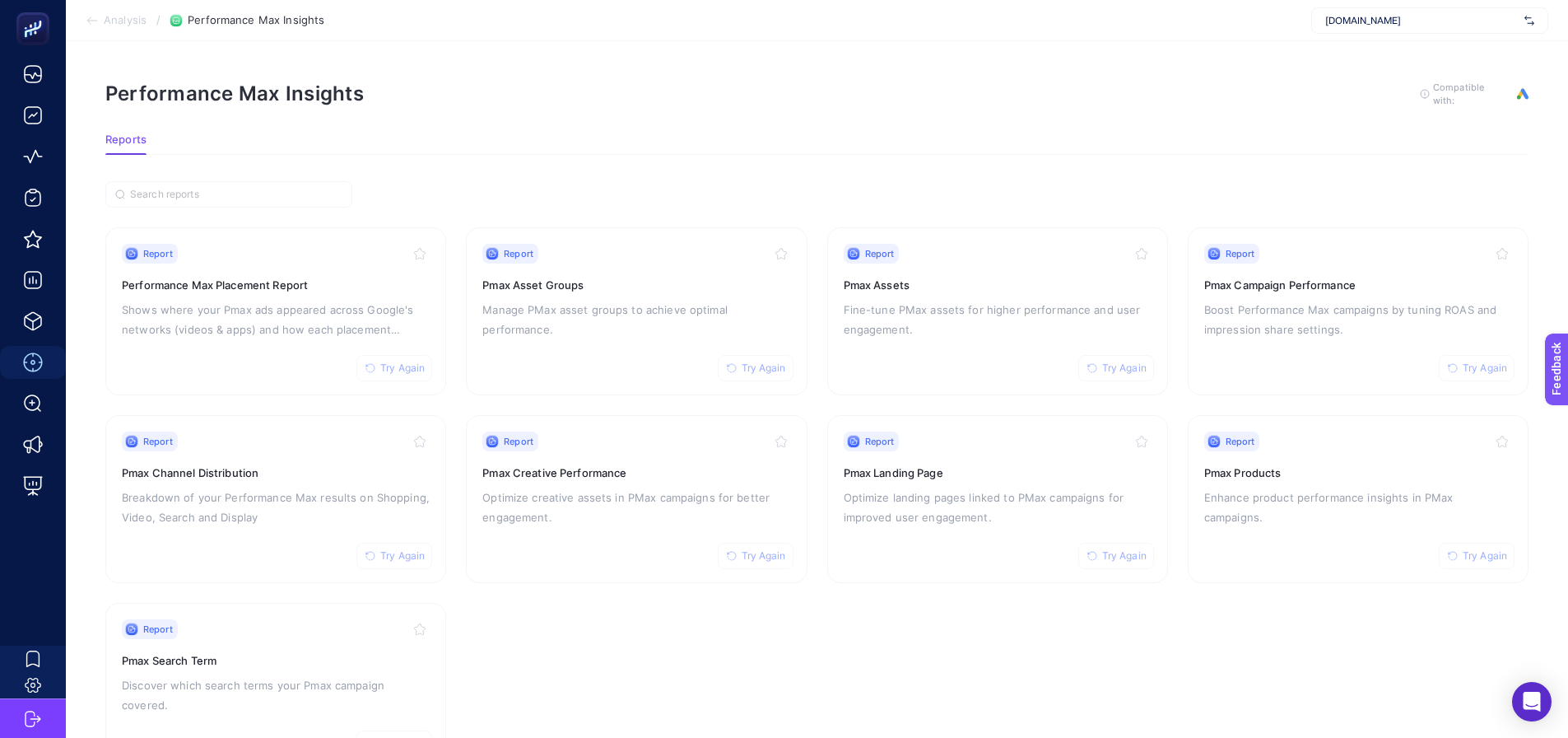
click at [1348, 18] on span "[DOMAIN_NAME]" at bounding box center [1421, 20] width 192 height 14
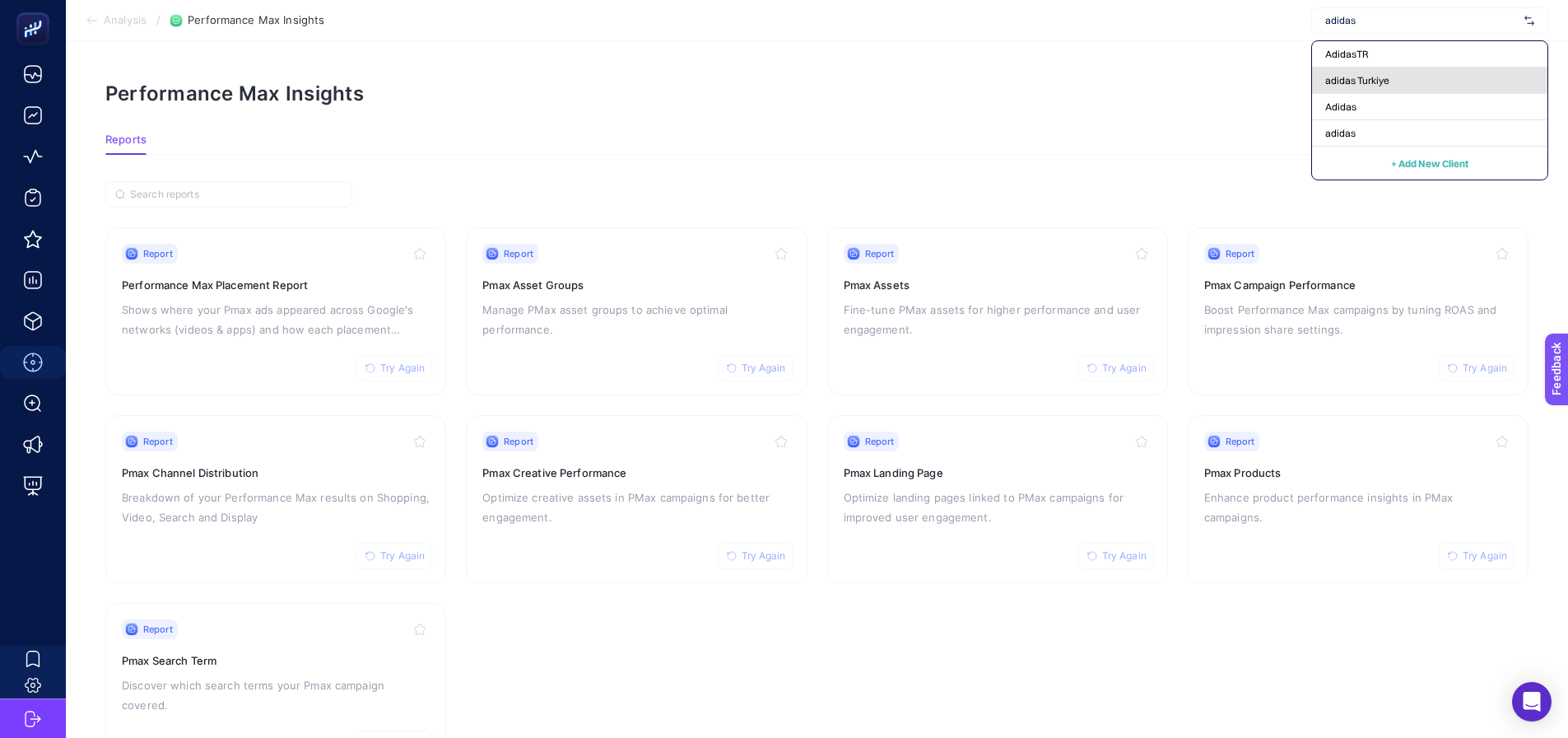
type input "adidas"
click at [1369, 83] on span "adidas Turkiye" at bounding box center [1357, 81] width 64 height 14
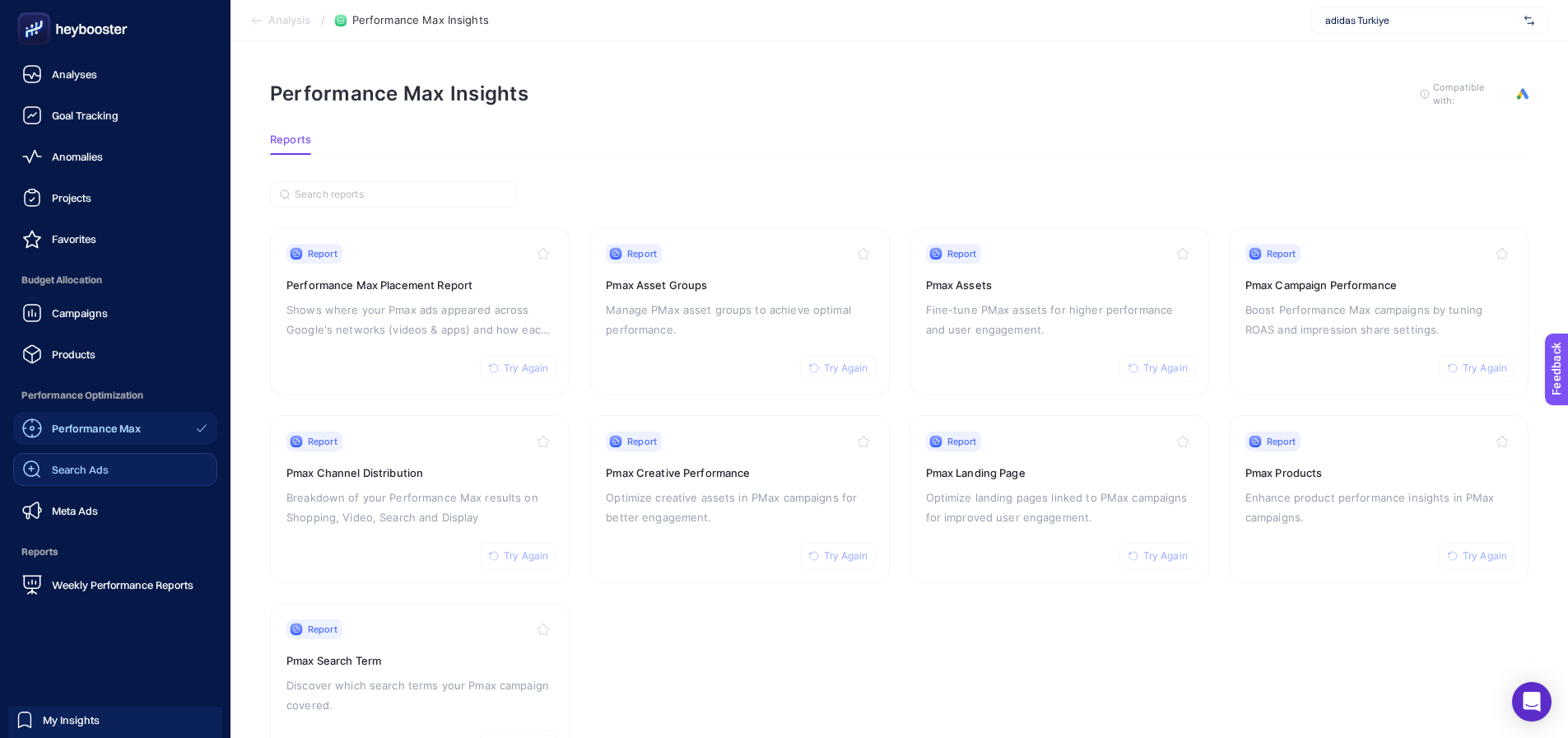
click at [37, 480] on link "Search Ads" at bounding box center [115, 469] width 204 height 33
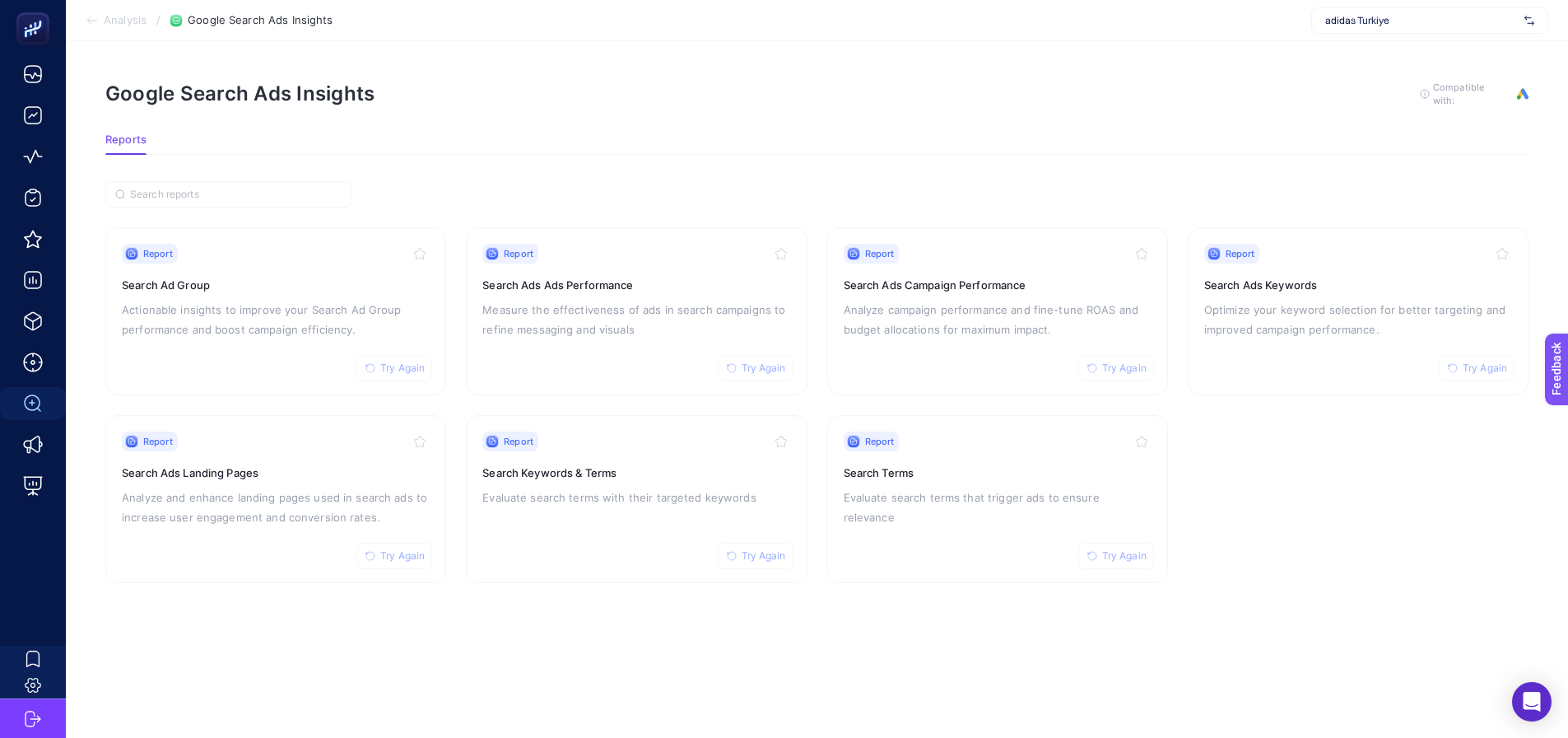
click at [1419, 15] on span "adidas Turkiye" at bounding box center [1421, 20] width 192 height 14
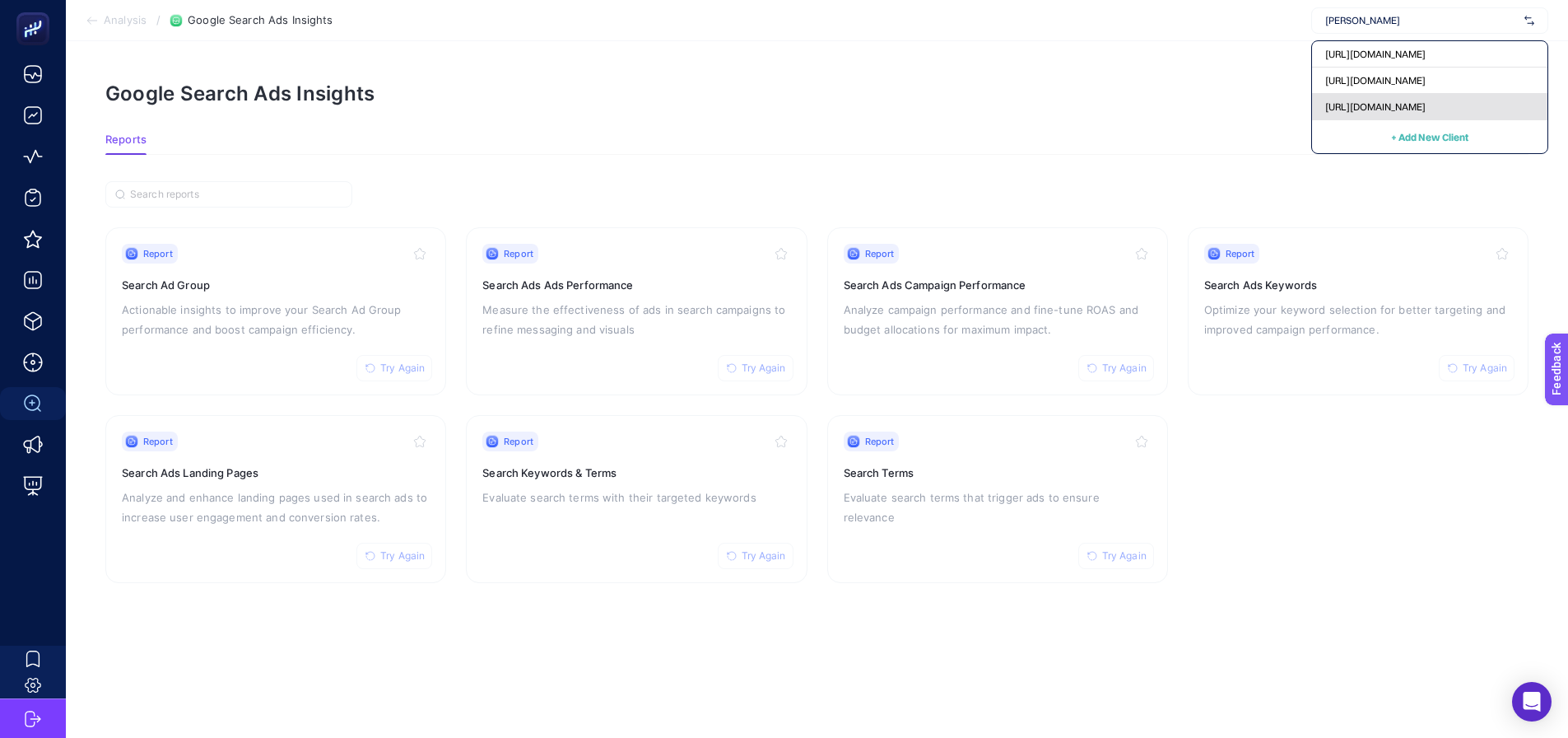
type input "[PERSON_NAME]"
click at [1371, 116] on div "[URL][DOMAIN_NAME]" at bounding box center [1429, 106] width 235 height 26
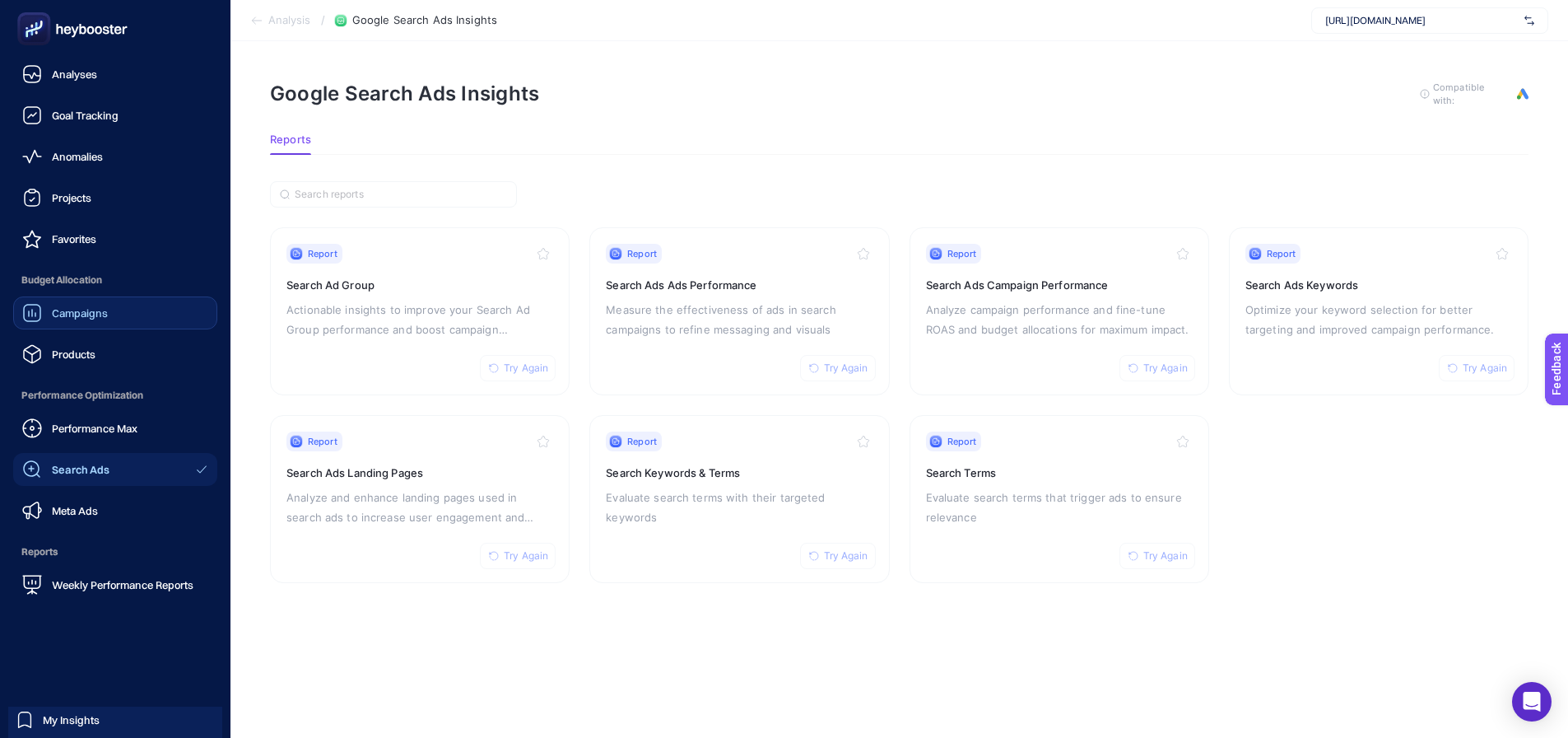
click at [59, 321] on div "Campaigns" at bounding box center [64, 313] width 85 height 20
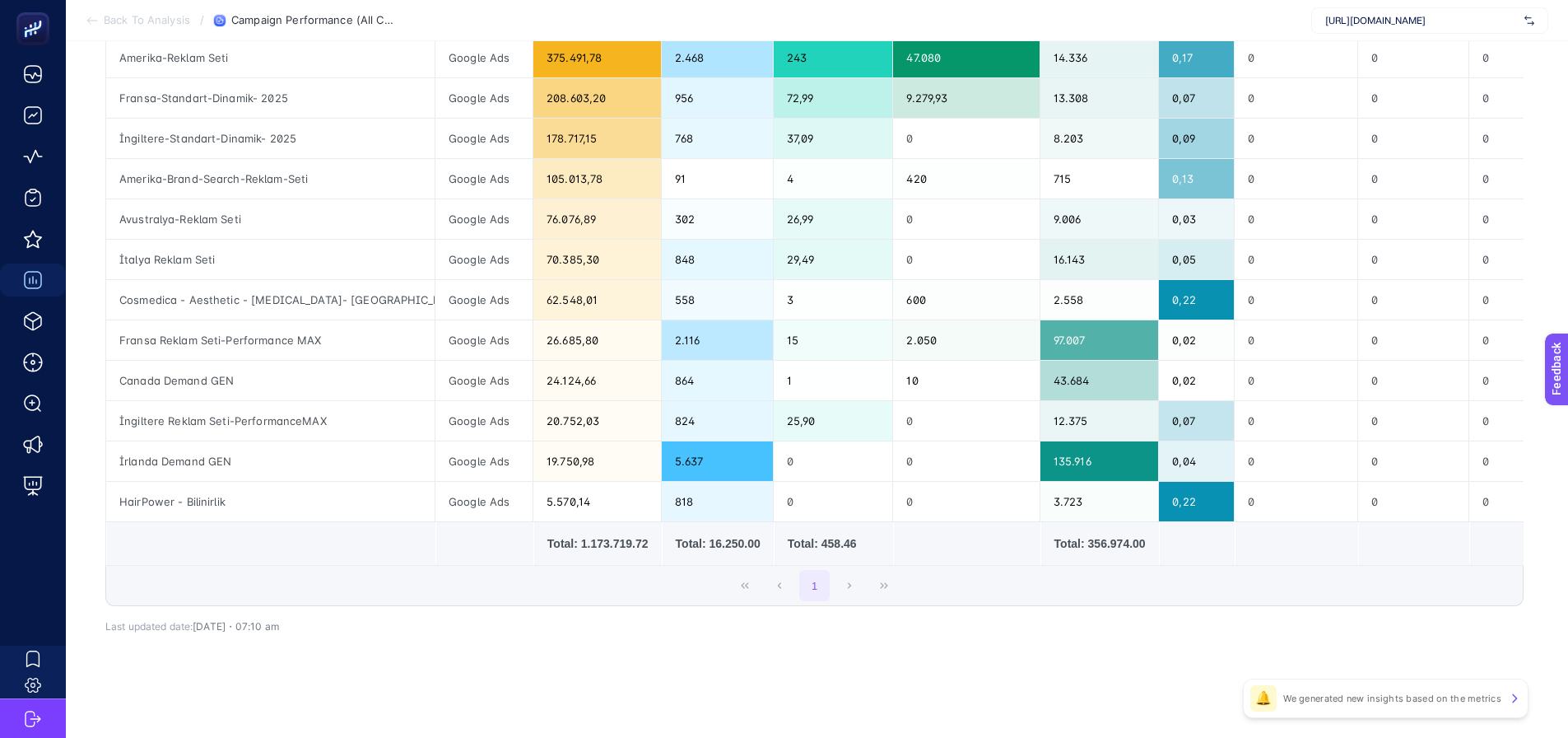
scroll to position [317, 0]
